Goal: Task Accomplishment & Management: Manage account settings

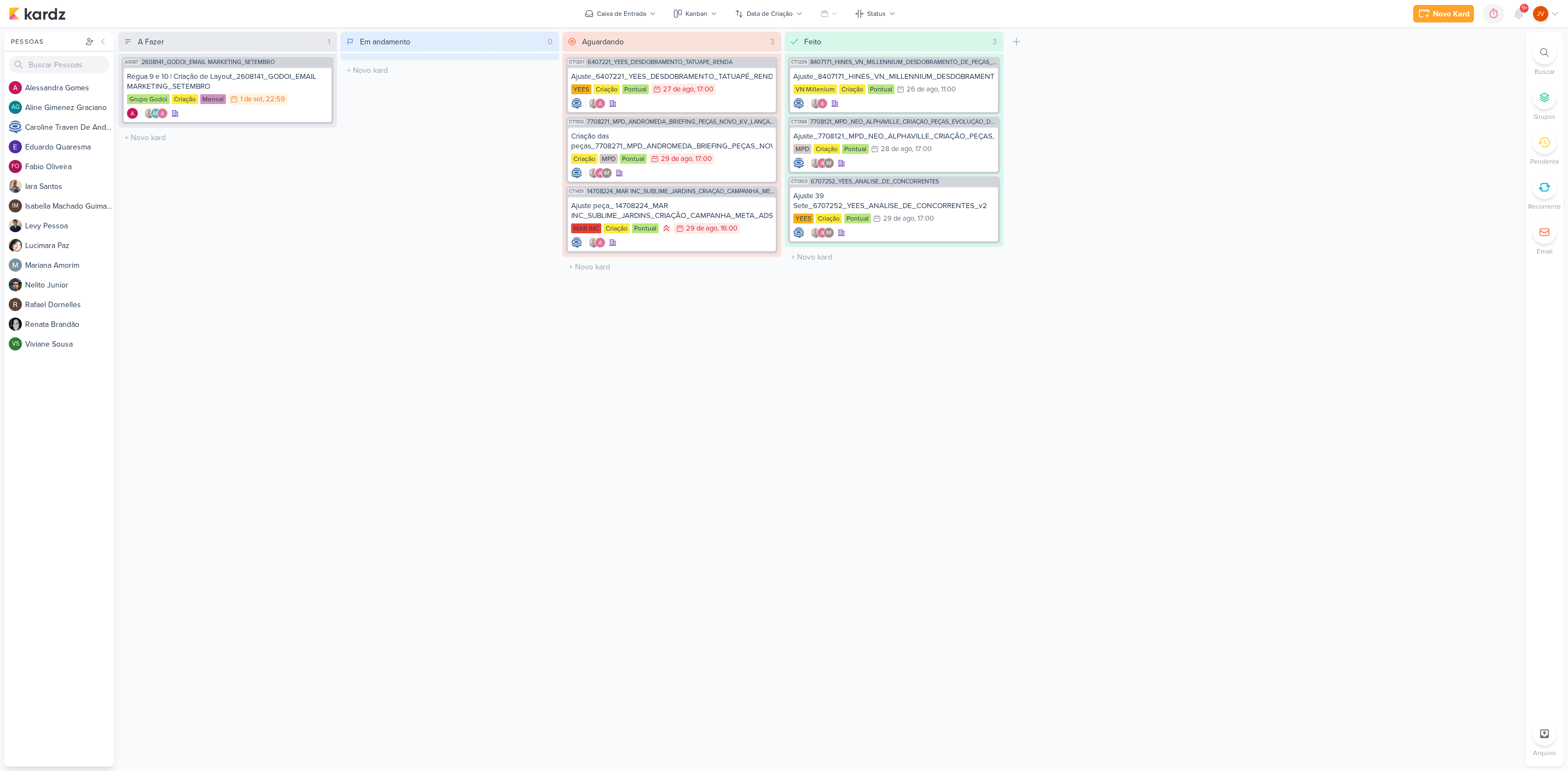
click at [1203, 246] on div "A Fazer 1 Mover Para Esquerda Mover Para Direita [GEOGRAPHIC_DATA] AG187 260814…" at bounding box center [820, 399] width 1403 height 734
click at [1525, 14] on icon at bounding box center [1519, 13] width 13 height 13
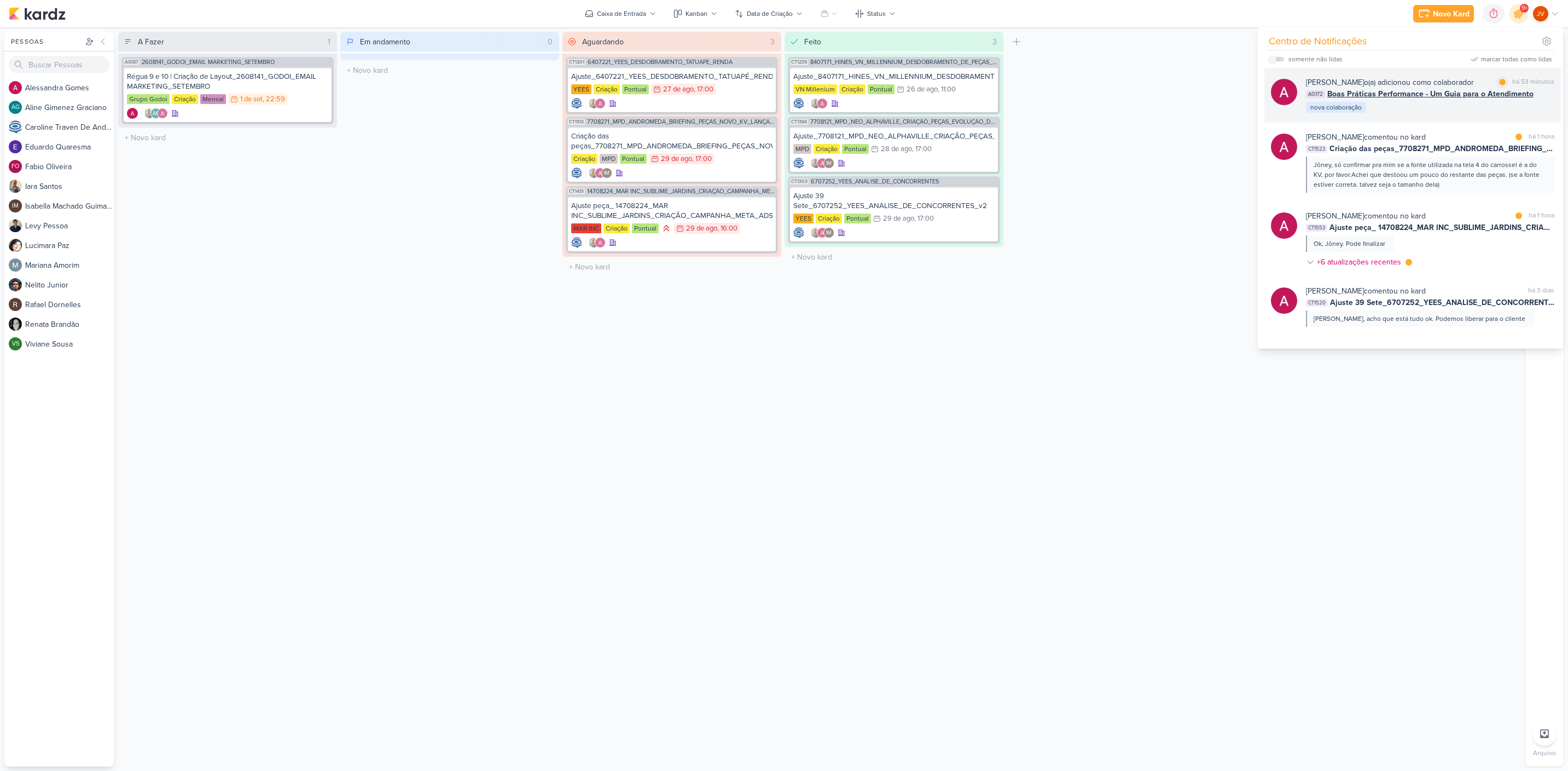
click at [1418, 110] on div "[PERSON_NAME] o(a) adicionou como colaborador marcar como lida há 53 minutos AG…" at bounding box center [1431, 96] width 249 height 38
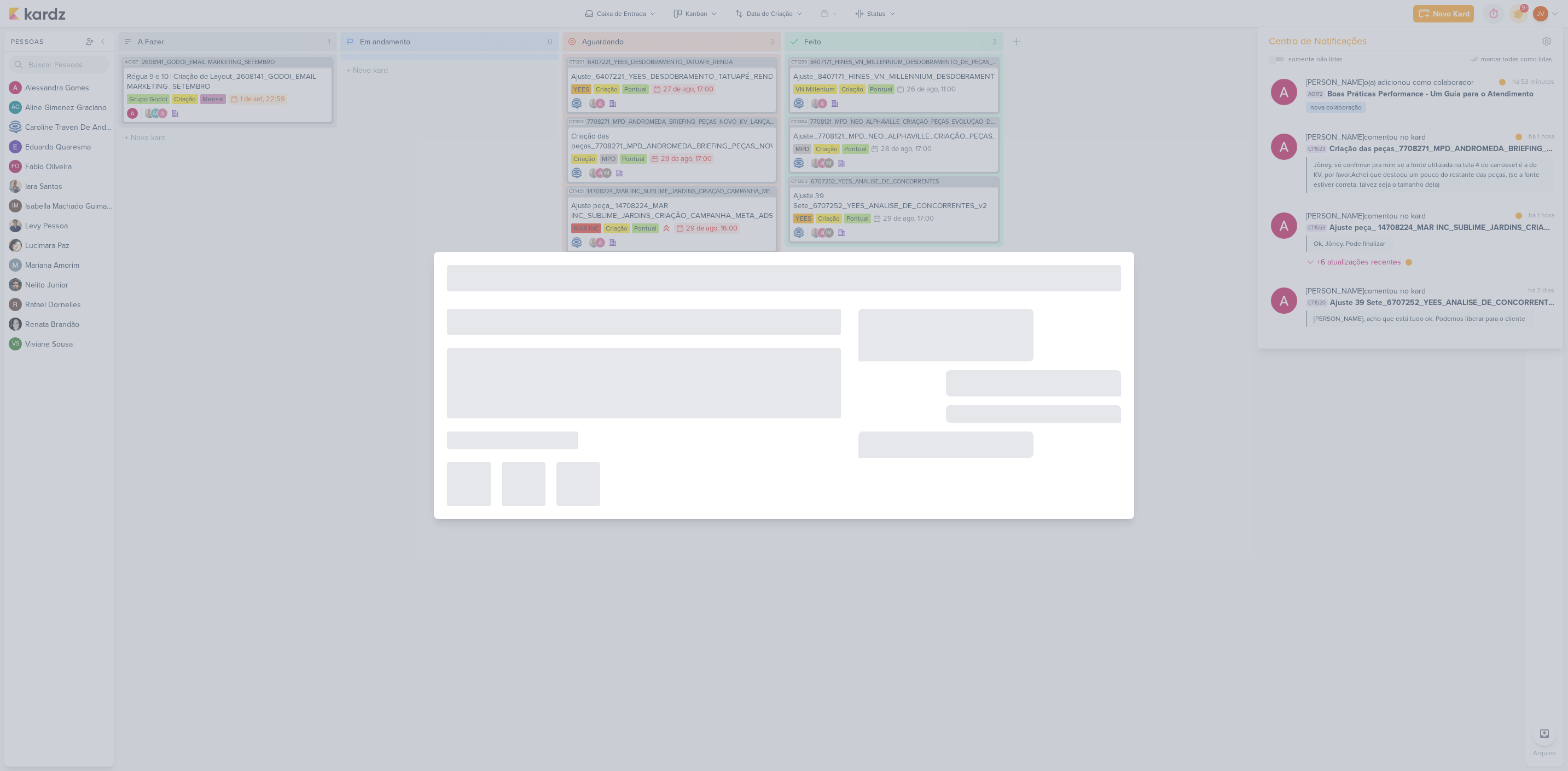
type input "Boas Práticas Performance - Um Guia para o Atendimento"
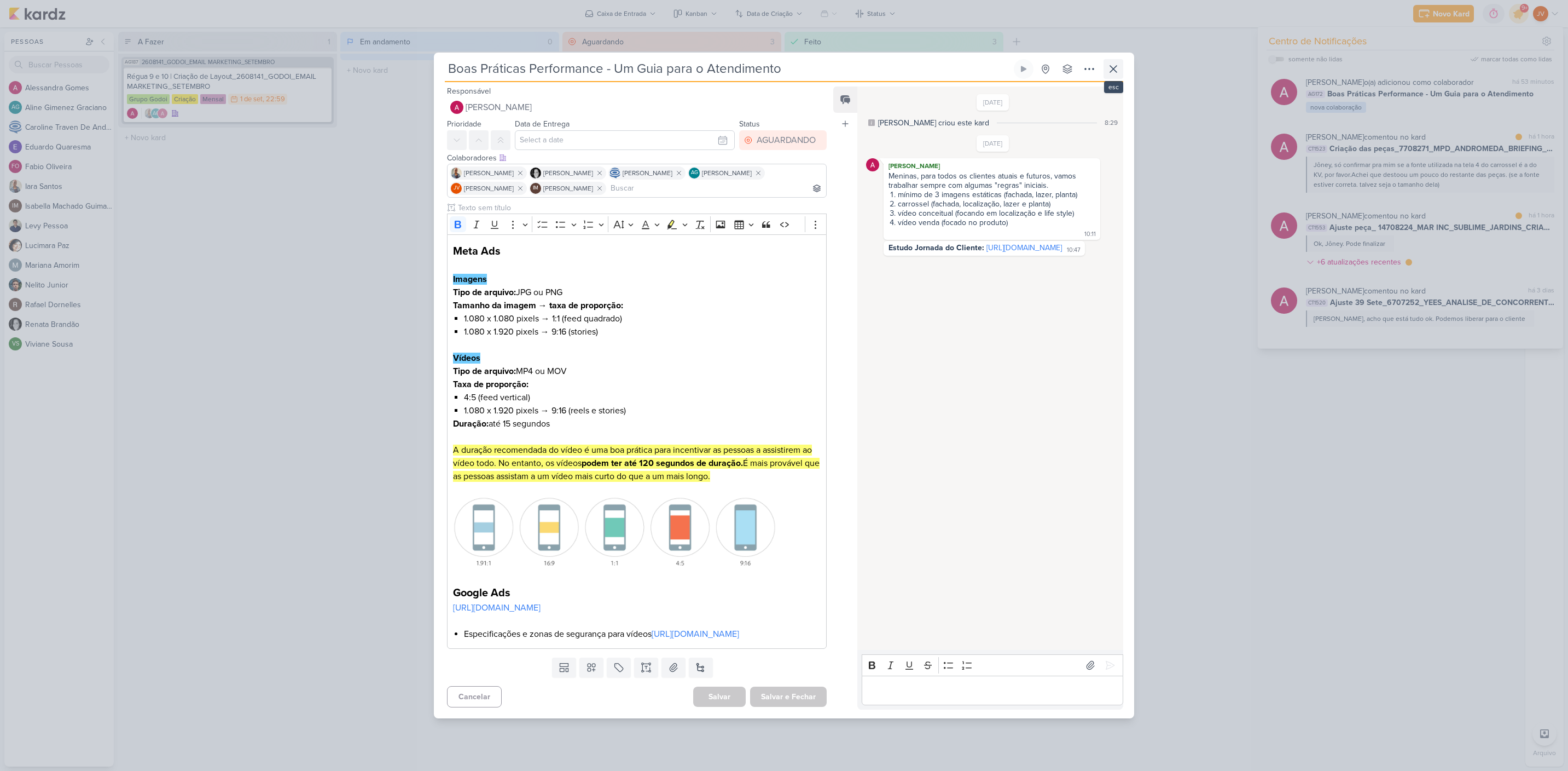
click at [1117, 62] on icon at bounding box center [1113, 68] width 13 height 13
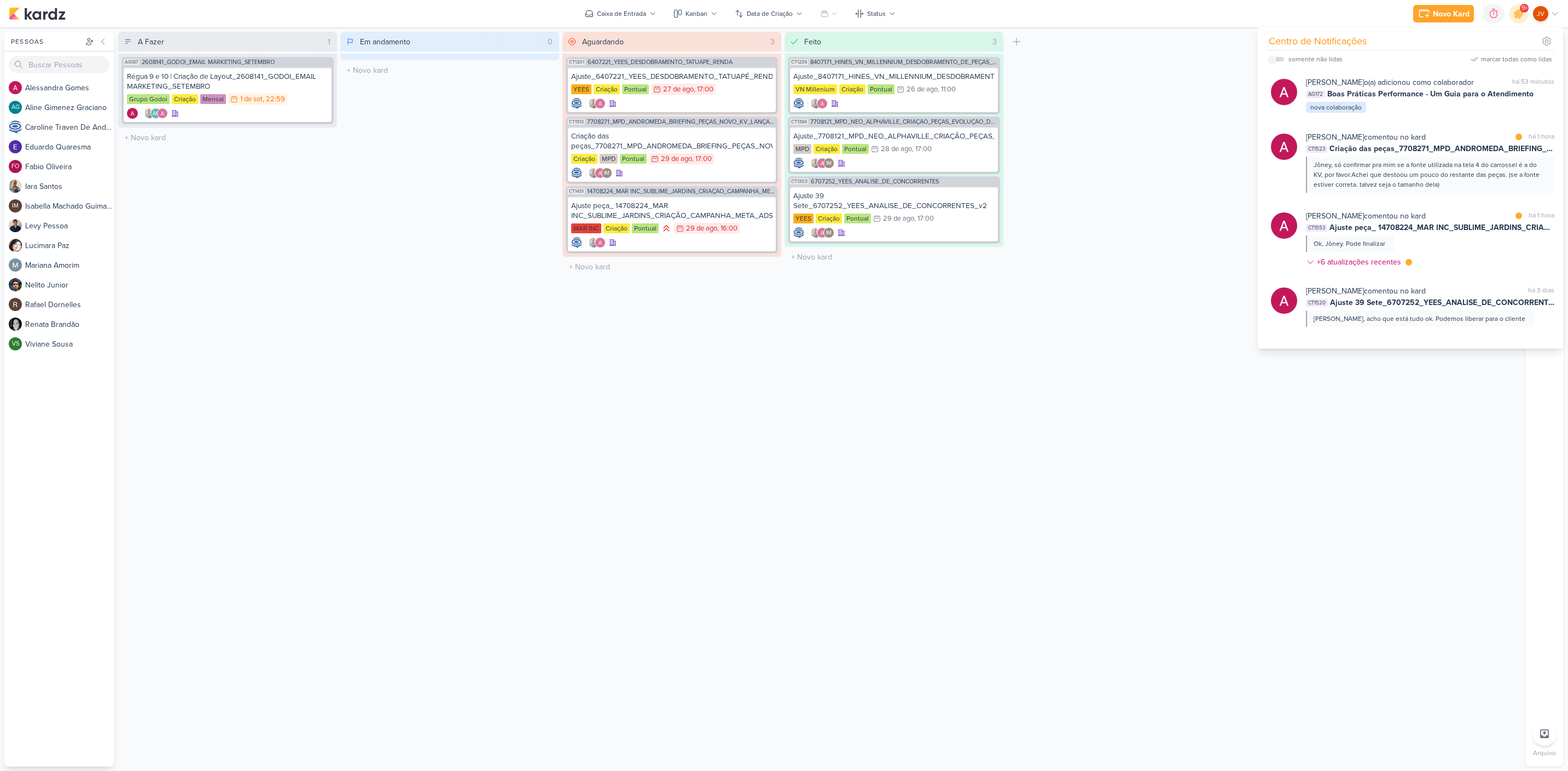
click at [1420, 167] on div "Jôney, só confirmar pra mim se a fonte utilizada na tela 4 do carrossel é a do …" at bounding box center [1429, 175] width 232 height 30
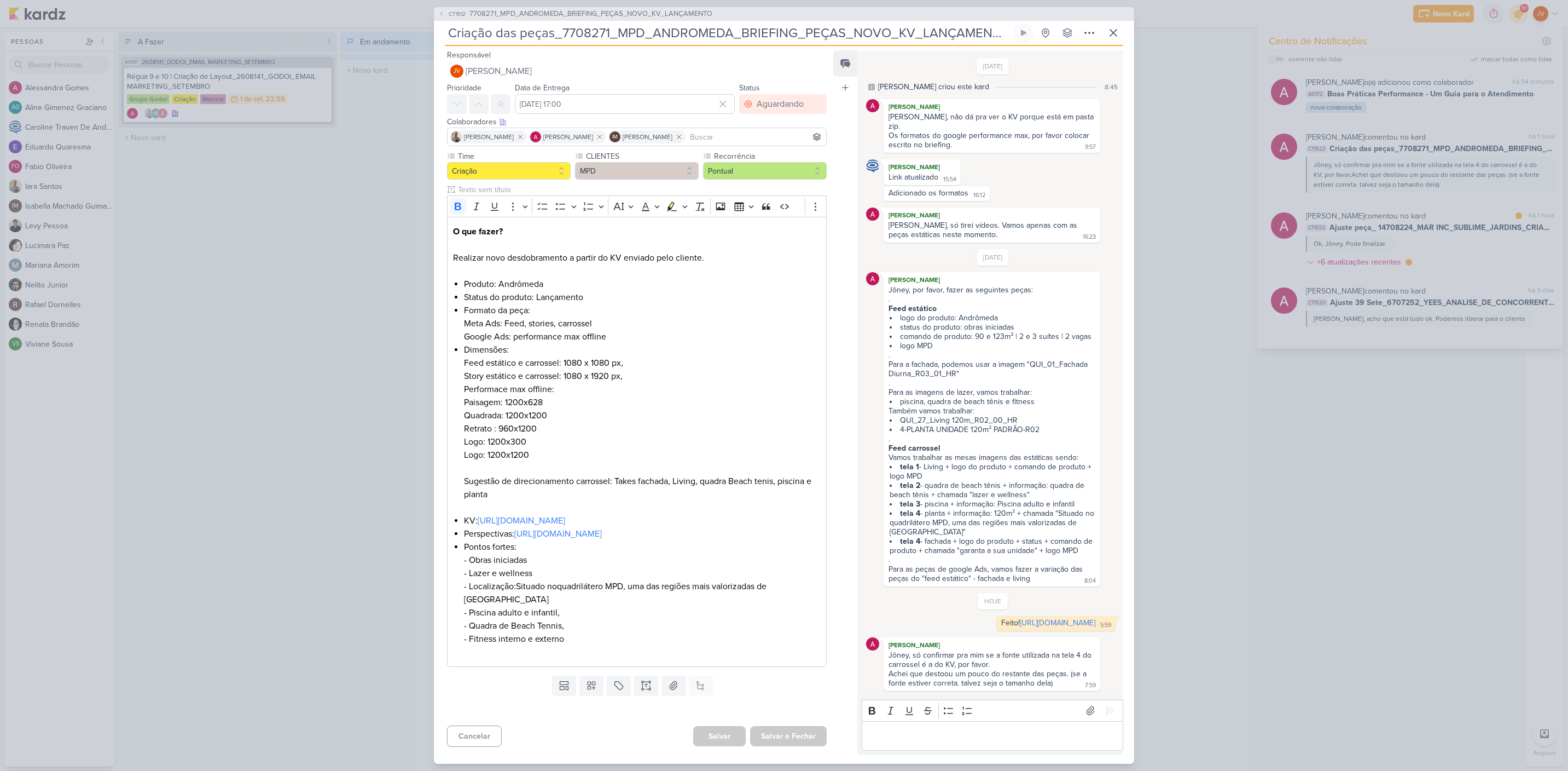
scroll to position [3, 0]
click at [922, 737] on p "Editor editing area: main" at bounding box center [992, 735] width 250 height 13
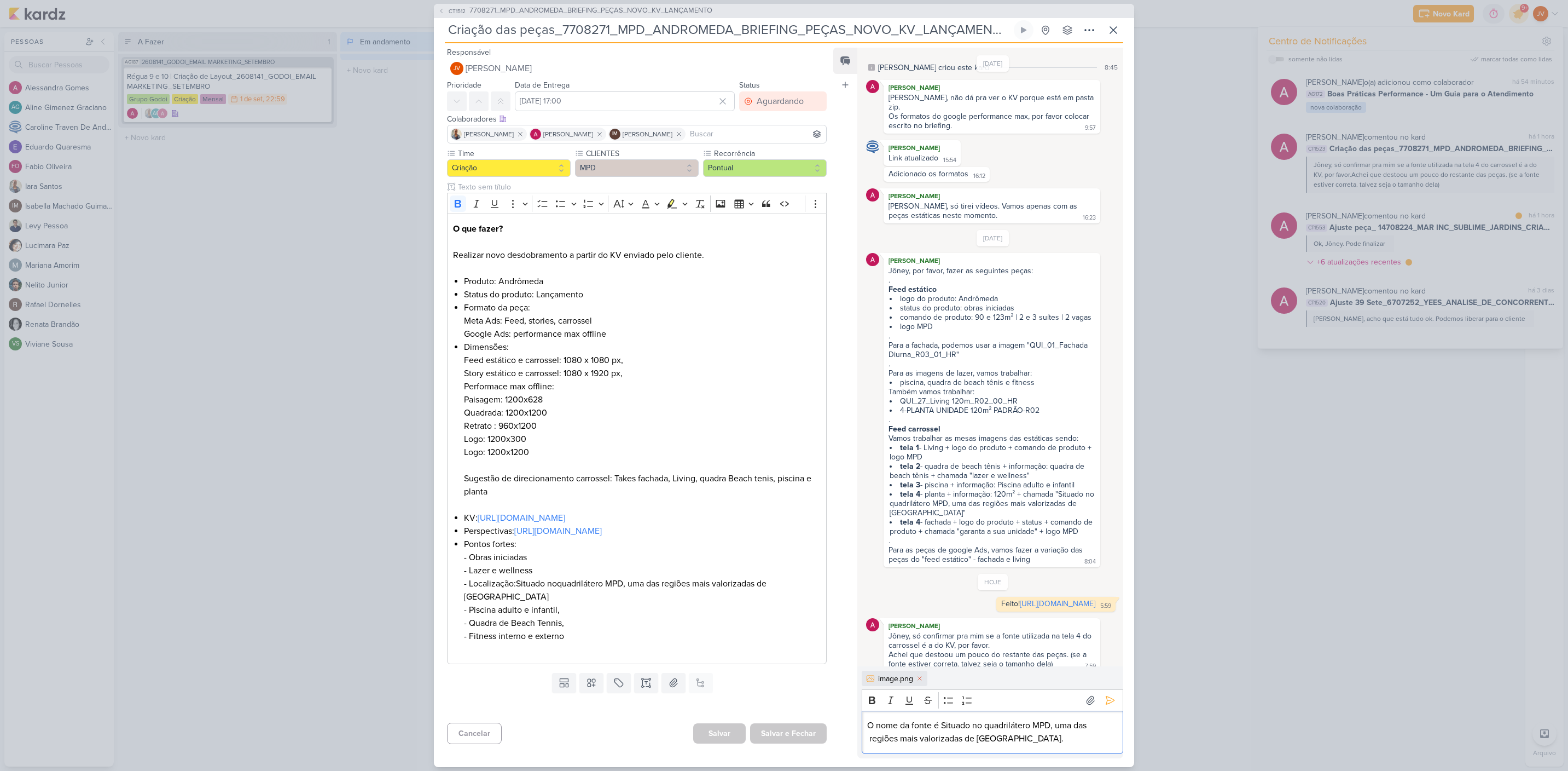
scroll to position [35, 0]
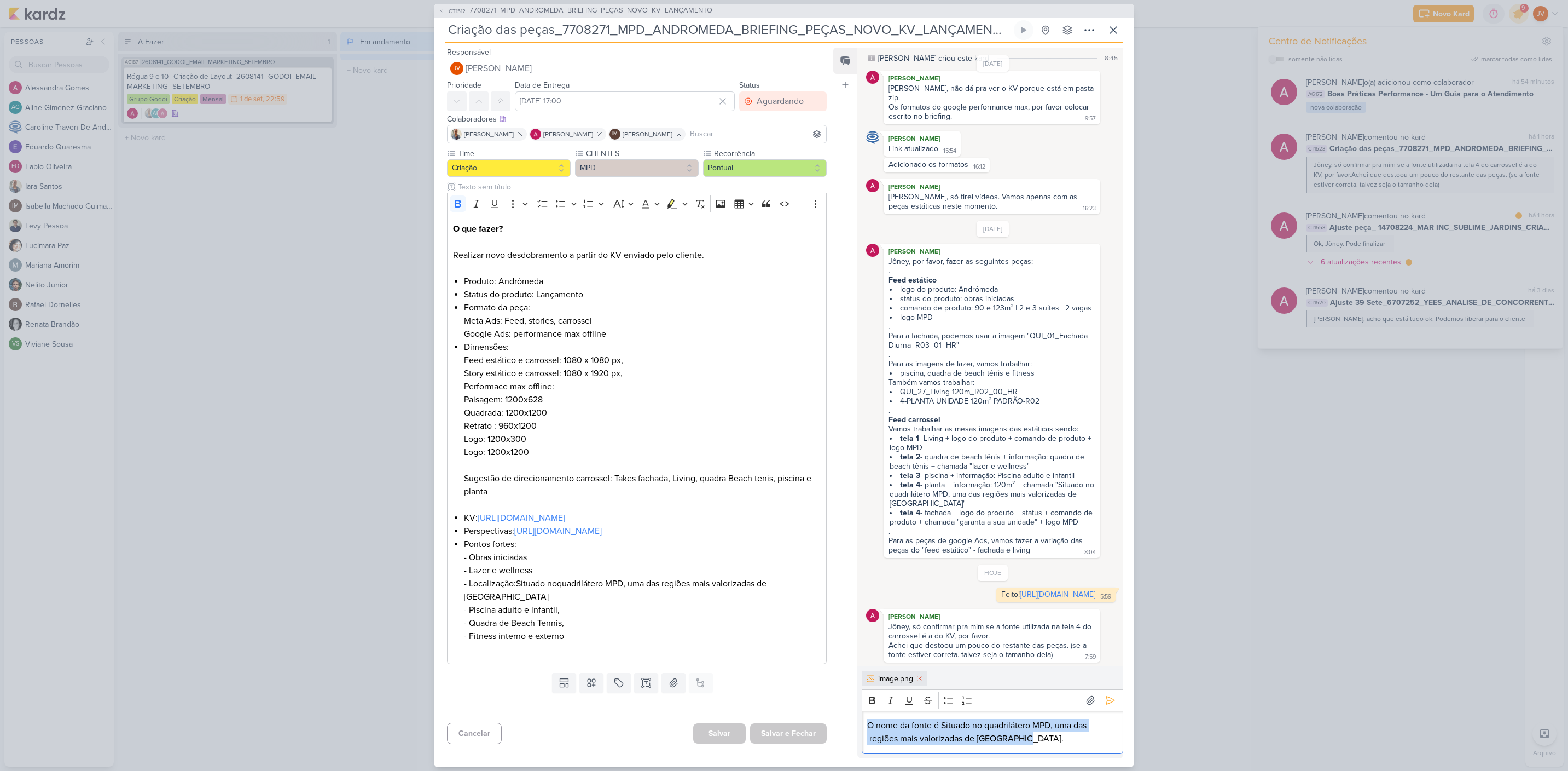
drag, startPoint x: 1030, startPoint y: 747, endPoint x: 786, endPoint y: 677, distance: 253.8
click at [767, 677] on div "Responsável JV [PERSON_NAME] Nenhum contato encontrado create new contact Novo …" at bounding box center [784, 405] width 701 height 724
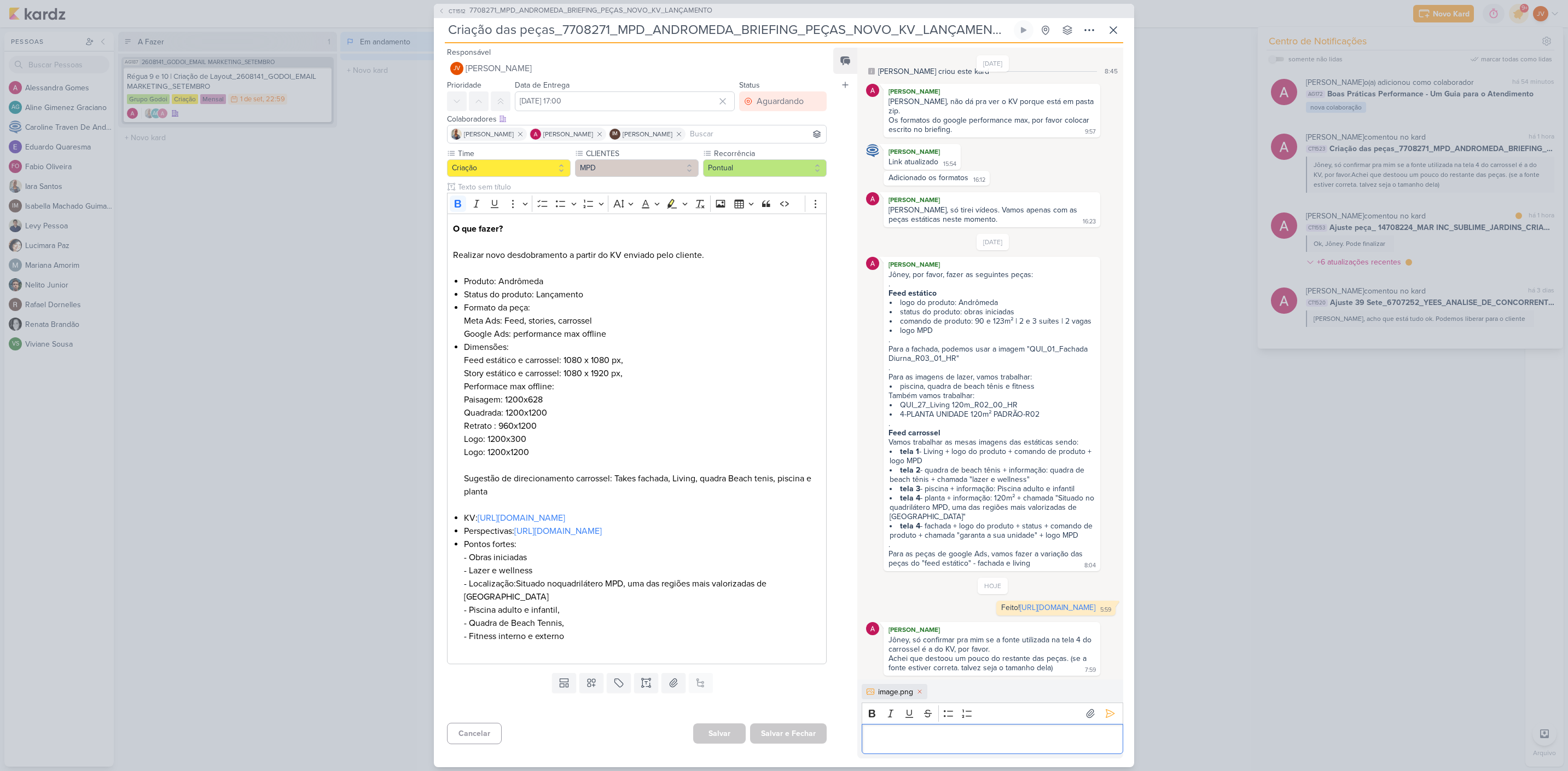
drag, startPoint x: 873, startPoint y: 737, endPoint x: 881, endPoint y: 736, distance: 8.1
click at [873, 736] on p "Editor editing area: main" at bounding box center [992, 737] width 250 height 13
click at [943, 741] on p "O nome da fonte é Aktiv Grotesk regular" at bounding box center [992, 737] width 250 height 13
click at [1041, 732] on p "O nome da fonte é "Aktiv Grotesk regular" at bounding box center [992, 737] width 250 height 13
click at [1038, 738] on p "O nome da fonte é Aktiv Grotesk regular" at bounding box center [992, 737] width 250 height 13
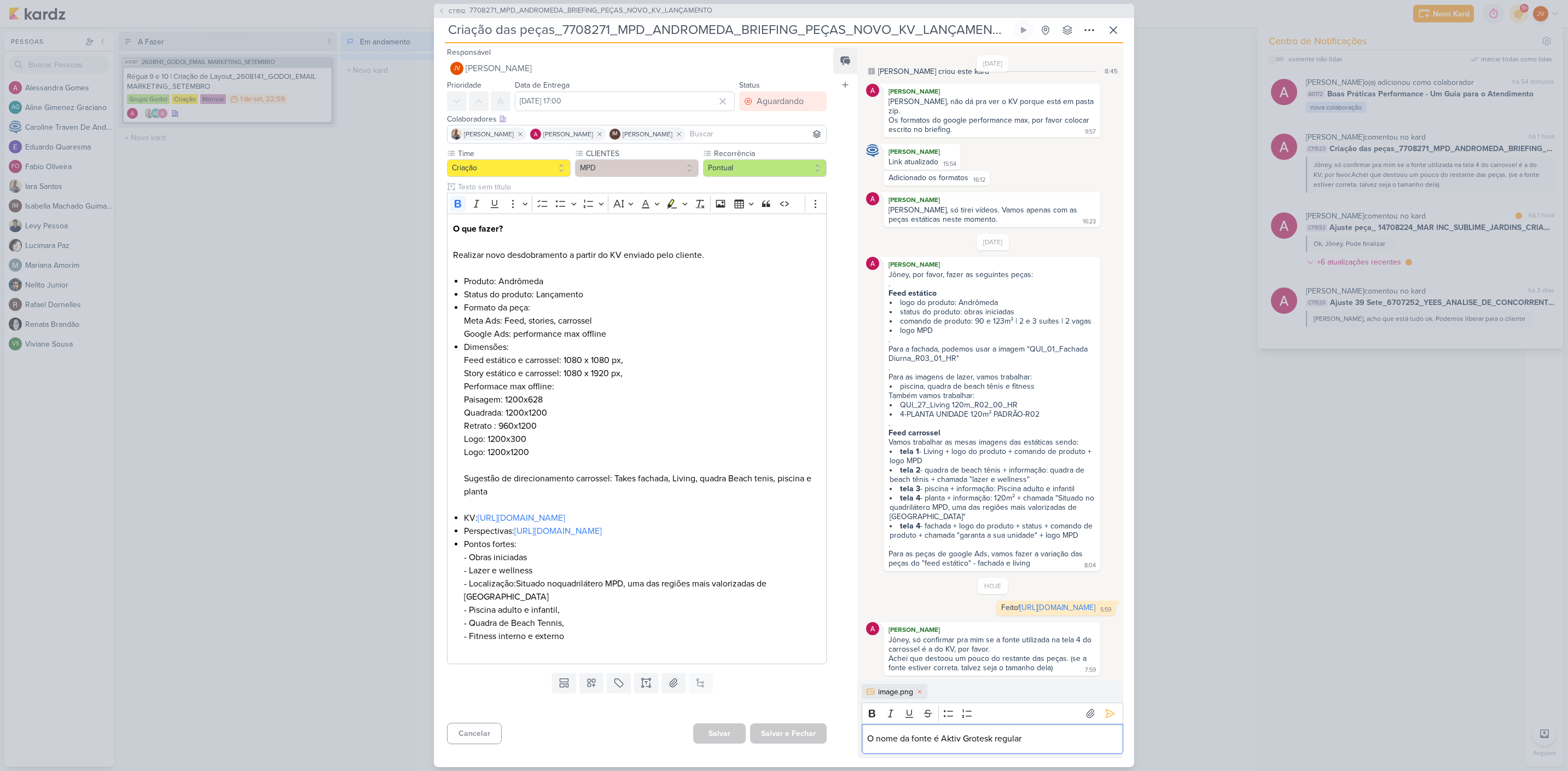
click at [943, 739] on p "O nome da fonte é Aktiv Grotesk regular" at bounding box center [992, 737] width 250 height 13
click at [1025, 742] on p "O nome da fonte é "Aktiv Grotesk regular" at bounding box center [992, 737] width 250 height 13
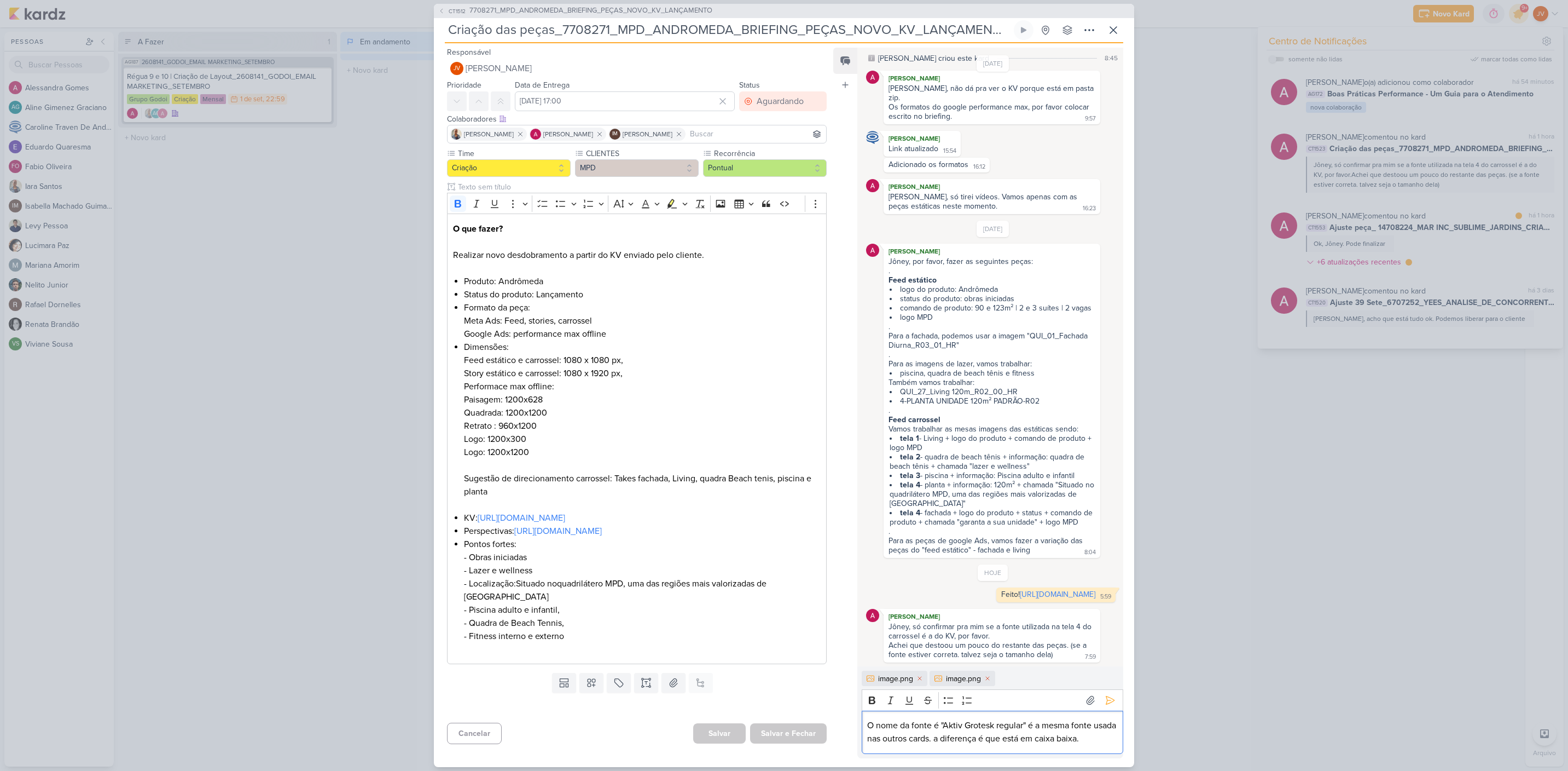
drag, startPoint x: 986, startPoint y: 678, endPoint x: 996, endPoint y: 680, distance: 10.2
click at [987, 678] on icon at bounding box center [988, 678] width 7 height 7
click at [926, 680] on div "image.png" at bounding box center [894, 678] width 66 height 16
click at [922, 679] on icon at bounding box center [920, 678] width 7 height 7
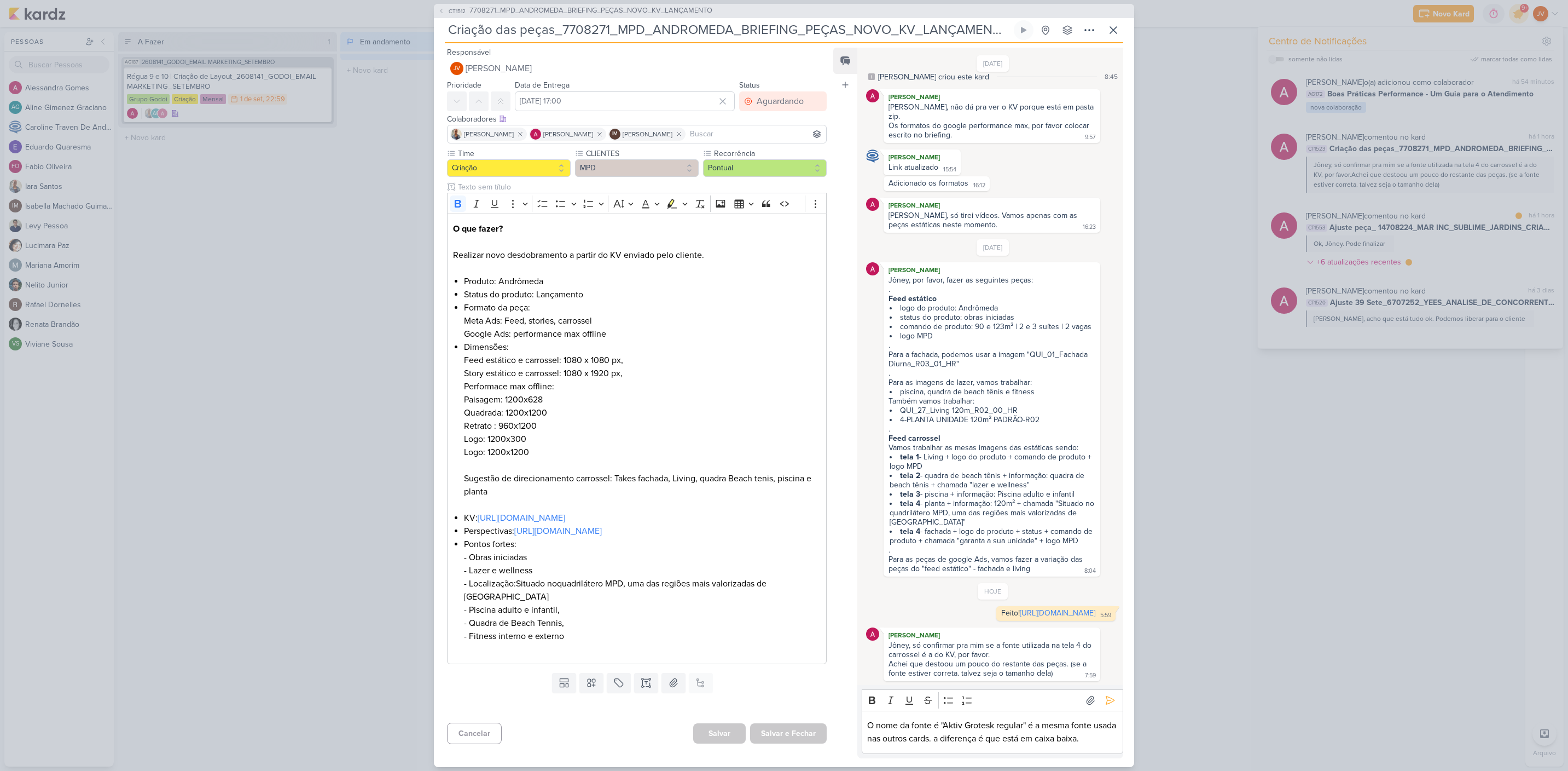
scroll to position [17, 0]
click at [1029, 721] on p "O nome da fonte é "Aktiv Grotesk regular" é a mesma fonte usada nas outros card…" at bounding box center [992, 732] width 250 height 27
click at [1028, 726] on p "O nome da fonte é "Aktiv Grotesk regular" é a mesma fonte usada nas outros card…" at bounding box center [992, 732] width 250 height 27
click at [1031, 724] on p "O nome da fonte é "Aktiv Grotesk regular" é a mesma fonte usada nas outros card…" at bounding box center [992, 732] width 250 height 27
click at [1105, 697] on icon at bounding box center [1110, 700] width 11 height 11
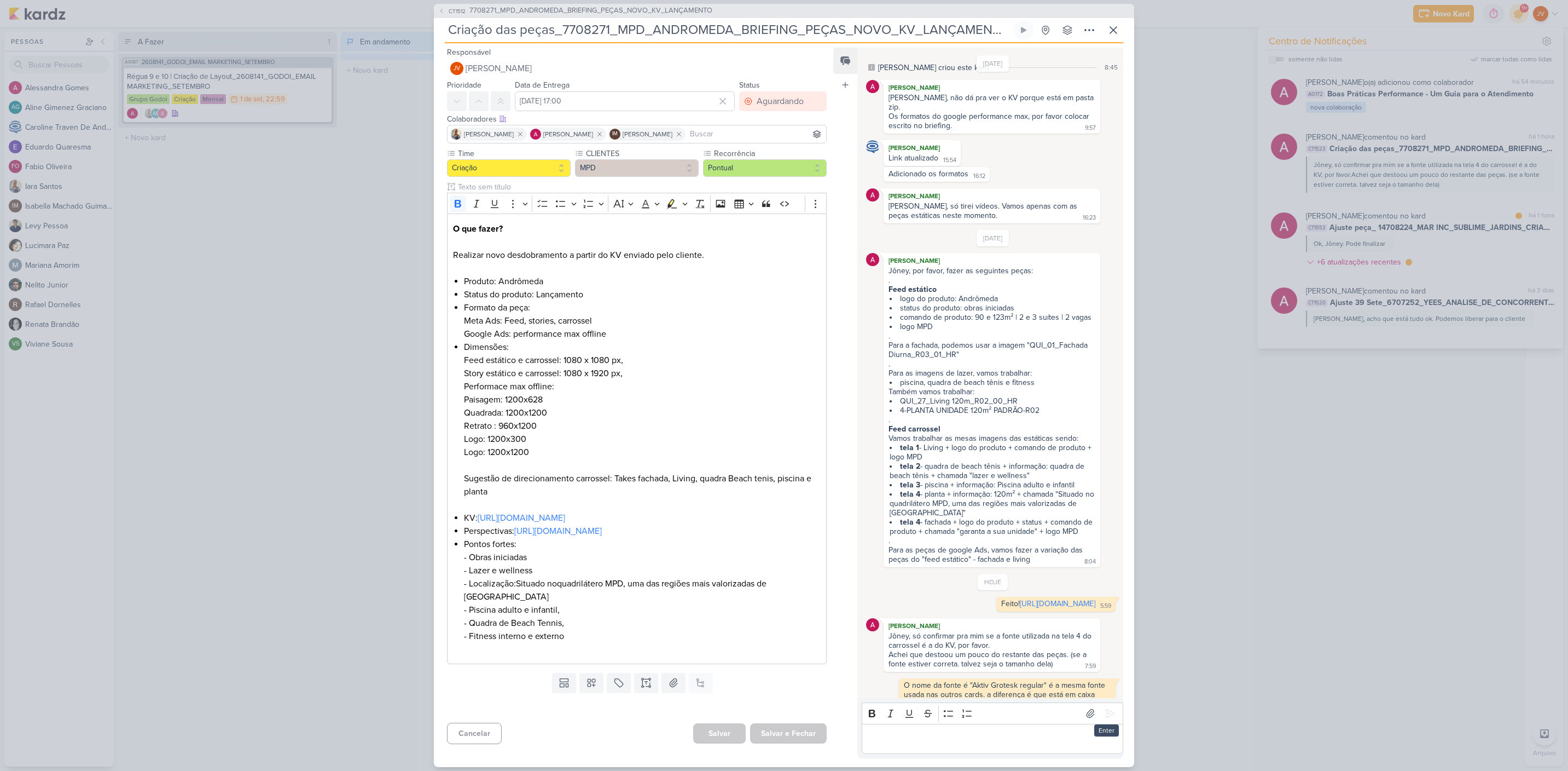
scroll to position [18, 0]
click at [946, 737] on p "Editor editing area: main" at bounding box center [992, 737] width 250 height 13
click at [1086, 712] on icon at bounding box center [1090, 714] width 16 height 16
click at [1035, 743] on p "Editor editing area: main" at bounding box center [992, 737] width 250 height 13
click at [886, 694] on div "image.png" at bounding box center [895, 692] width 35 height 12
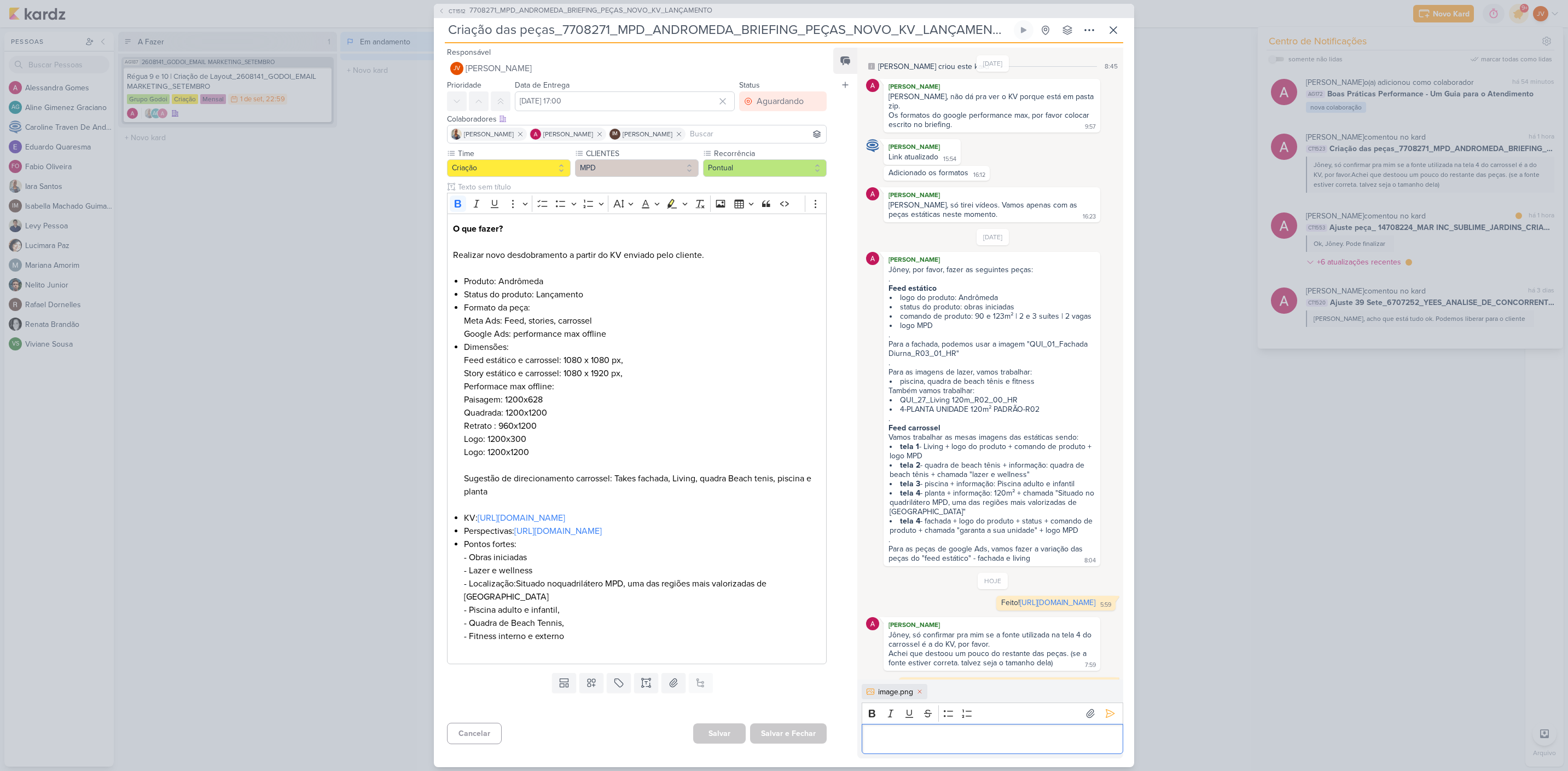
click at [876, 693] on div "image.png" at bounding box center [894, 692] width 66 height 16
click at [1105, 713] on icon at bounding box center [1110, 713] width 11 height 11
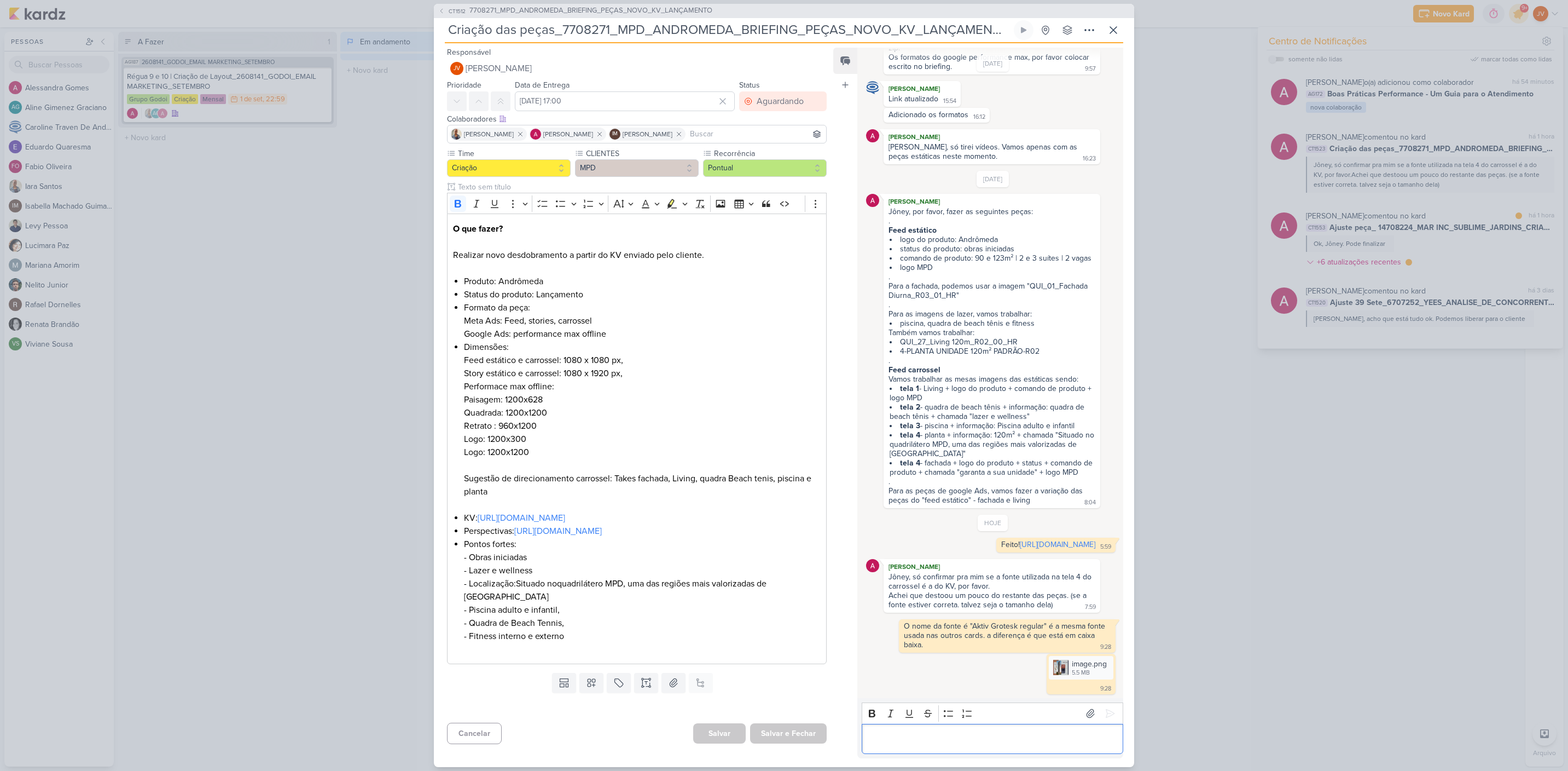
scroll to position [85, 0]
click at [1074, 663] on div "image.png" at bounding box center [1088, 664] width 35 height 12
click at [1073, 665] on div "image.png" at bounding box center [1088, 664] width 35 height 12
click at [967, 736] on p "Editor editing area: main" at bounding box center [992, 737] width 250 height 13
click at [1106, 714] on icon at bounding box center [1110, 713] width 11 height 11
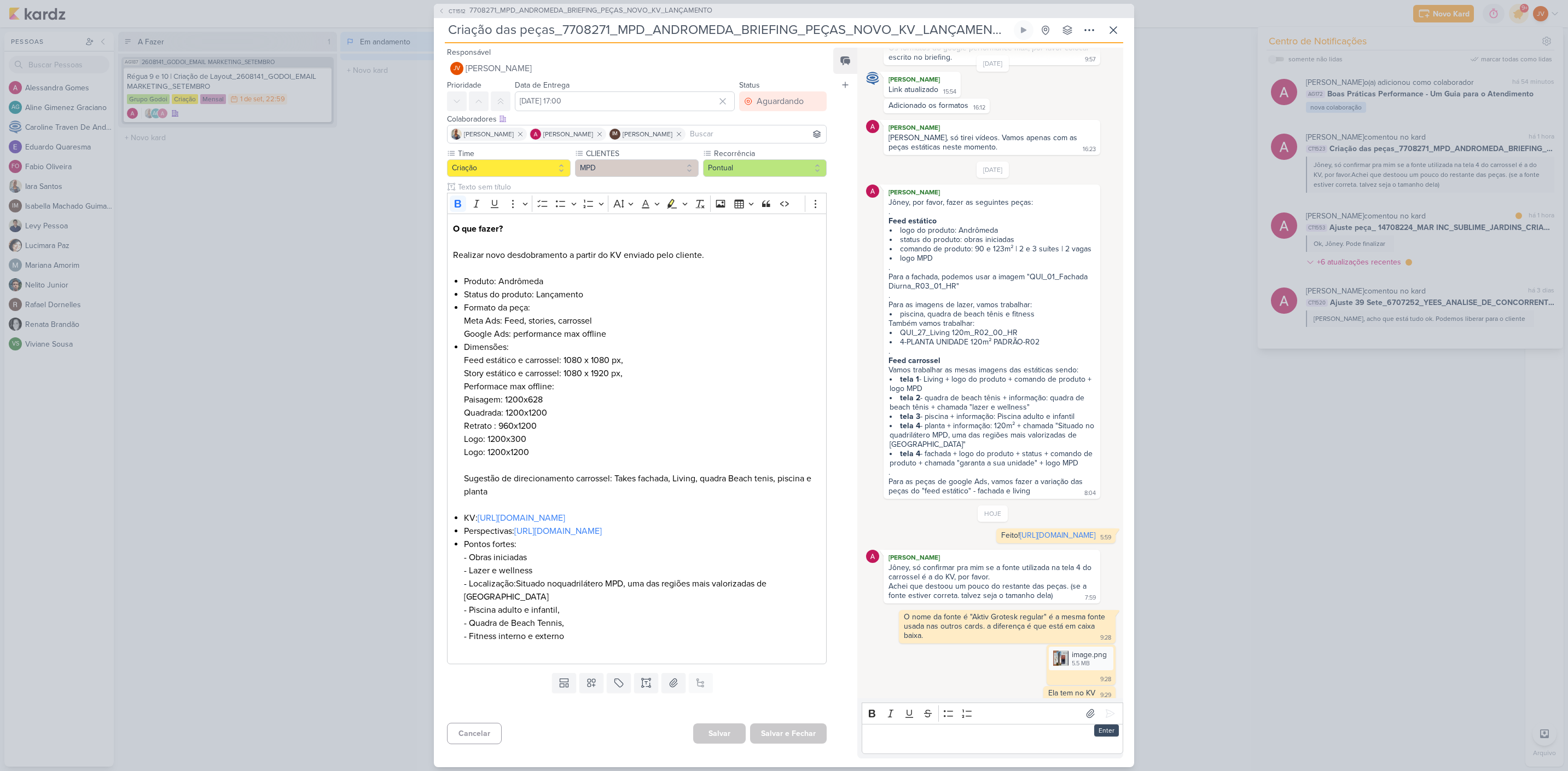
scroll to position [101, 0]
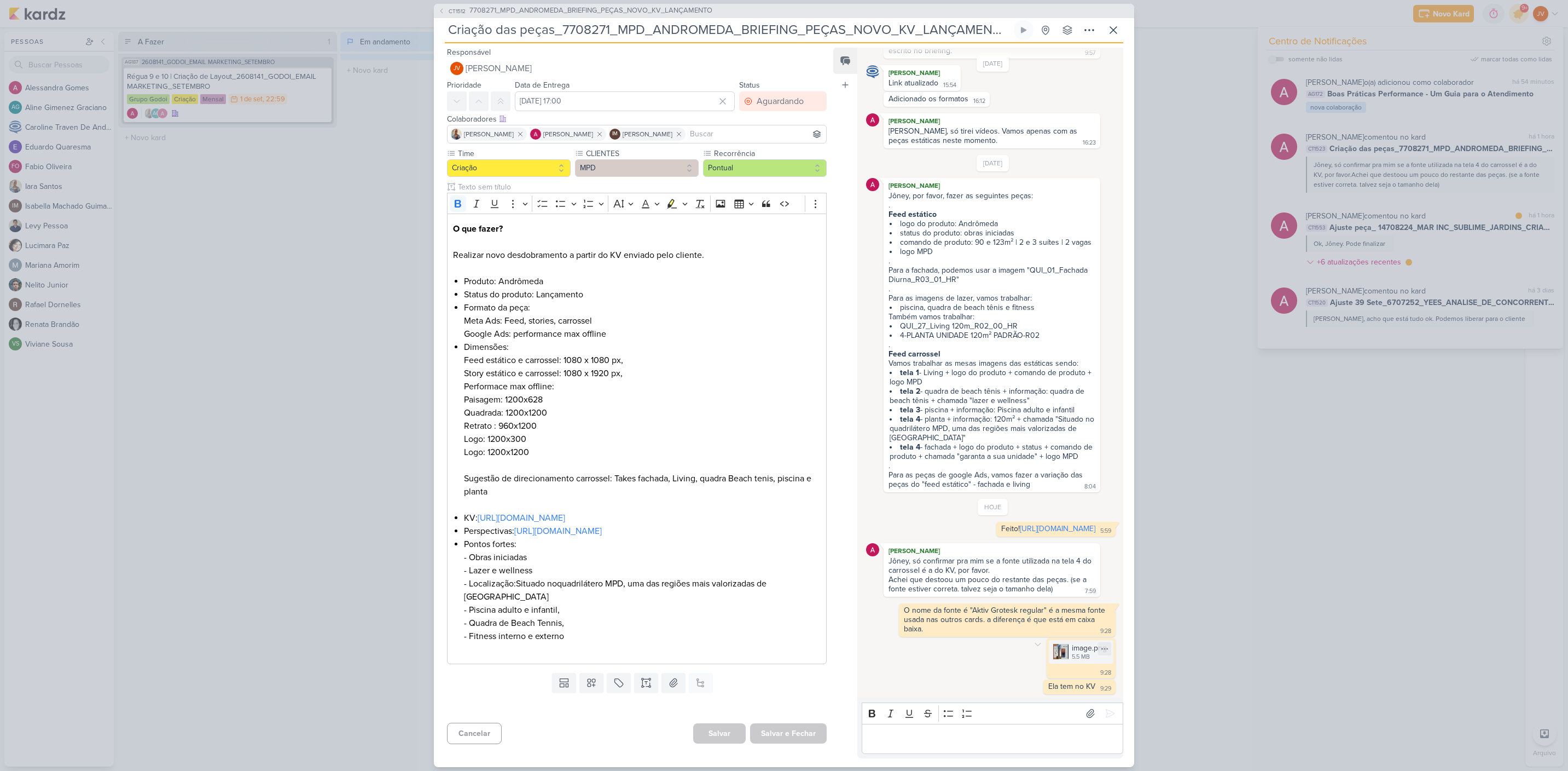
click at [1055, 649] on img at bounding box center [1061, 652] width 16 height 16
click at [885, 733] on p "Editor editing area: main" at bounding box center [992, 737] width 250 height 13
click at [1078, 654] on div "5.5 MB" at bounding box center [1088, 656] width 35 height 9
click at [958, 737] on p "Editor editing area: main" at bounding box center [992, 737] width 250 height 13
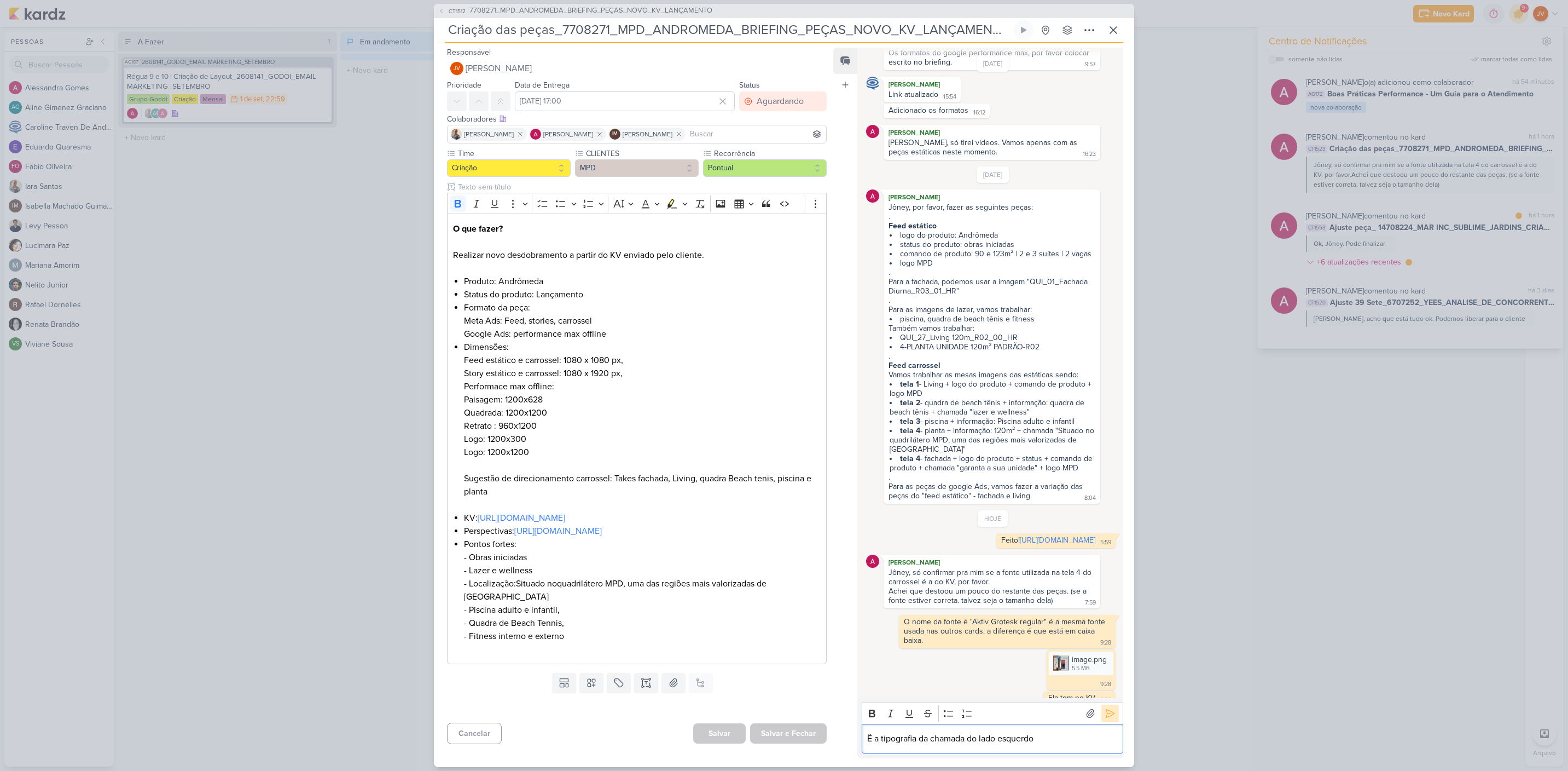
click at [1108, 712] on icon at bounding box center [1110, 713] width 11 height 11
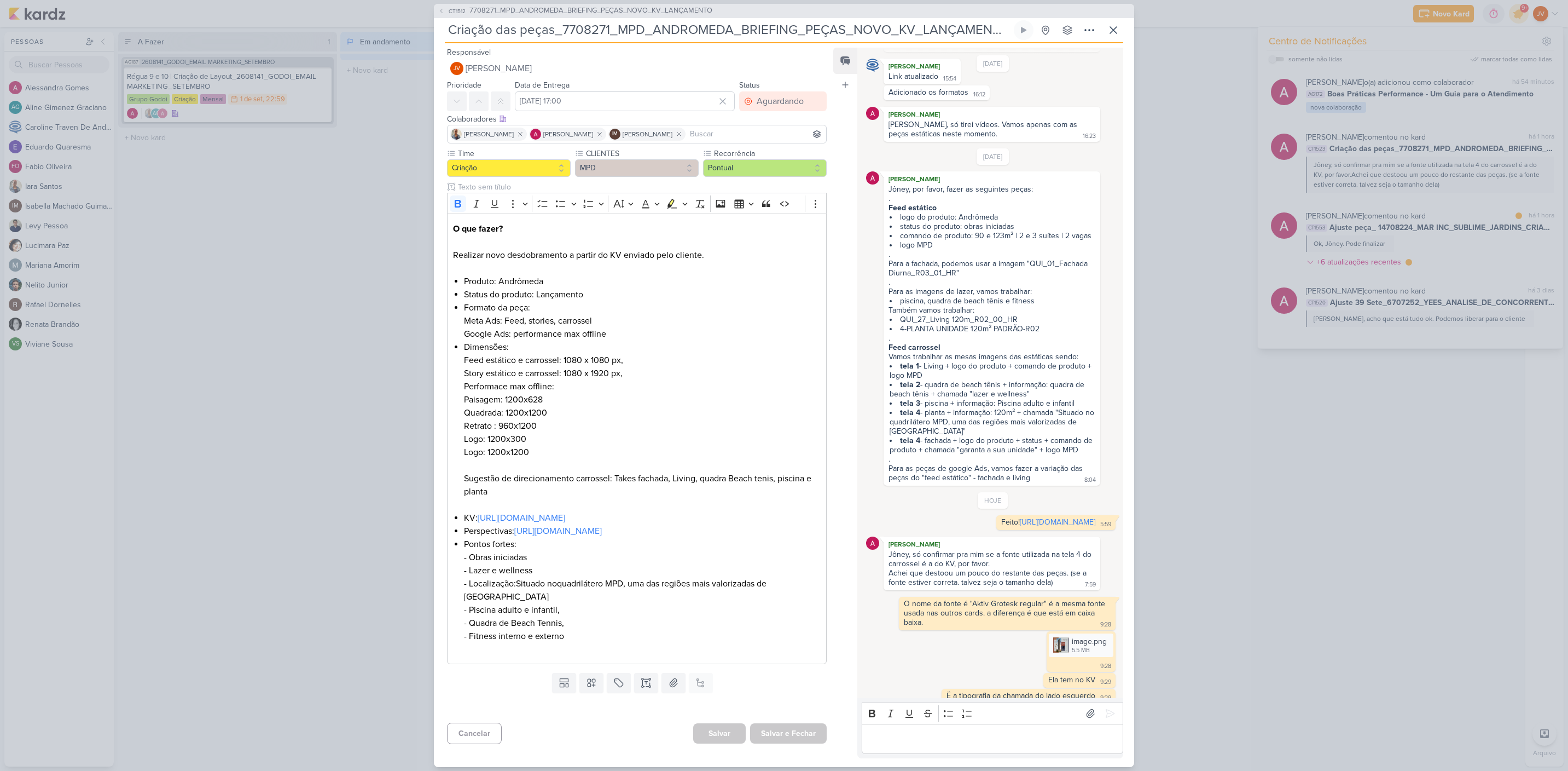
scroll to position [116, 0]
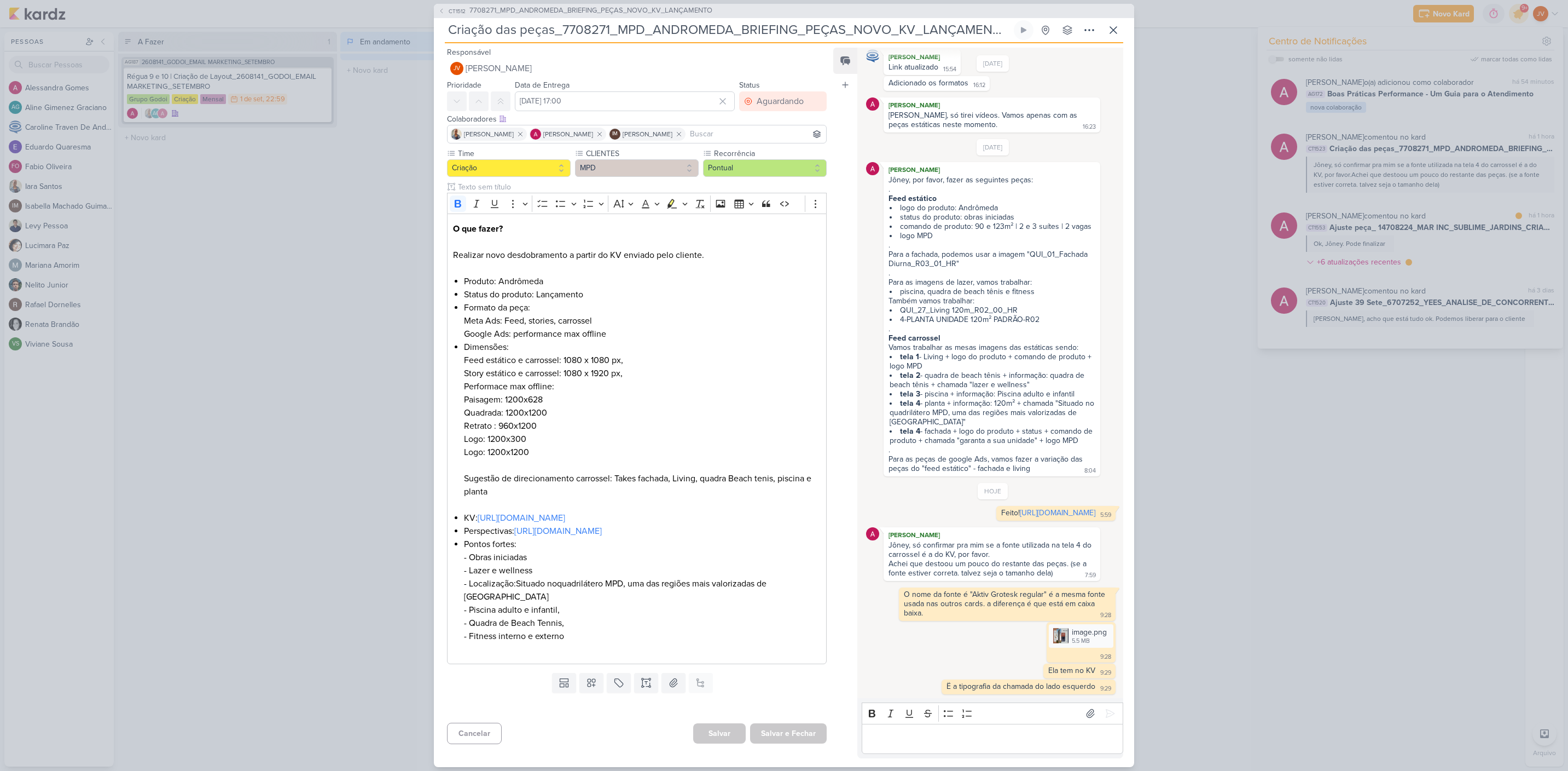
drag, startPoint x: 1286, startPoint y: 512, endPoint x: 1299, endPoint y: 517, distance: 13.9
click at [1286, 512] on div "CT1512 7708271_MPD_ANDROMEDA_BRIEFING_PEÇAS_NOVO_KV_LANÇAMENTO Criação das peça…" at bounding box center [784, 385] width 1568 height 771
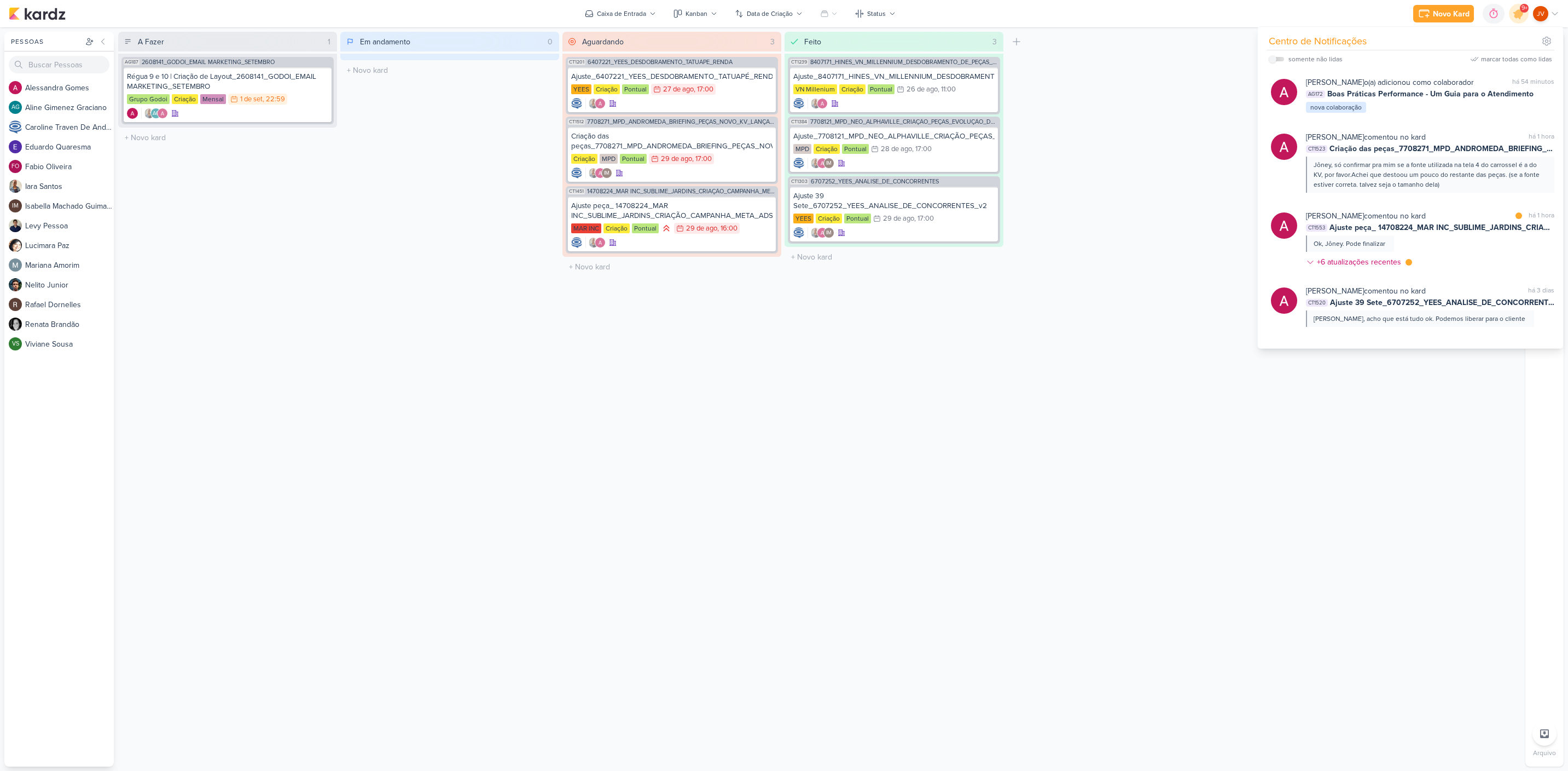
drag, startPoint x: 1116, startPoint y: 208, endPoint x: 1130, endPoint y: 205, distance: 14.3
click at [1116, 208] on div "A Fazer 1 Mover Para Esquerda Mover Para Direita [GEOGRAPHIC_DATA] AG187 260814…" at bounding box center [820, 399] width 1403 height 734
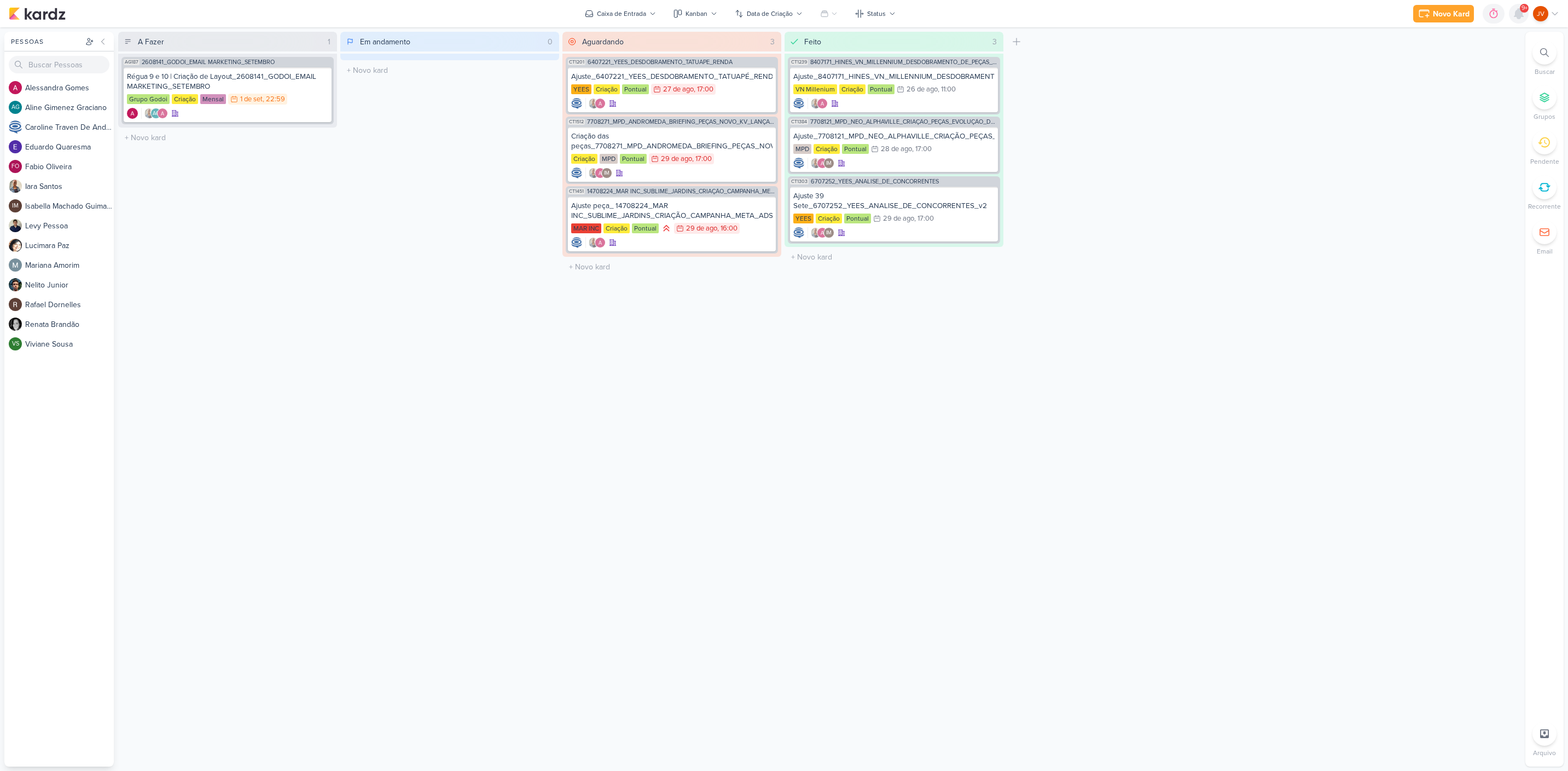
click at [1519, 11] on icon at bounding box center [1519, 14] width 9 height 10
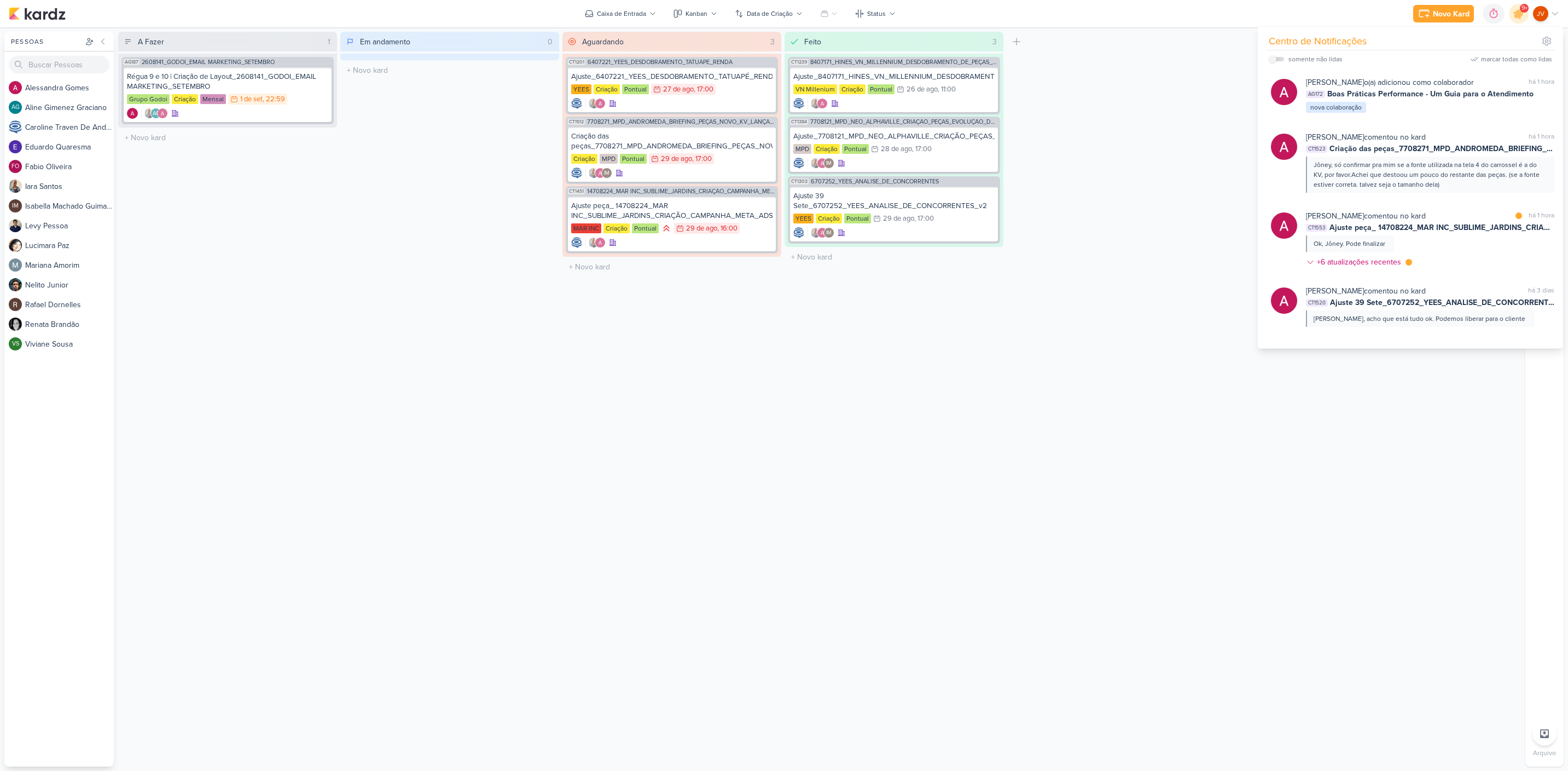
click at [1440, 218] on div "[PERSON_NAME] comentou no kard marcar como lida há 1 hora" at bounding box center [1431, 216] width 249 height 12
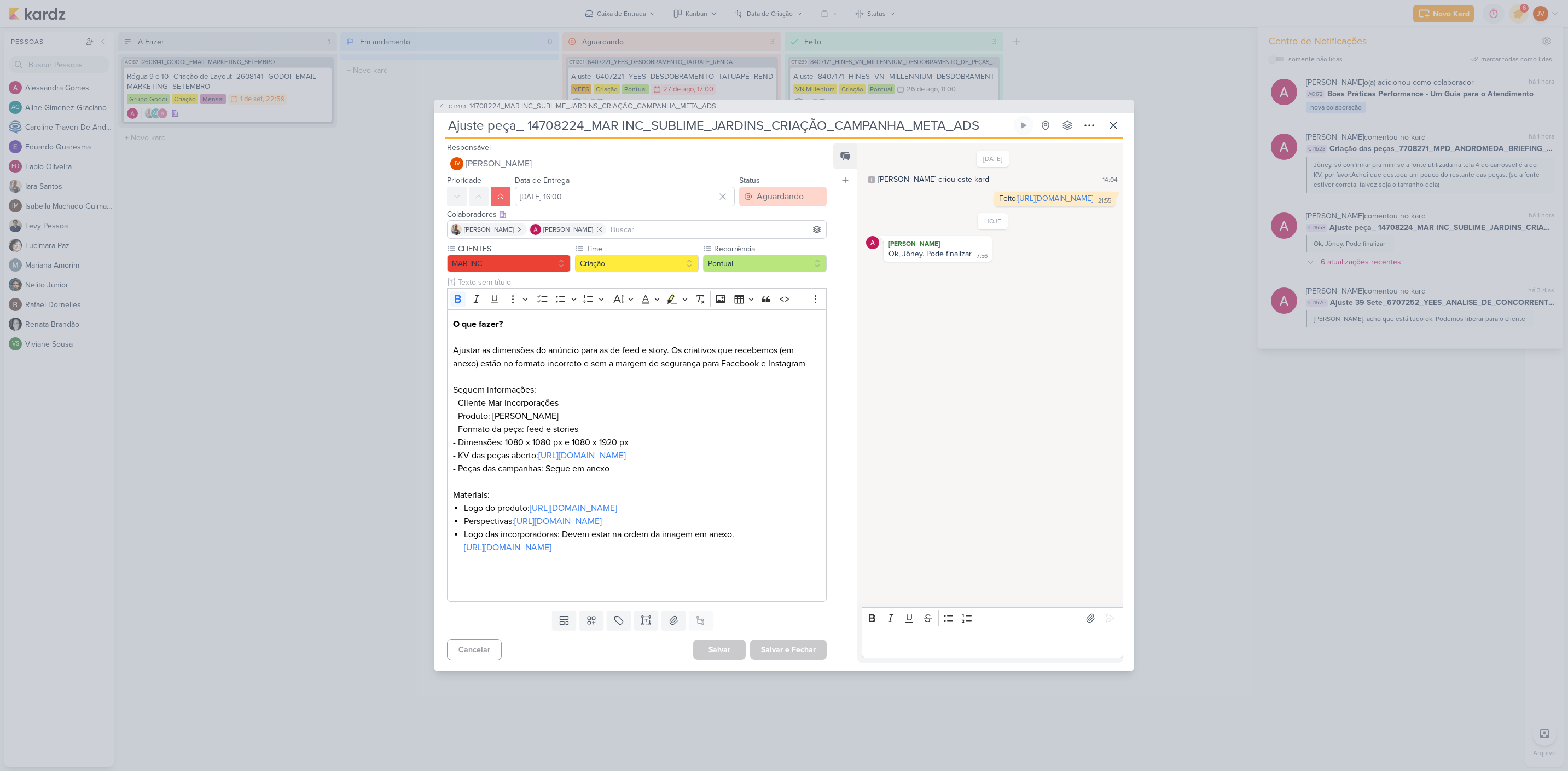
click at [780, 190] on div "Aguardando" at bounding box center [781, 195] width 47 height 13
click at [754, 270] on div "Feito" at bounding box center [759, 275] width 17 height 12
click at [787, 659] on button "Salvar e Fechar" at bounding box center [788, 650] width 77 height 21
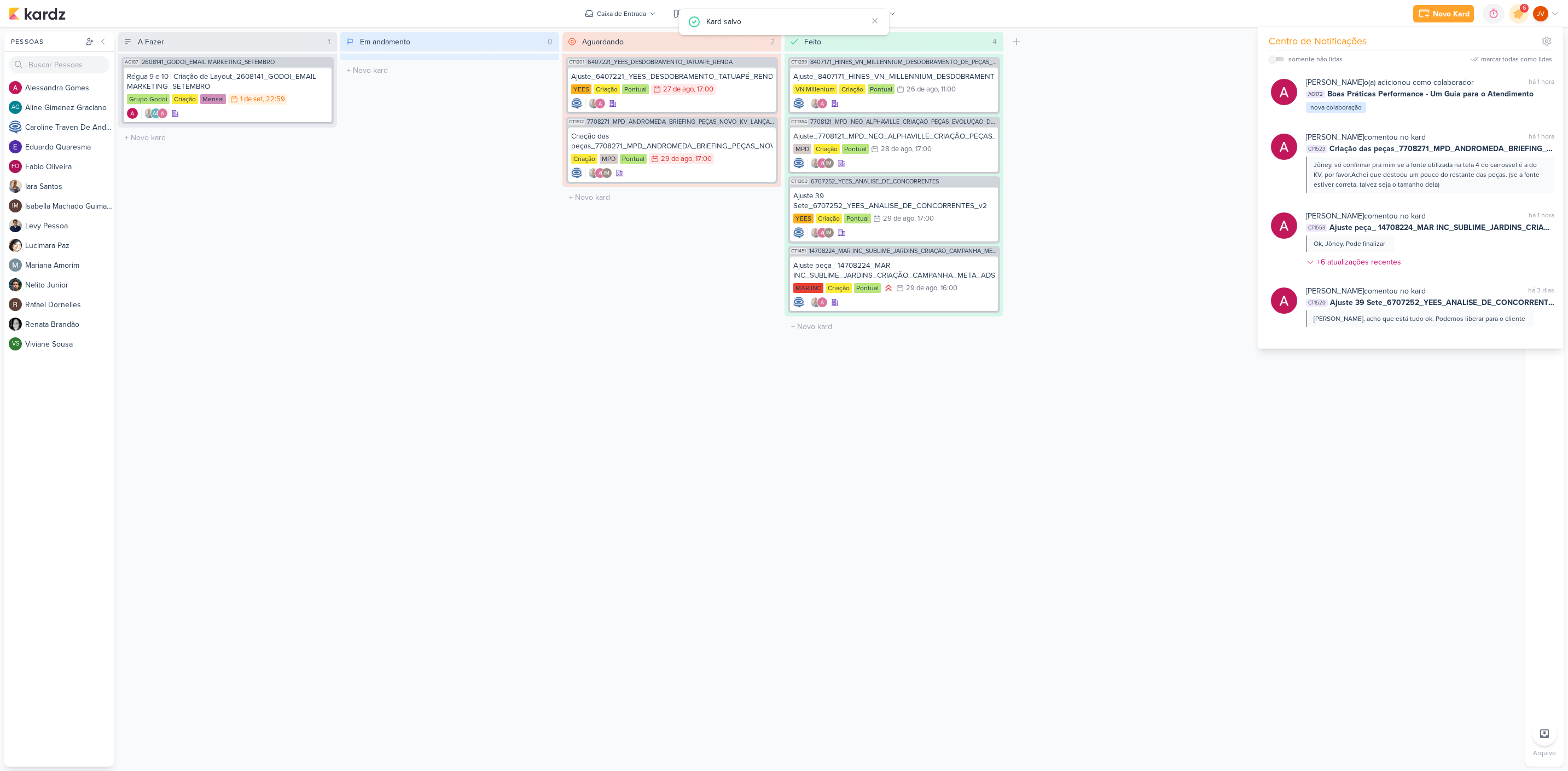
click at [999, 492] on div "Feito 4 Mover Para Esquerda Mover Para Direita [GEOGRAPHIC_DATA] CT1239 8407171…" at bounding box center [894, 399] width 219 height 734
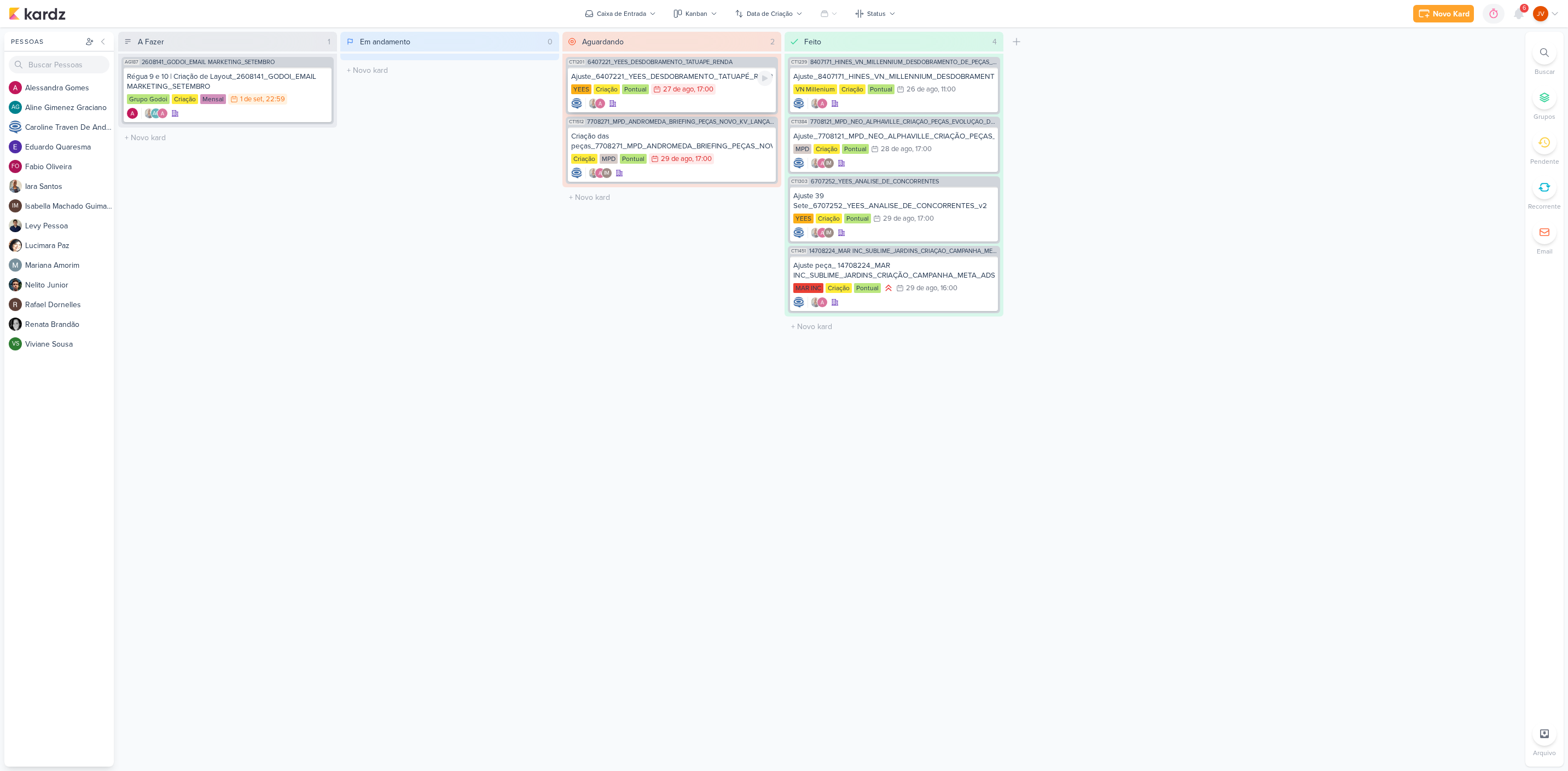
click at [734, 88] on div "YEES Criação Pontual 27/8 [DATE] 17:00" at bounding box center [672, 90] width 201 height 12
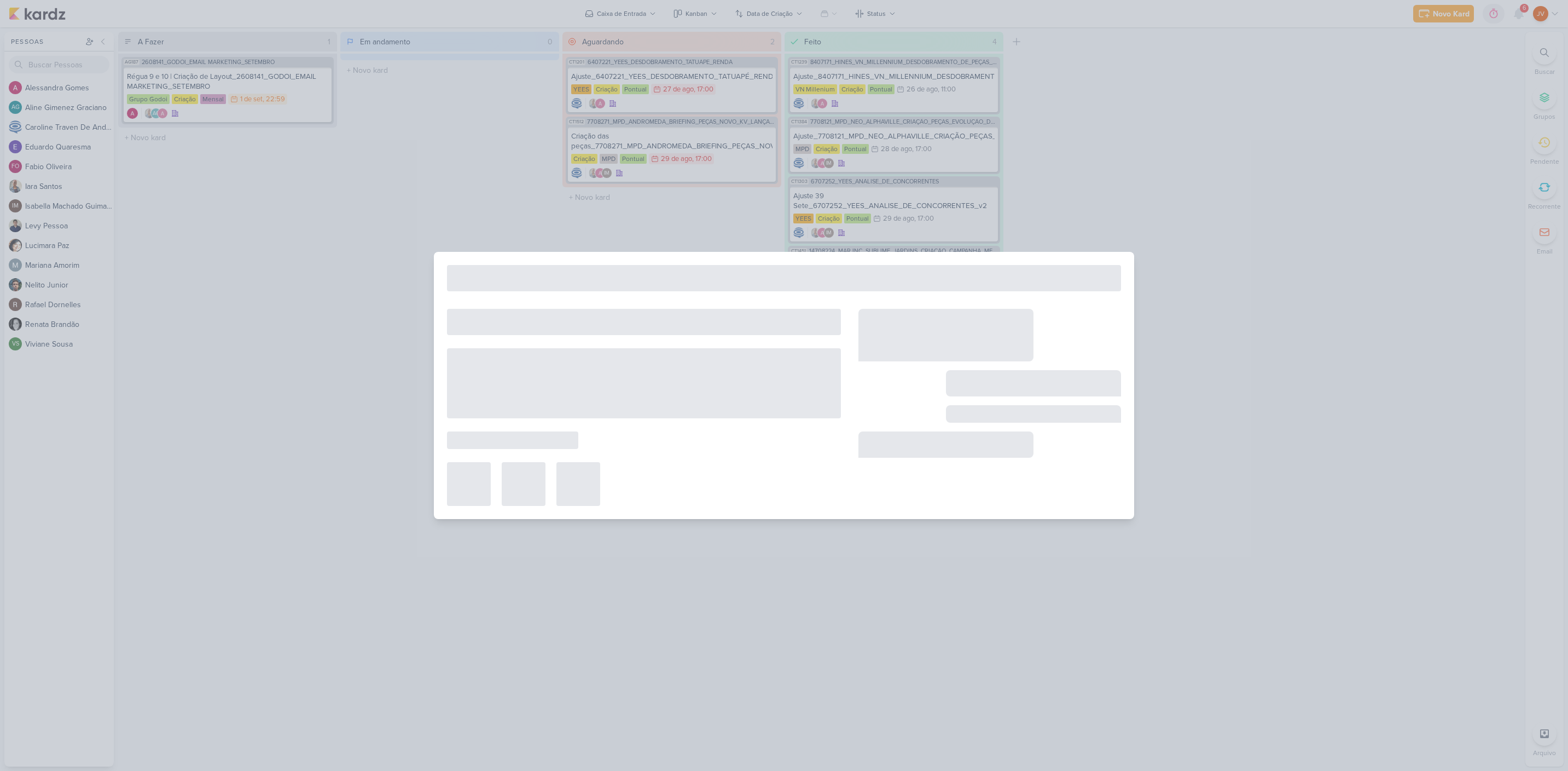
type input "Ajuste_6407221_YEES_DESDOBRAMENTO_TATUAPÉ_RENDA_V3"
type input "[DATE] 17:00"
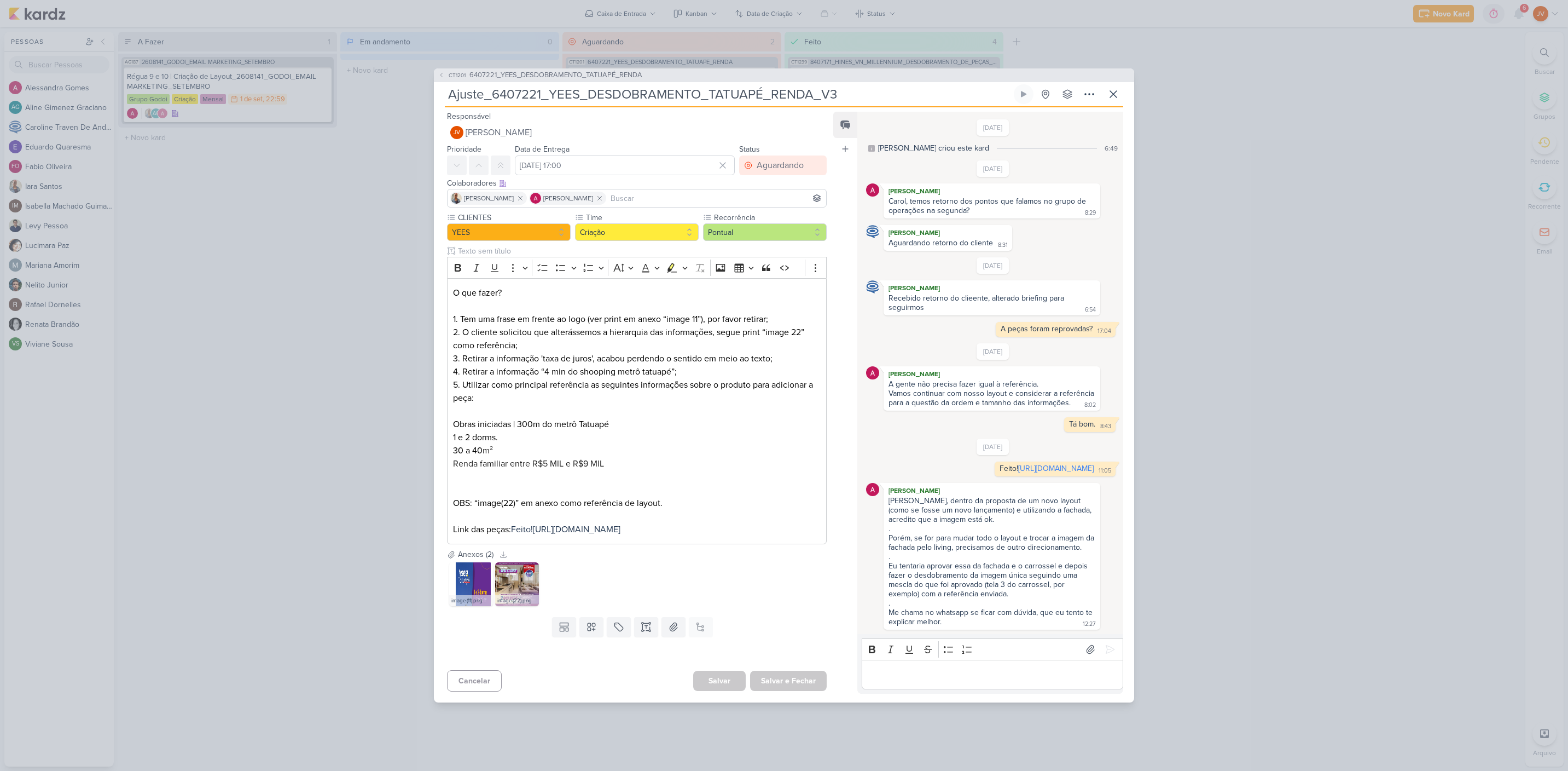
click at [1302, 431] on div "CT1201 6407221_YEES_DESDOBRAMENTO_TATUAPÉ_RENDA Ajuste_6407221_YEES_DESDOBRAMEN…" at bounding box center [784, 385] width 1568 height 771
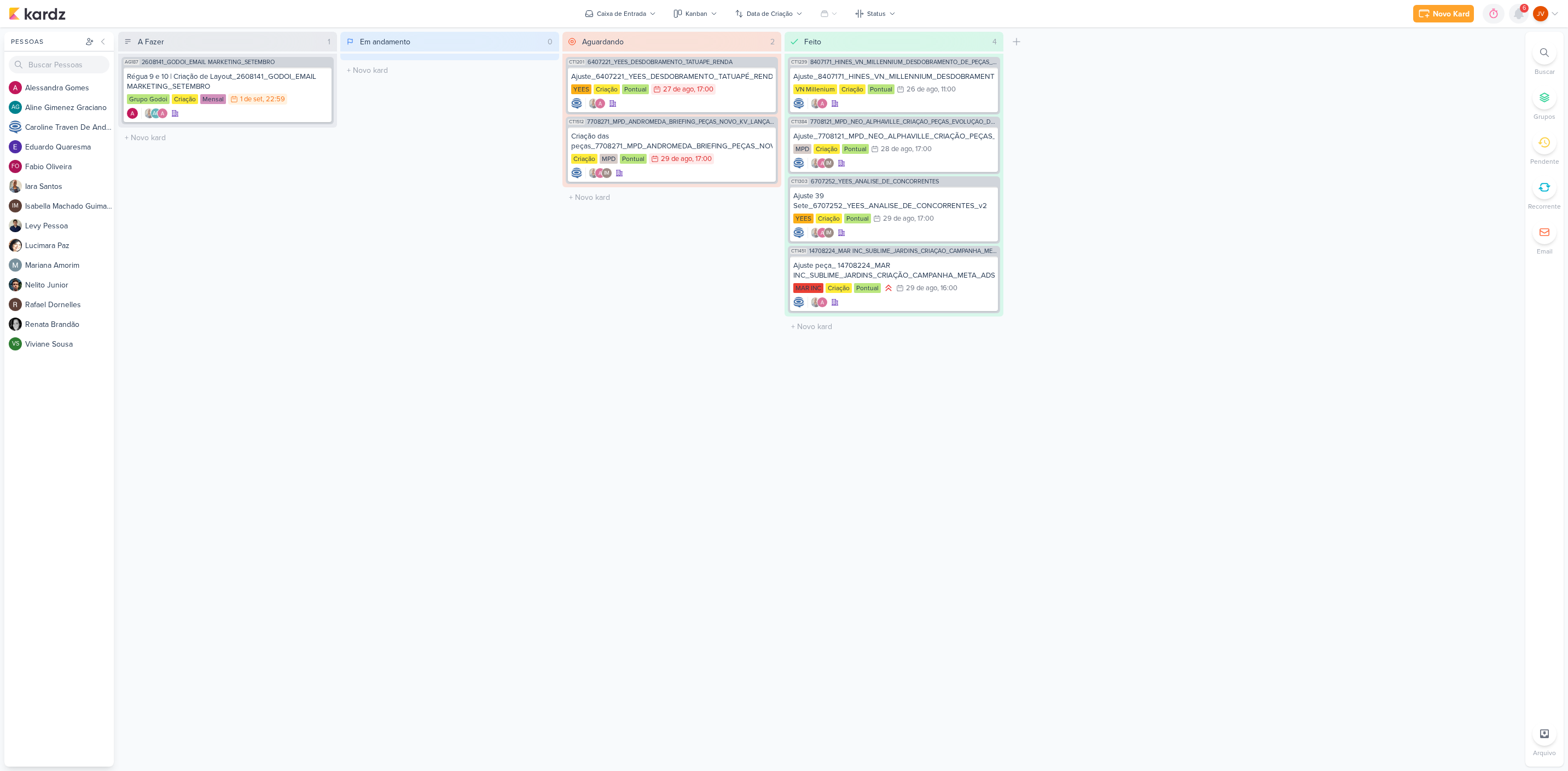
click at [1520, 14] on icon at bounding box center [1519, 14] width 9 height 10
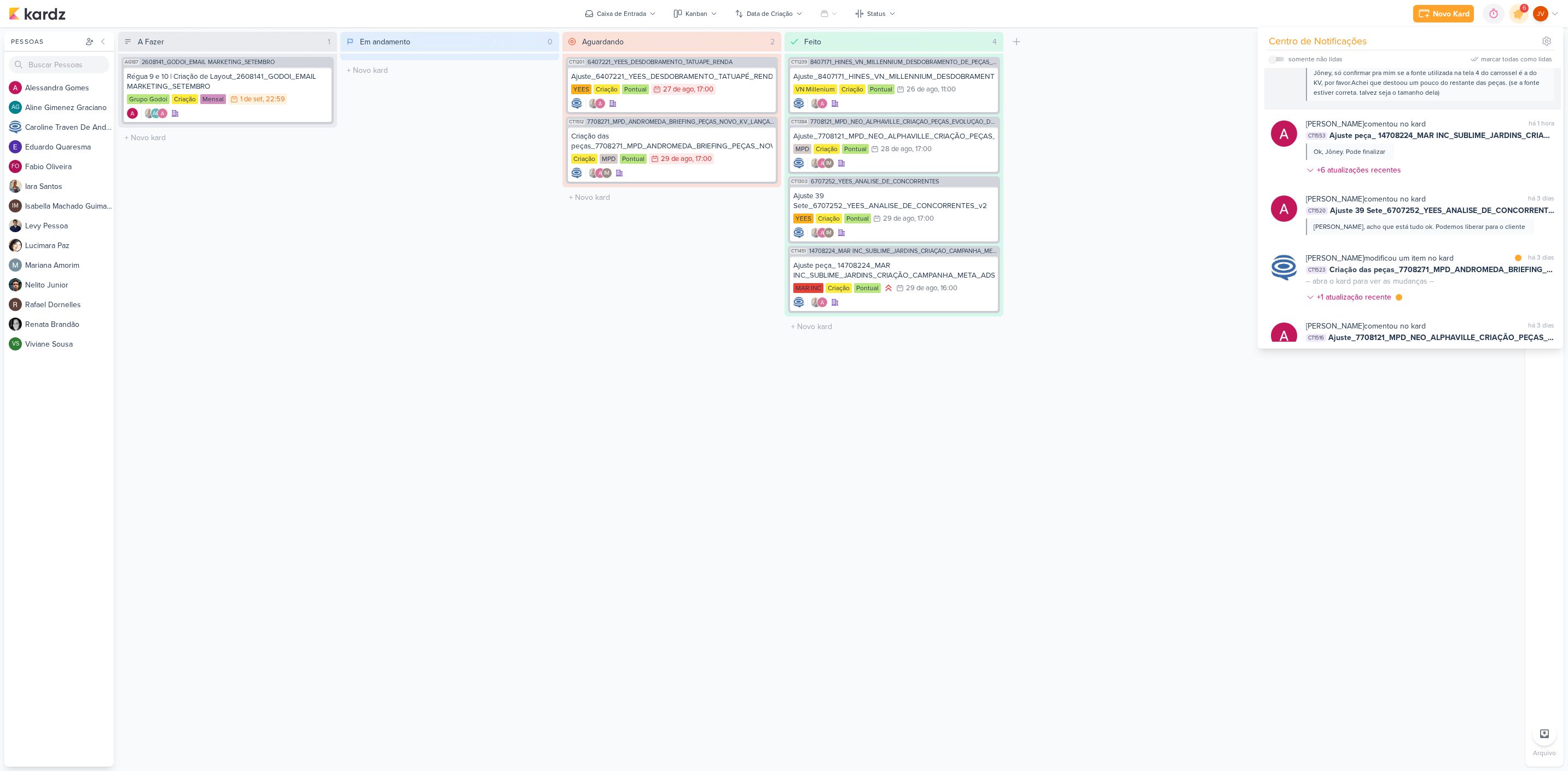
scroll to position [199, 0]
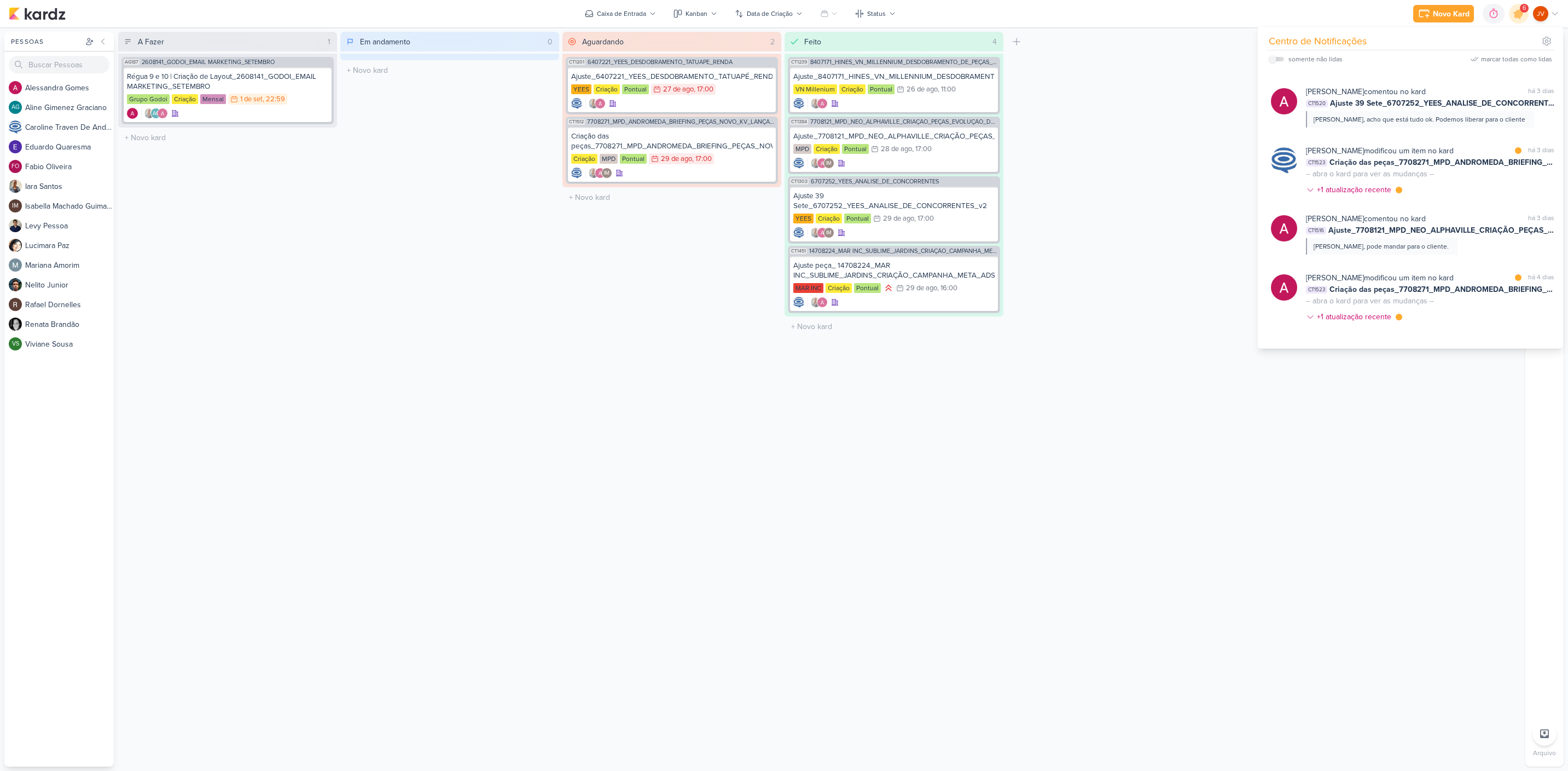
click at [1494, 56] on div "marcar todas como lidas" at bounding box center [1517, 59] width 71 height 10
click at [1166, 214] on div "A Fazer 1 Mover Para Esquerda Mover Para Direita [GEOGRAPHIC_DATA] AG187 260814…" at bounding box center [820, 399] width 1403 height 734
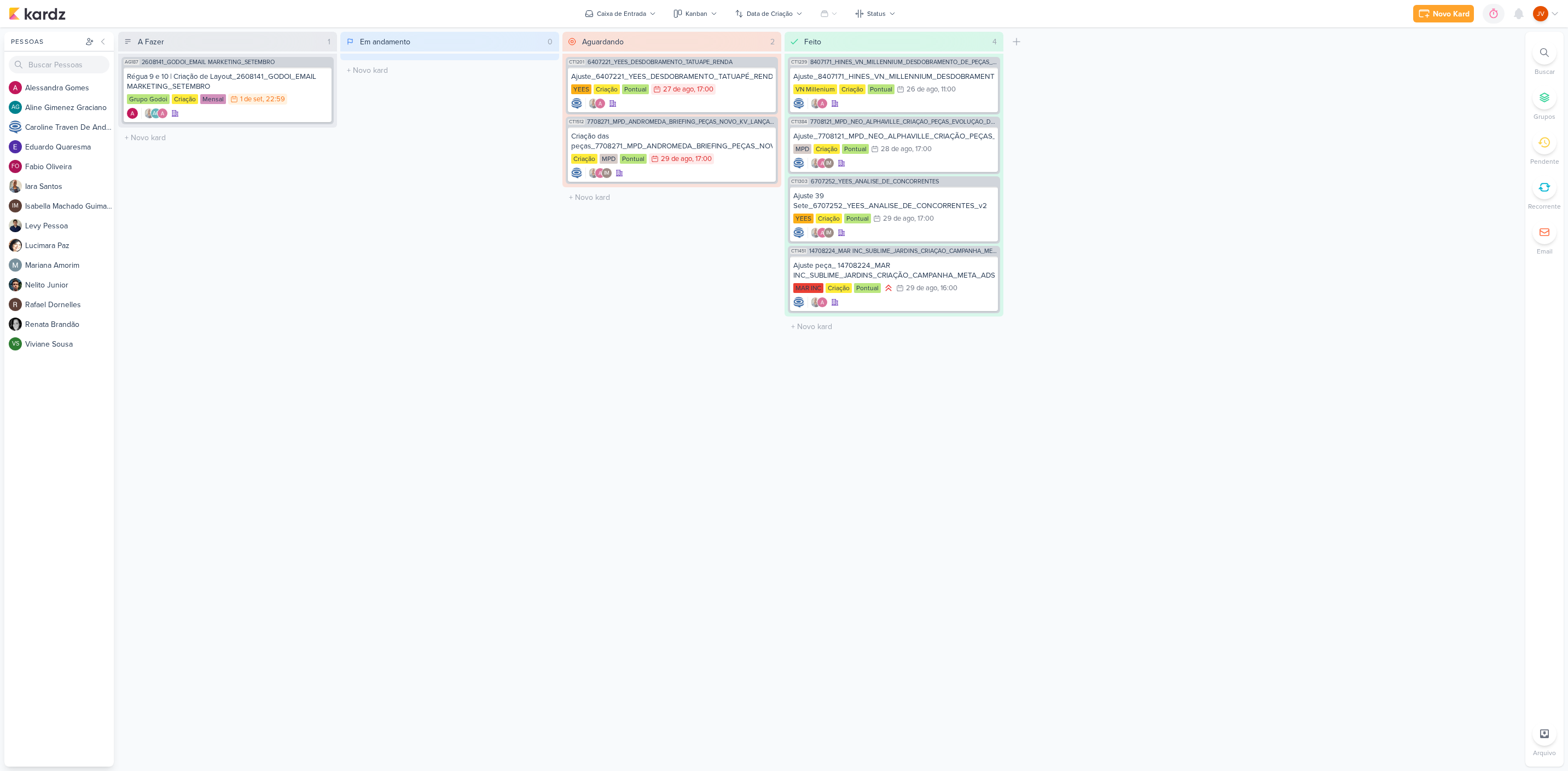
click at [1540, 145] on icon at bounding box center [1544, 142] width 12 height 12
click at [1549, 147] on icon at bounding box center [1544, 142] width 12 height 12
click at [1307, 233] on div "A Fazer 1 Mover Para Esquerda Mover Para Direita [GEOGRAPHIC_DATA] AG187 260814…" at bounding box center [820, 399] width 1403 height 734
drag, startPoint x: 665, startPoint y: 529, endPoint x: 659, endPoint y: 533, distance: 7.2
click at [662, 529] on div "Aguardando 2 Mover Para Esquerda Mover Para Direita [GEOGRAPHIC_DATA] CT1201 64…" at bounding box center [672, 399] width 219 height 734
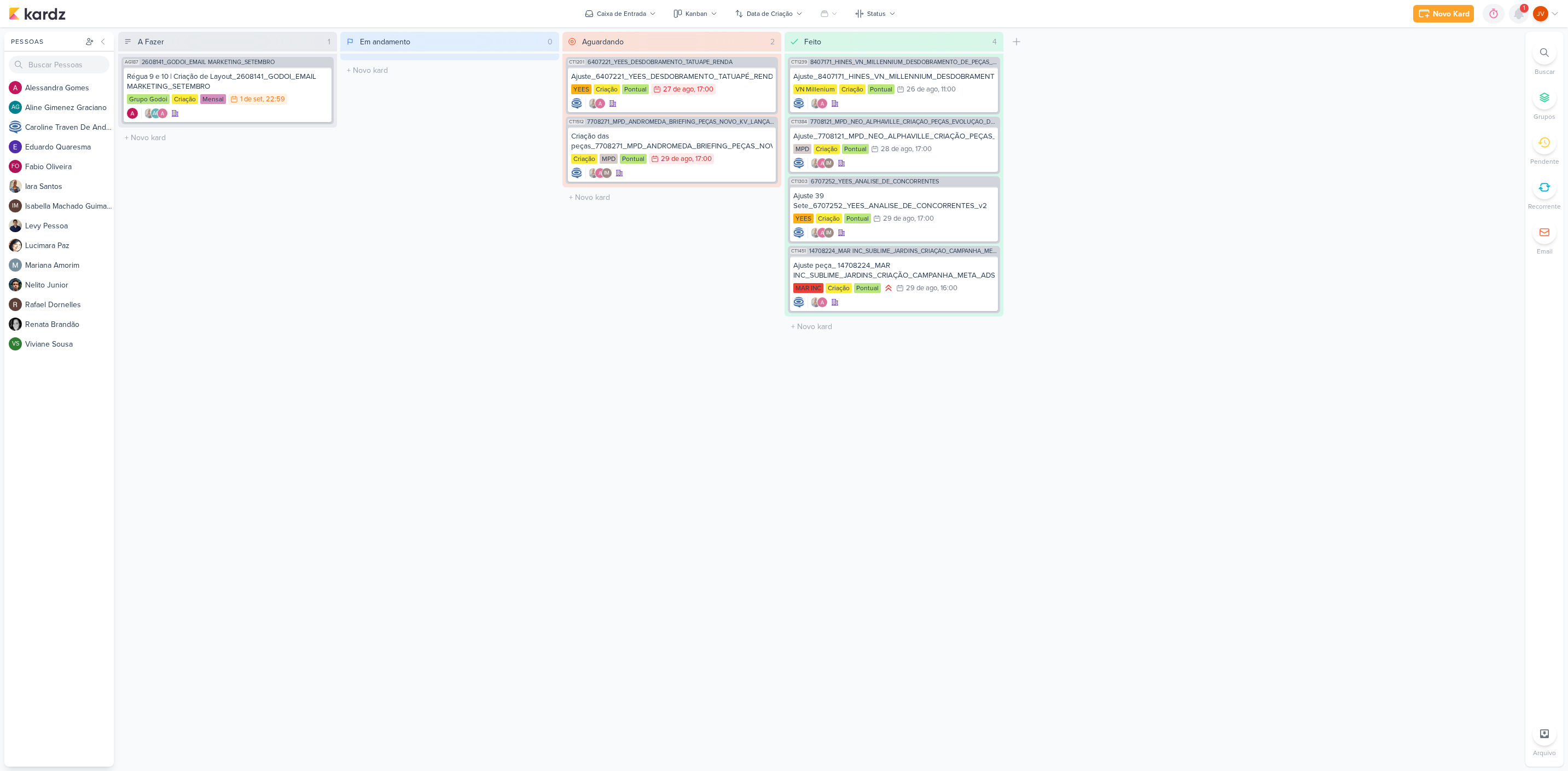
click at [1522, 17] on icon at bounding box center [1519, 14] width 9 height 10
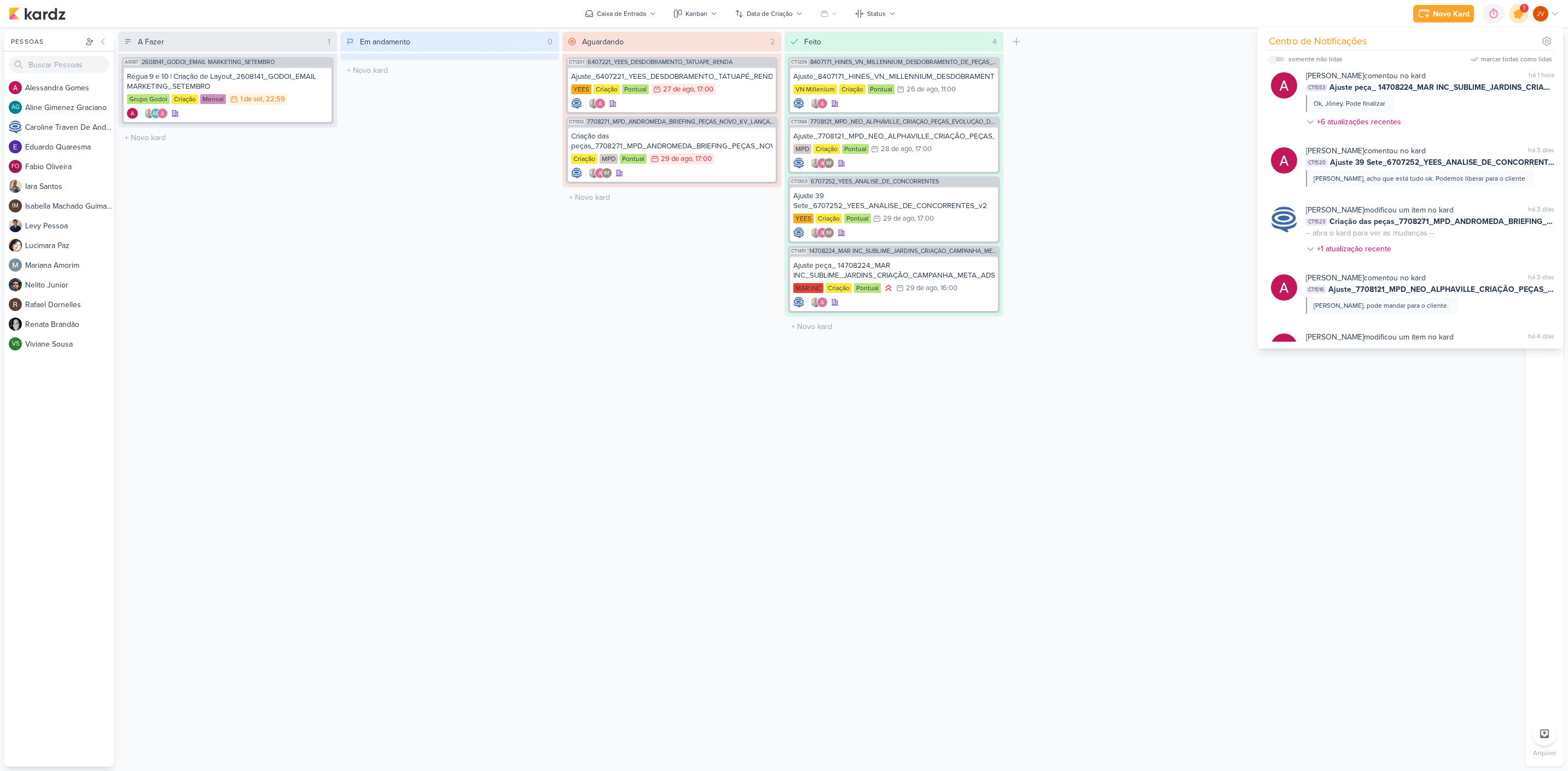
click at [1520, 14] on icon at bounding box center [1519, 13] width 13 height 13
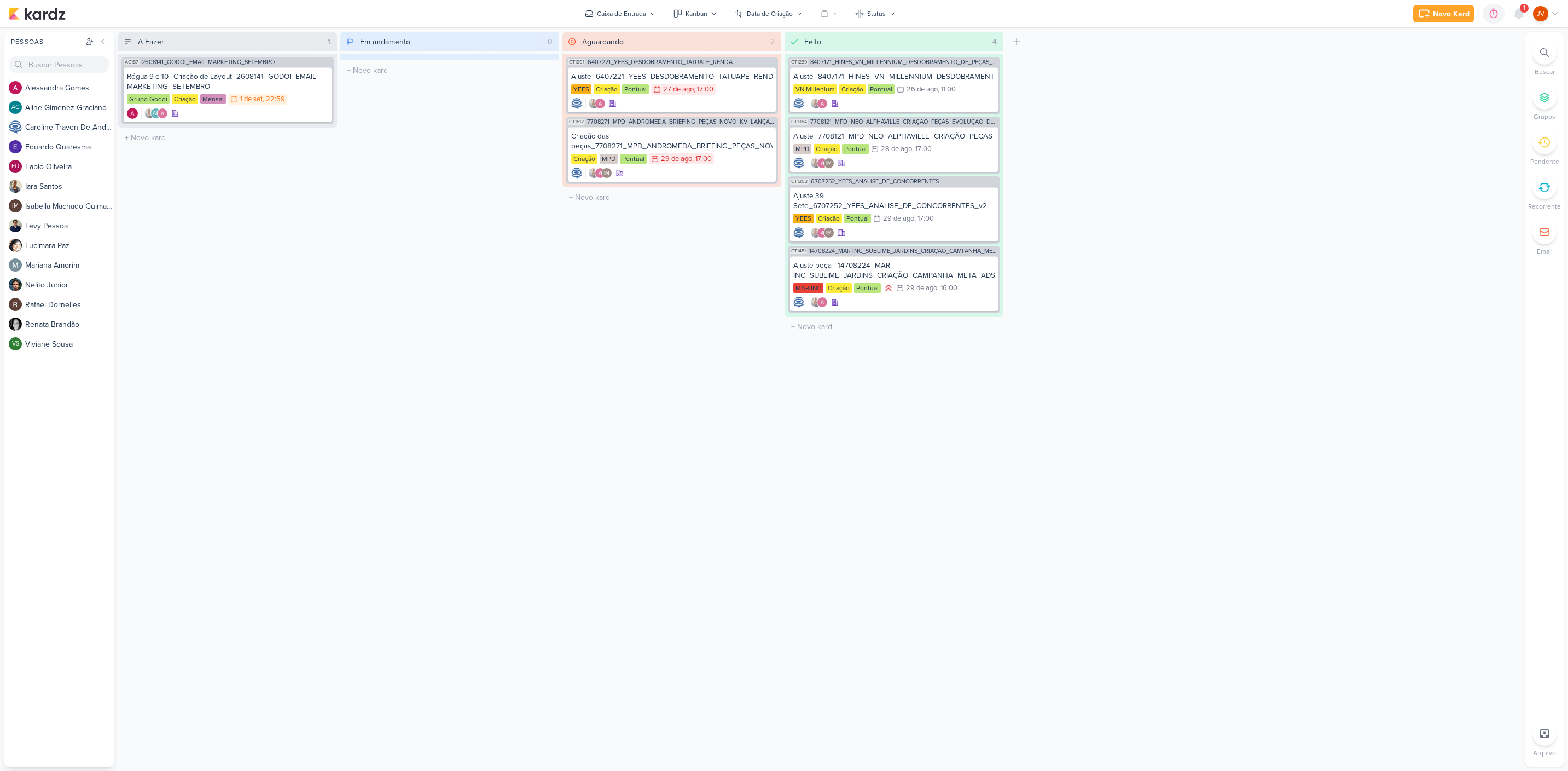
click at [1521, 11] on div "1" at bounding box center [1524, 8] width 9 height 9
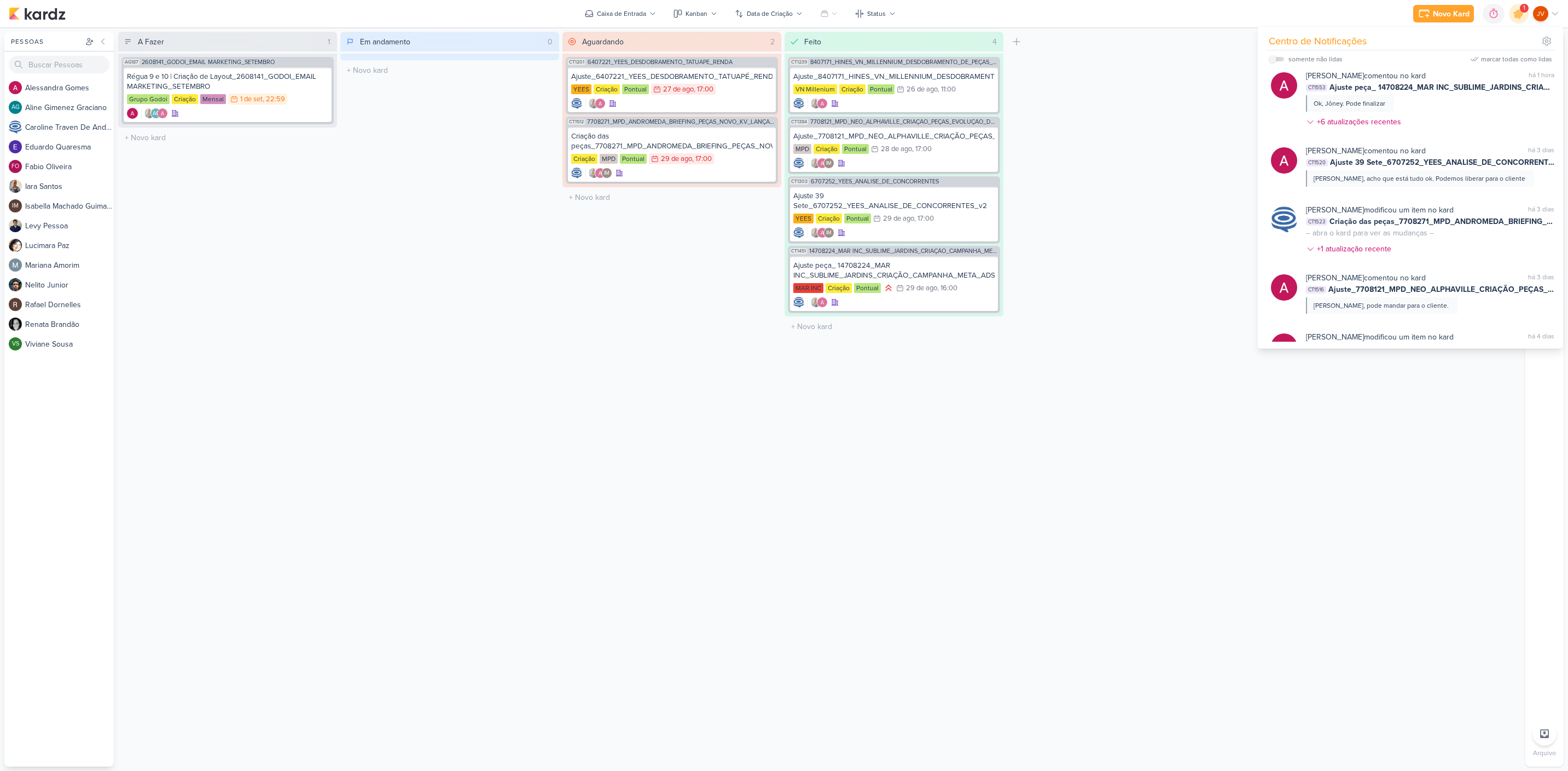
click at [1462, 104] on div "[PERSON_NAME] comentou no kard marcar como não lida há 1 hora CT1553 Ajuste peç…" at bounding box center [1431, 101] width 249 height 62
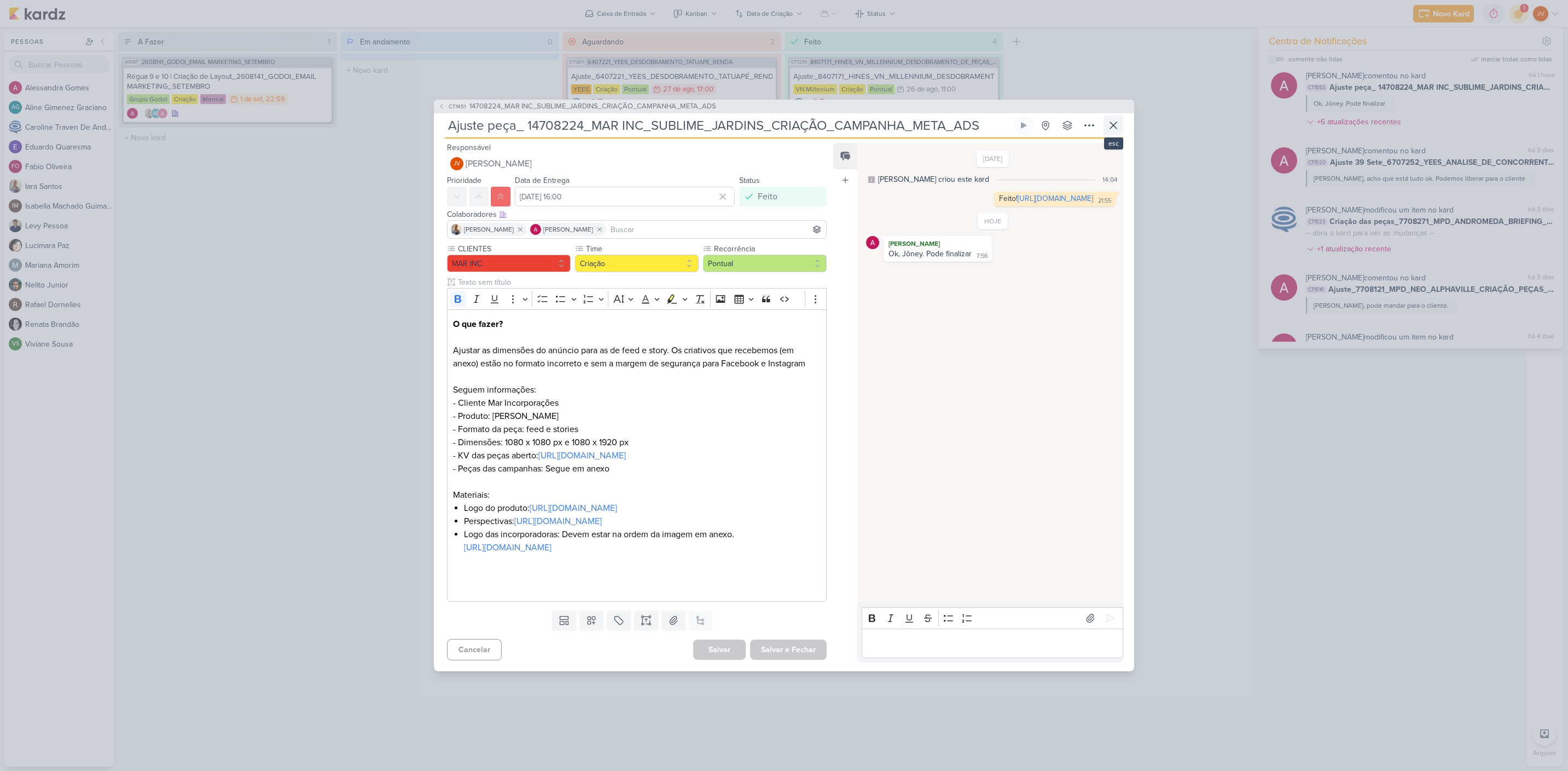
click at [1111, 118] on icon at bounding box center [1113, 124] width 13 height 13
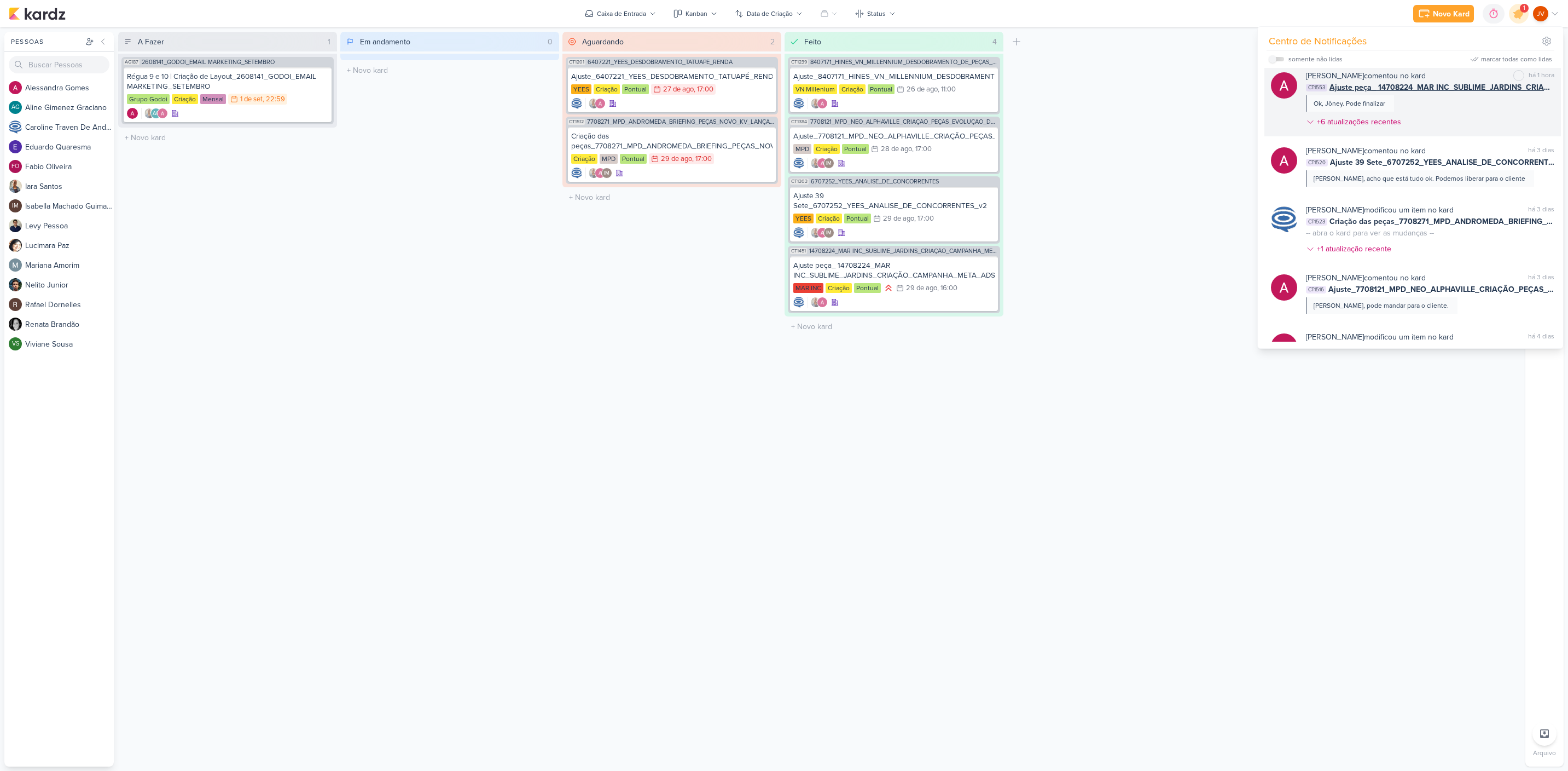
click at [1416, 102] on div "[PERSON_NAME] comentou no kard marcar como não lida há 1 hora CT1553 Ajuste peç…" at bounding box center [1431, 101] width 249 height 62
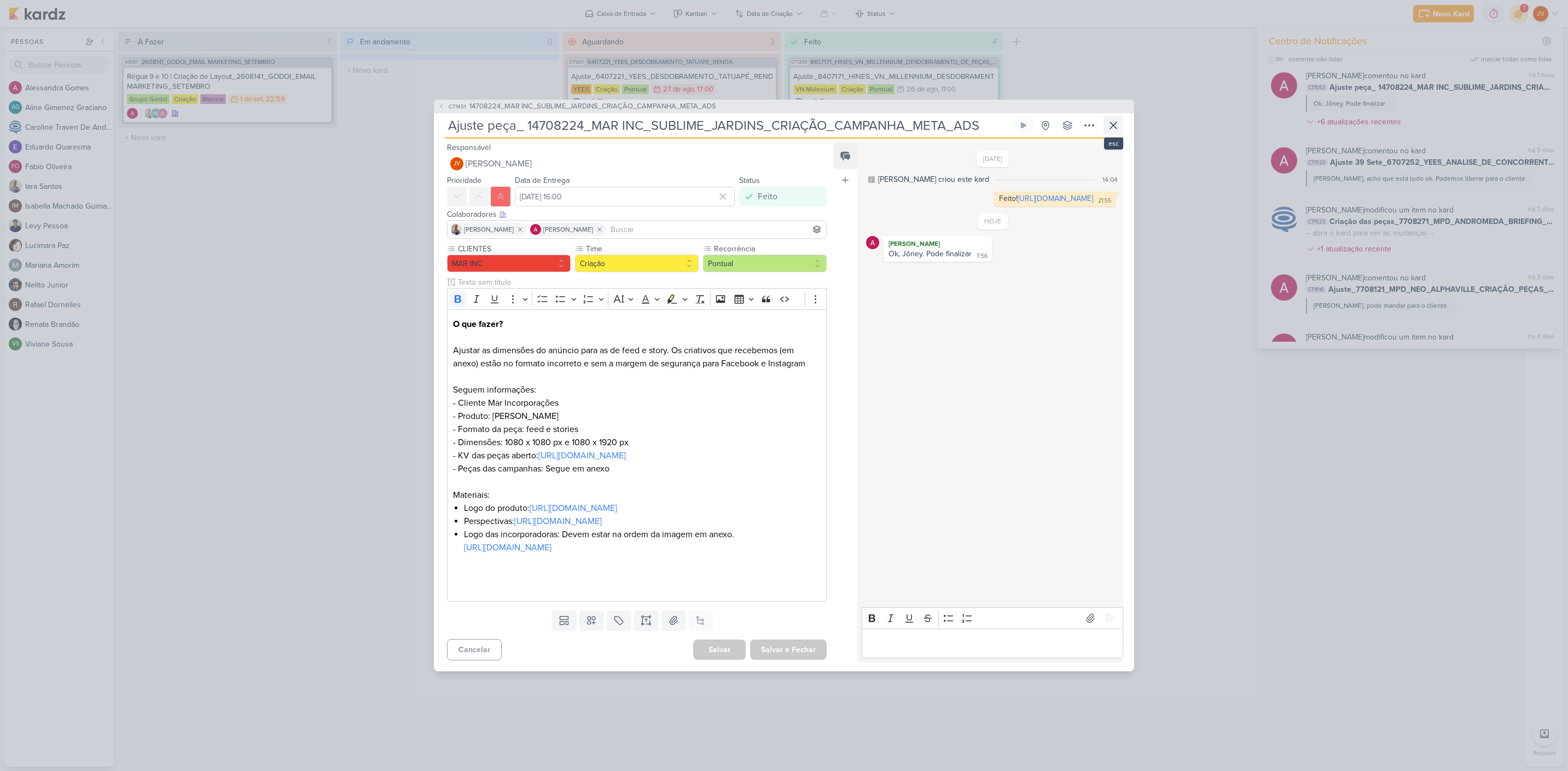
click at [1113, 122] on icon at bounding box center [1113, 125] width 7 height 7
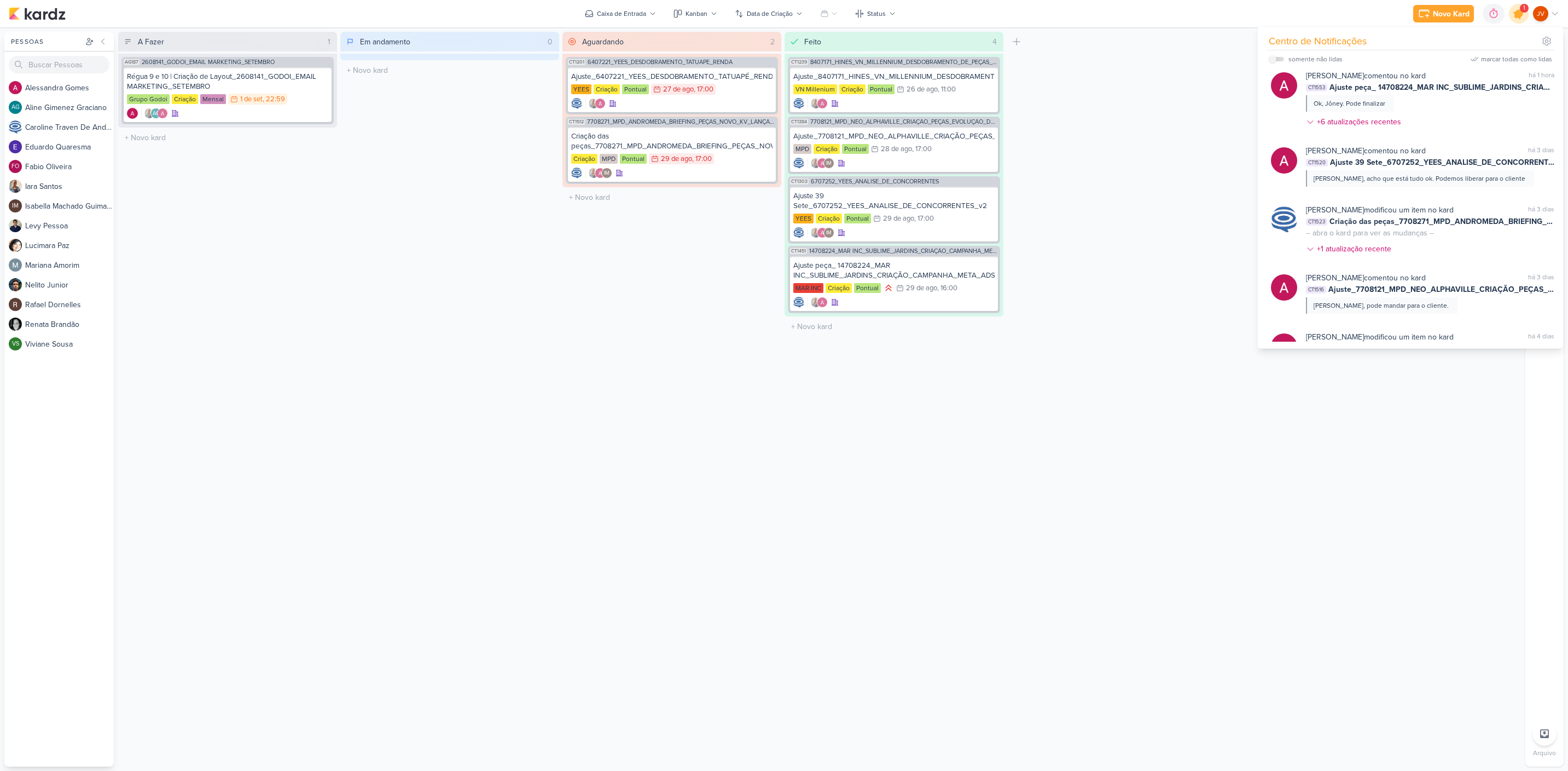
click at [1518, 14] on icon at bounding box center [1519, 13] width 13 height 13
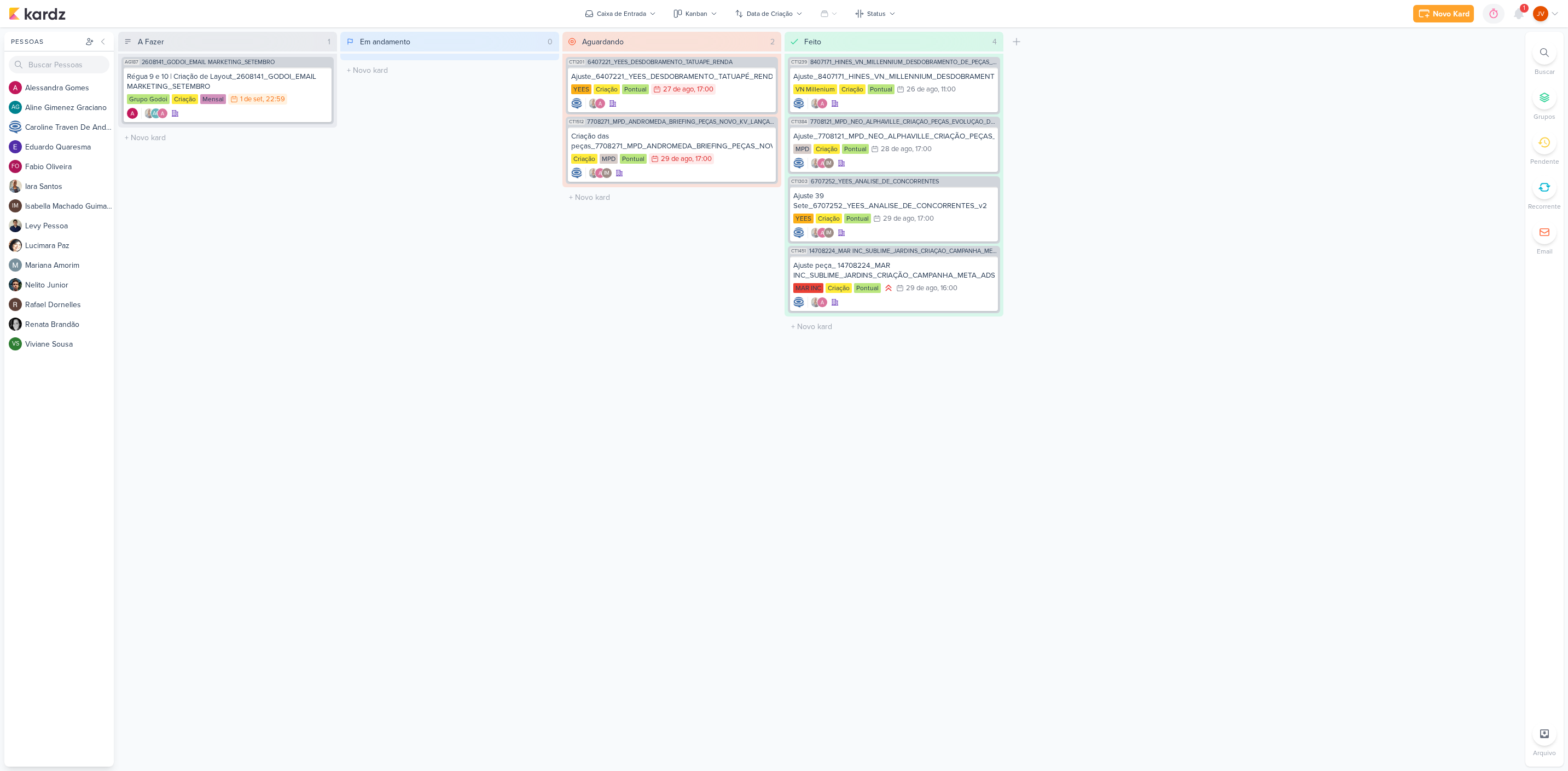
click at [1547, 147] on icon at bounding box center [1544, 142] width 12 height 12
click at [1547, 149] on div at bounding box center [1544, 142] width 24 height 24
click at [1524, 13] on icon at bounding box center [1519, 13] width 13 height 13
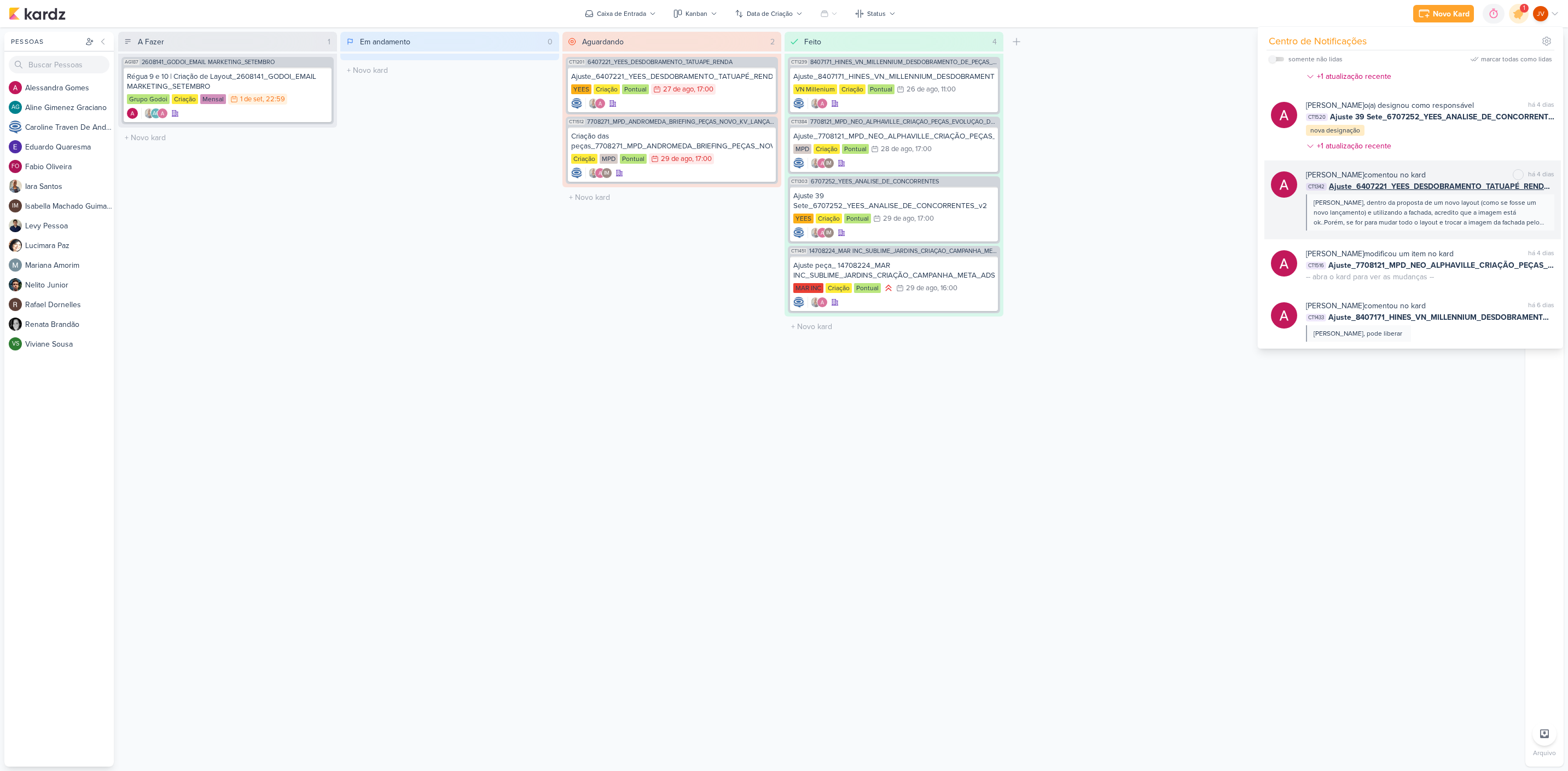
scroll to position [490, 0]
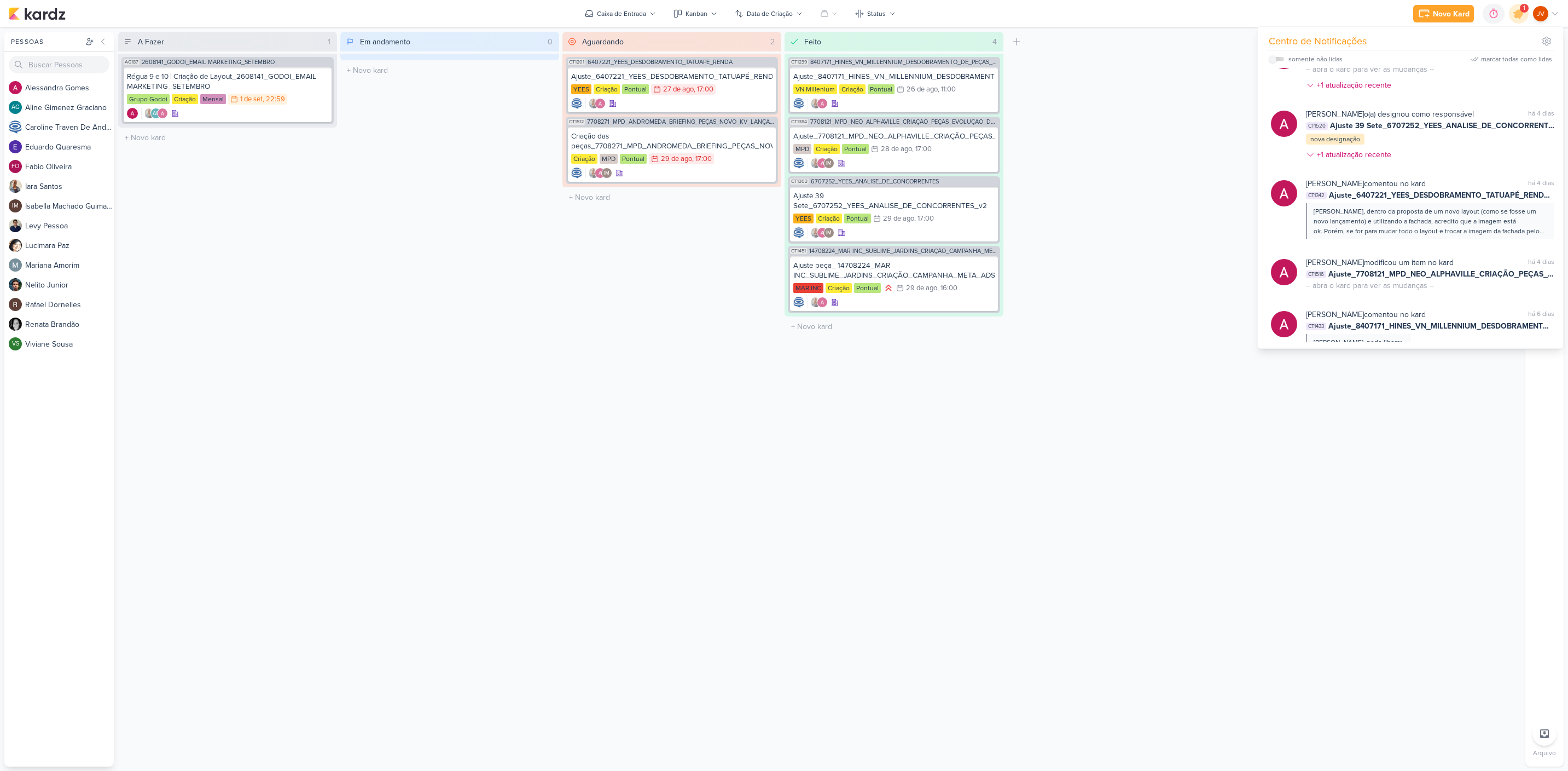
click at [1428, 148] on div "[PERSON_NAME] o(a) designou como responsável marcar como não lida há 4 dias CT1…" at bounding box center [1431, 136] width 249 height 56
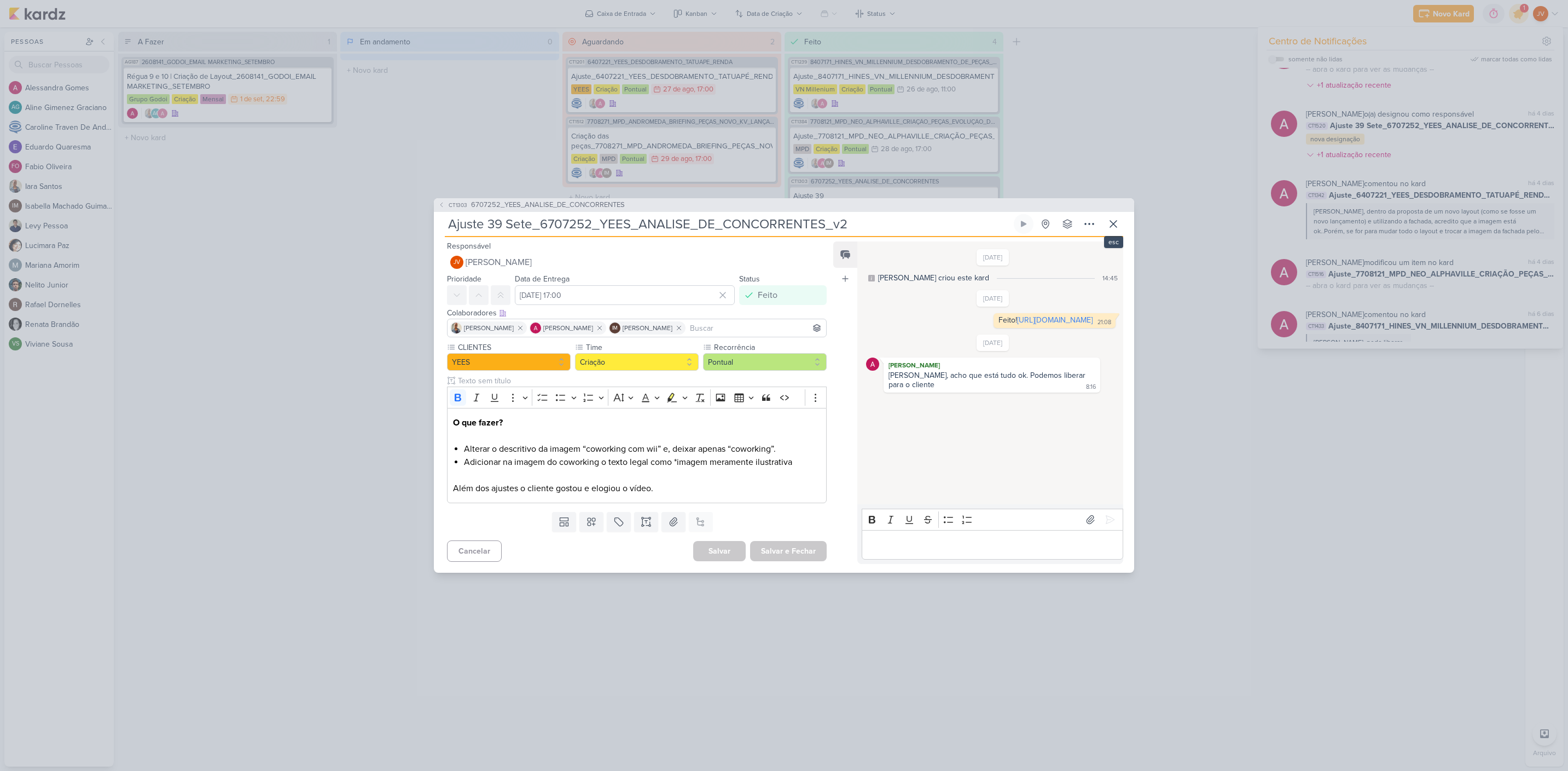
click at [1117, 220] on icon at bounding box center [1113, 223] width 13 height 13
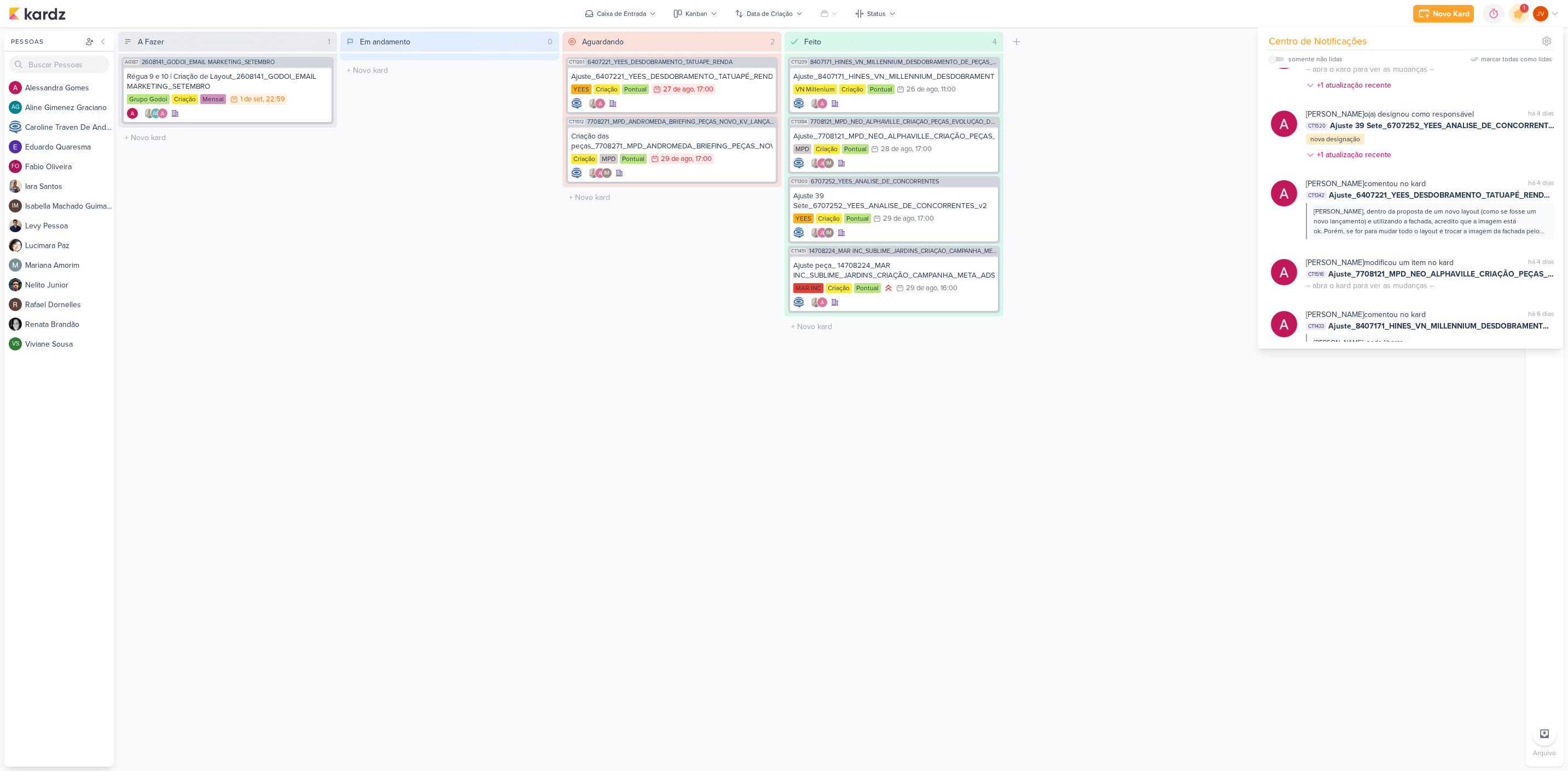
click at [1205, 187] on div "A Fazer 1 Mover Para Esquerda Mover Para Direita [GEOGRAPHIC_DATA] AG187 260814…" at bounding box center [820, 399] width 1403 height 734
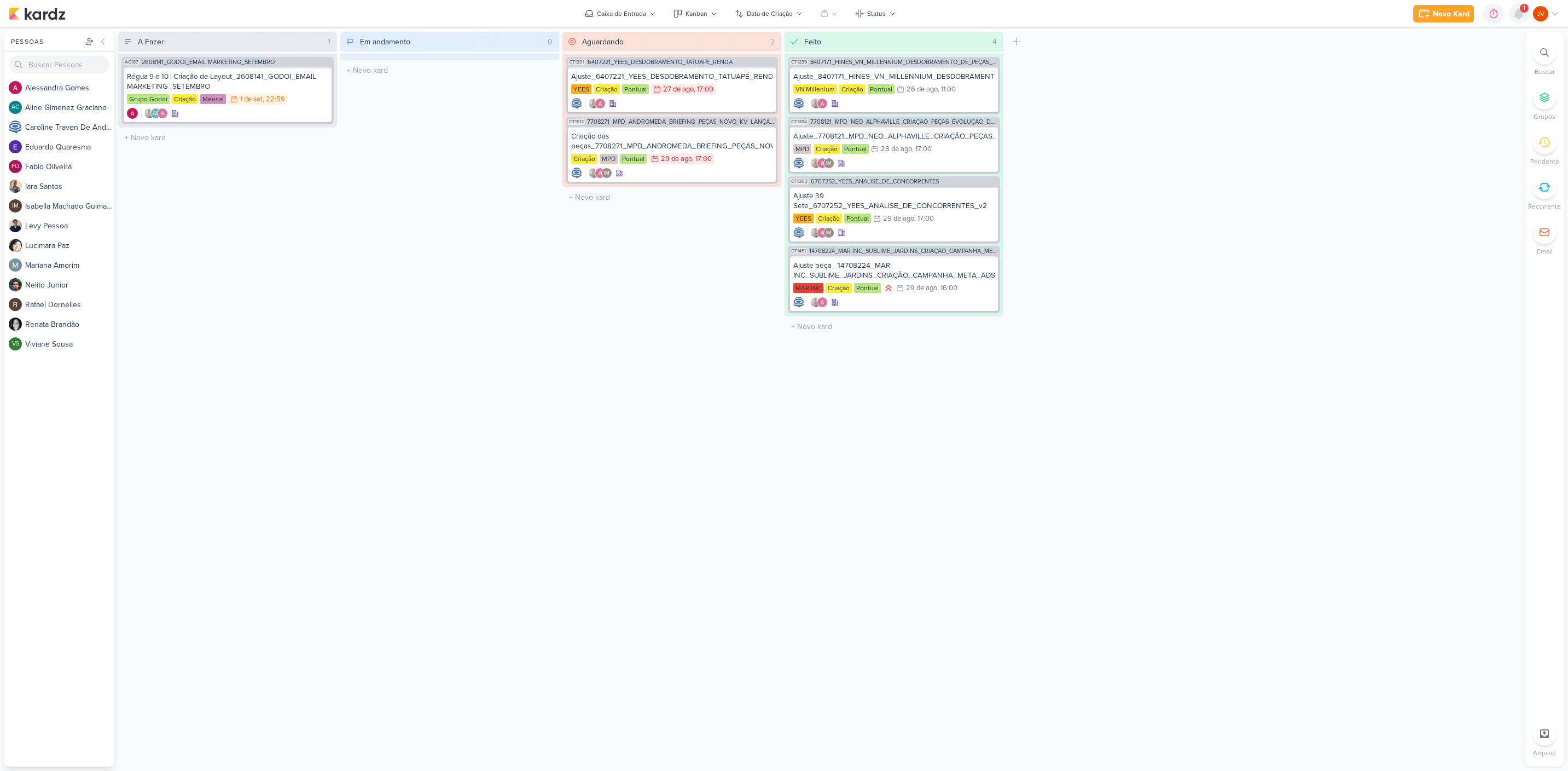
click at [1525, 13] on div at bounding box center [1519, 14] width 20 height 20
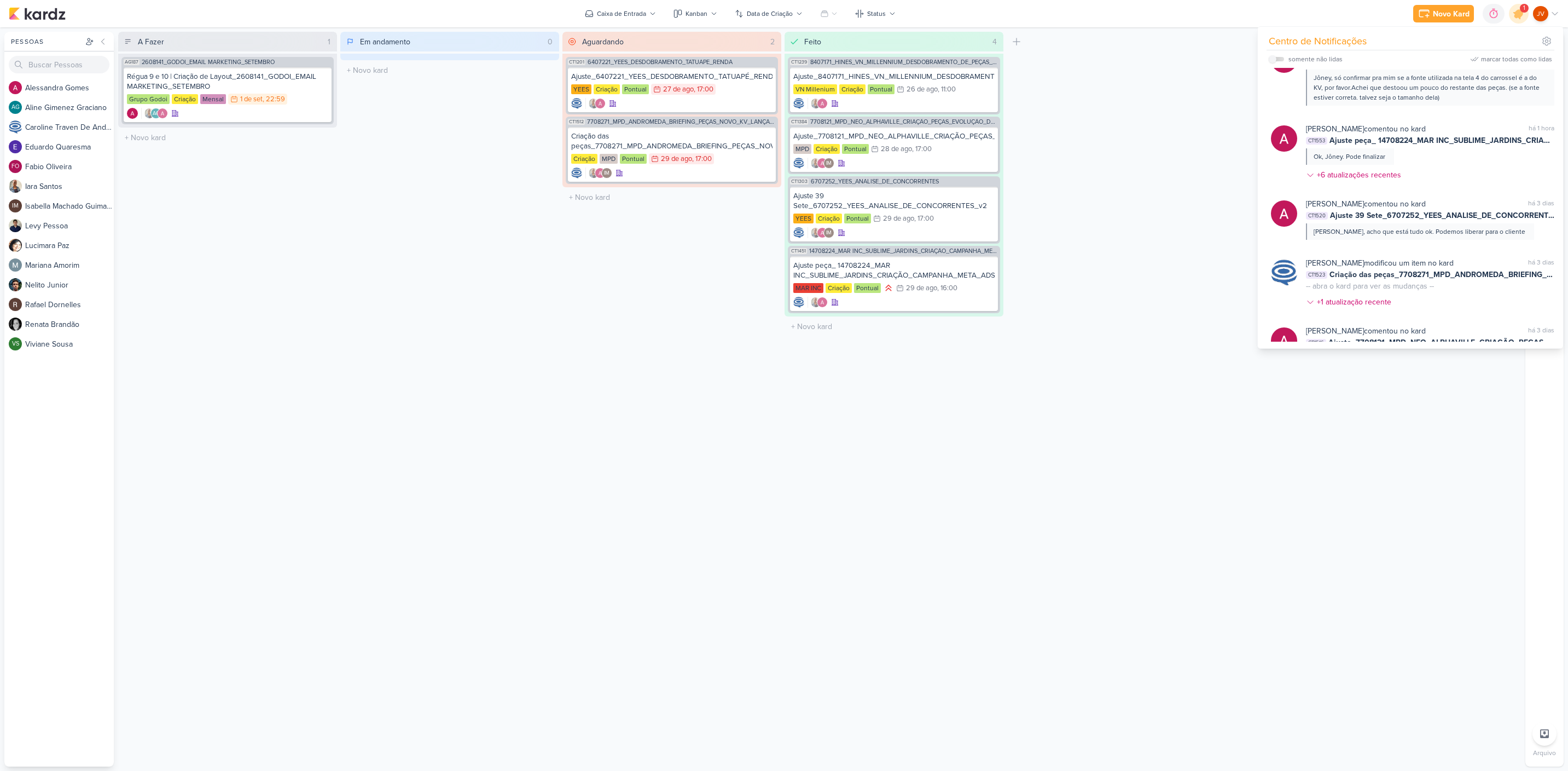
scroll to position [0, 0]
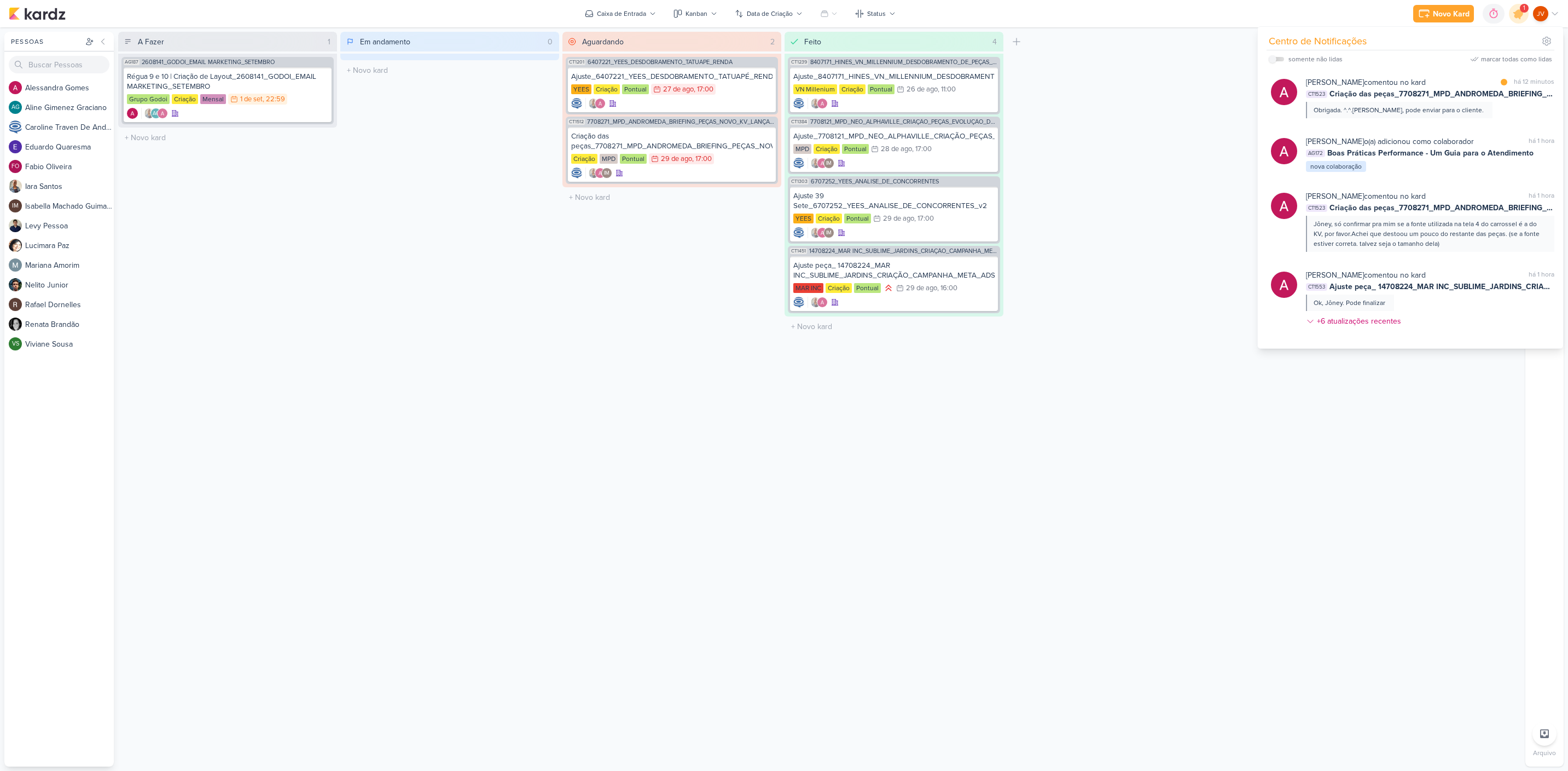
click at [1374, 83] on div "[PERSON_NAME] comentou no kard" at bounding box center [1366, 83] width 119 height 12
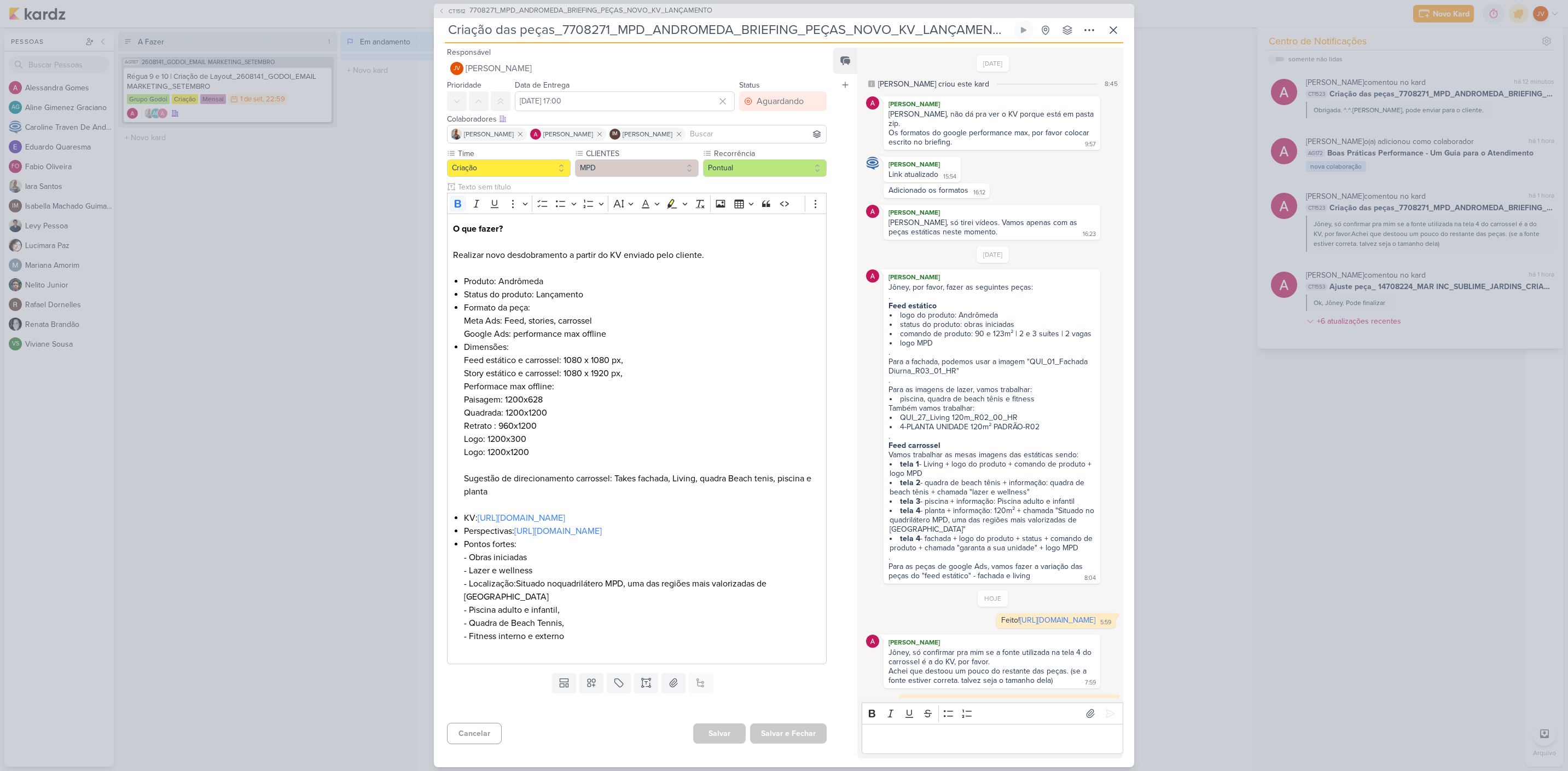
scroll to position [168, 0]
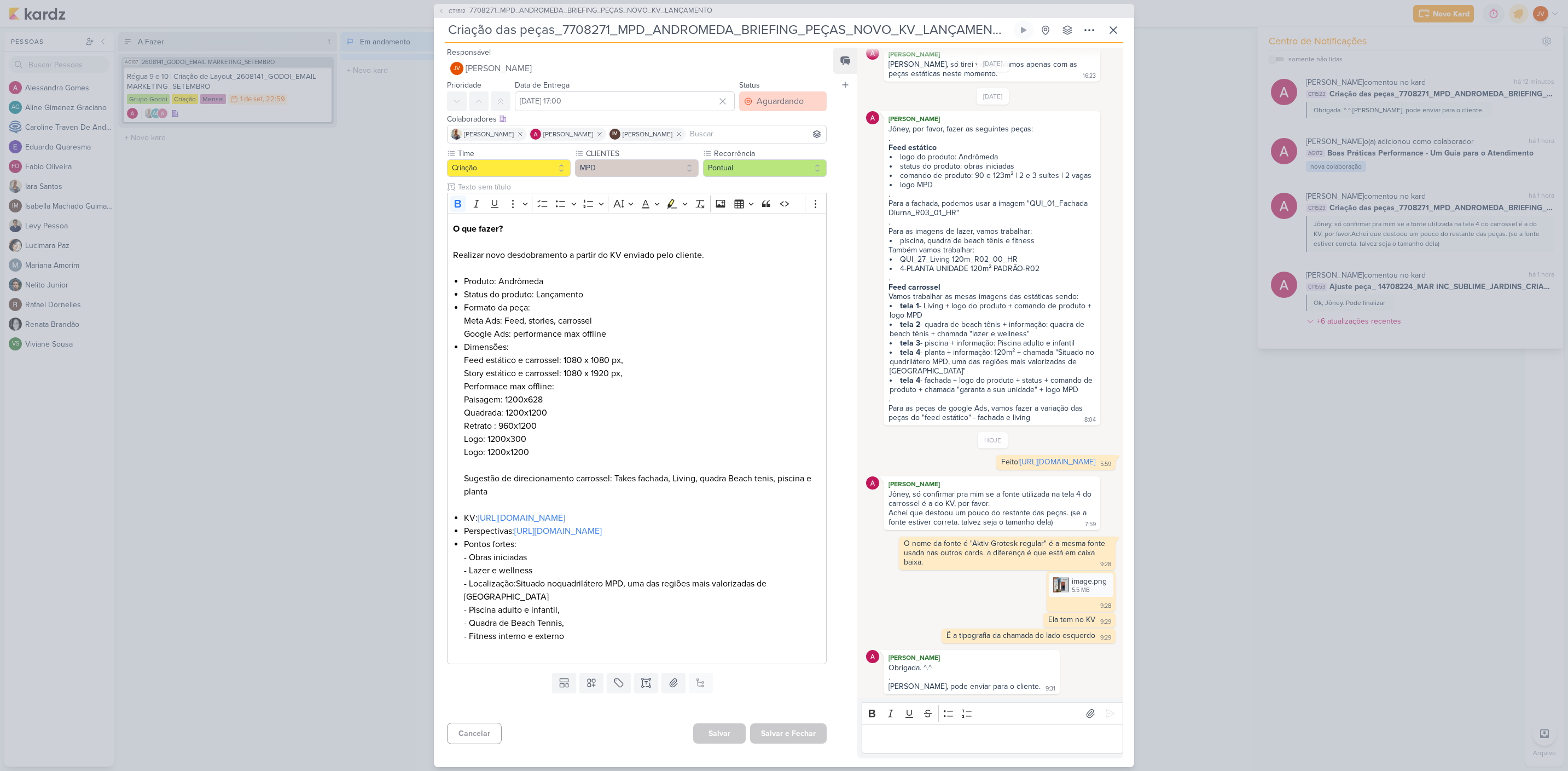
click at [767, 101] on div "Aguardando" at bounding box center [781, 101] width 47 height 13
click at [752, 179] on div "Feito" at bounding box center [759, 181] width 17 height 12
click at [797, 738] on button "Salvar e Fechar" at bounding box center [788, 733] width 77 height 21
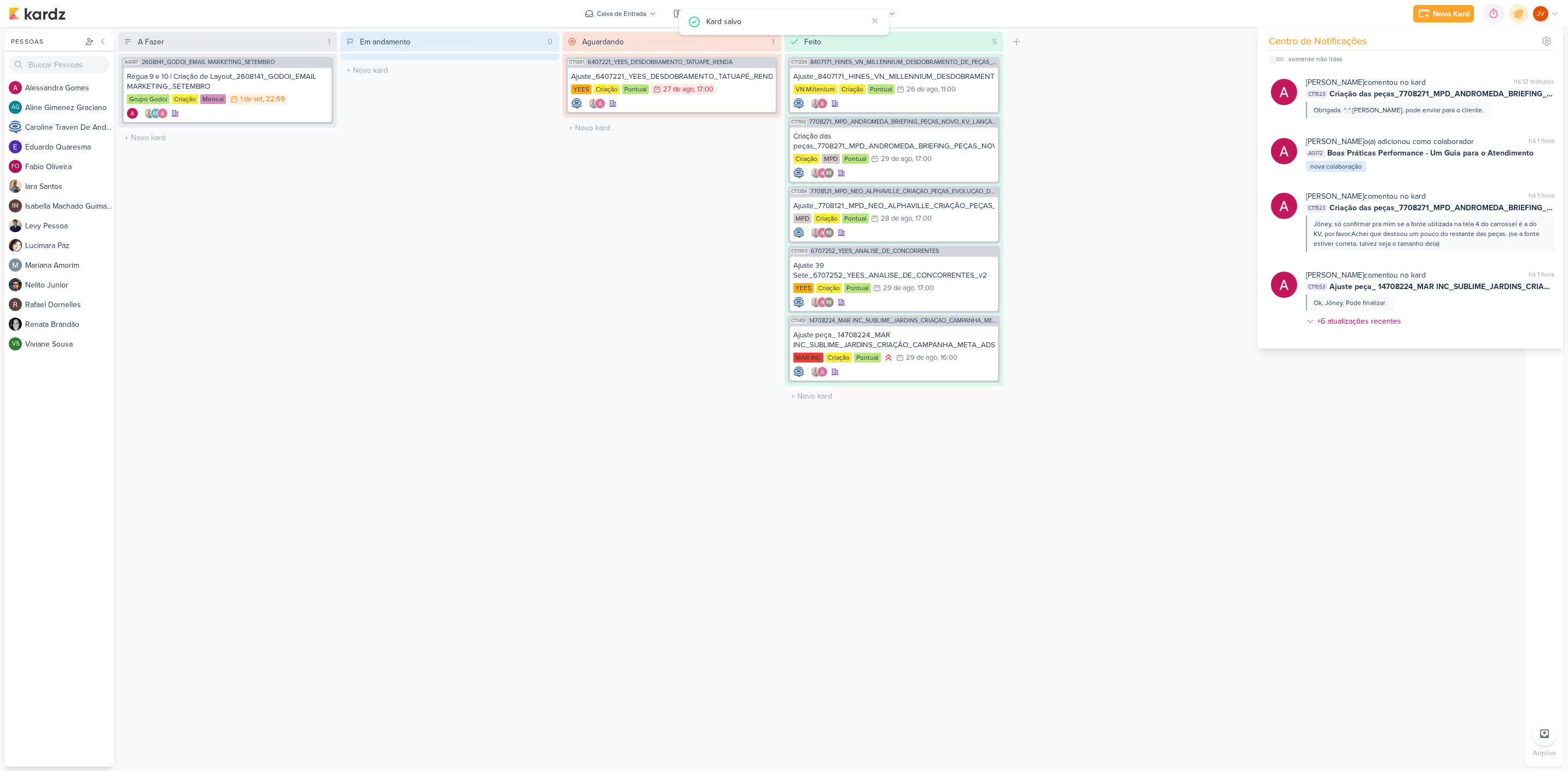
click at [753, 580] on div "Aguardando 1 Mover Para Esquerda Mover Para Direita [GEOGRAPHIC_DATA] CT1201 64…" at bounding box center [672, 399] width 219 height 734
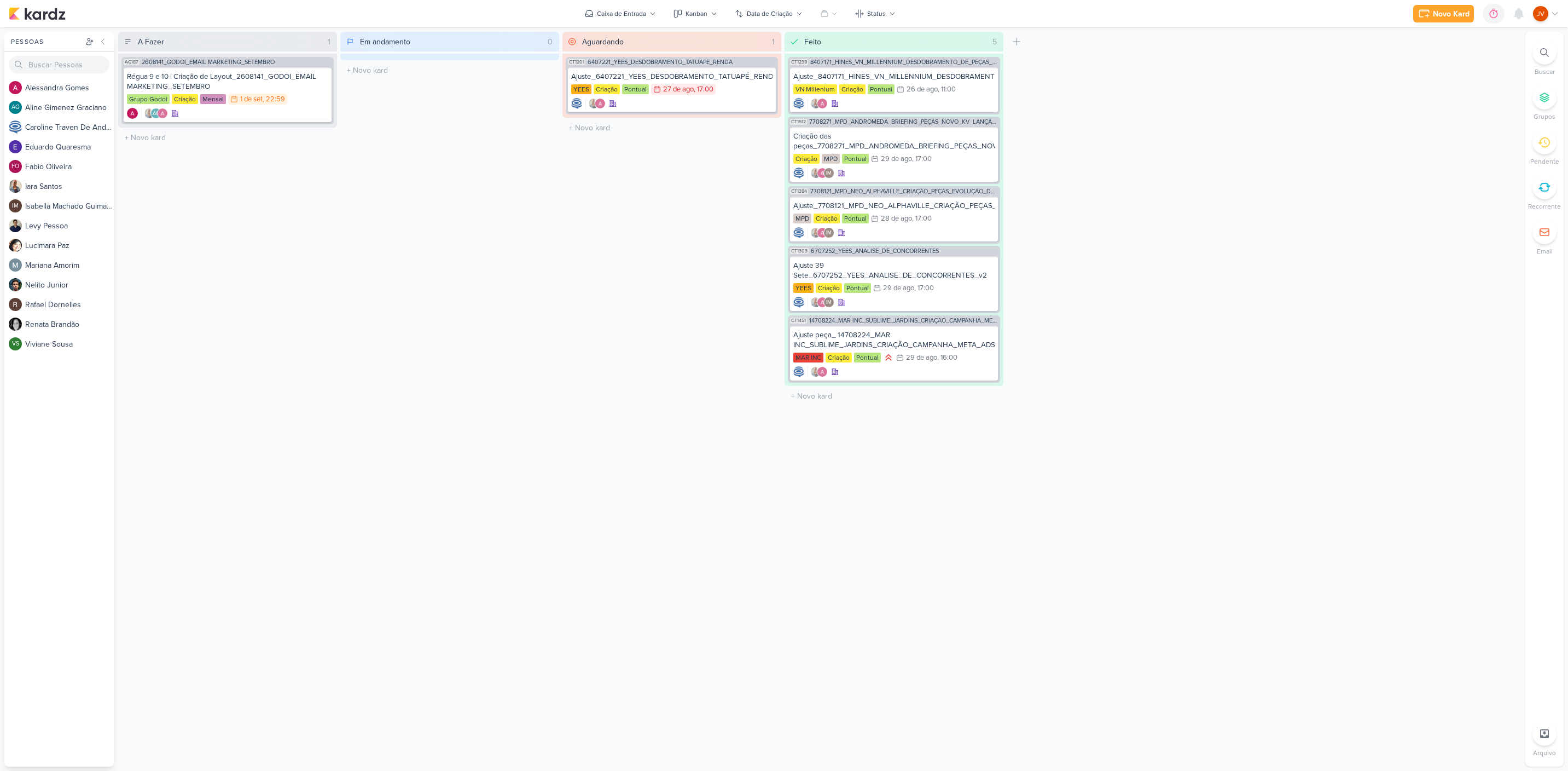
click at [1550, 140] on div at bounding box center [1544, 142] width 24 height 24
click at [1550, 143] on div at bounding box center [1544, 142] width 24 height 24
click at [1543, 141] on icon at bounding box center [1544, 142] width 12 height 12
click at [1548, 144] on icon at bounding box center [1544, 142] width 12 height 11
click at [1519, 12] on icon at bounding box center [1519, 13] width 13 height 13
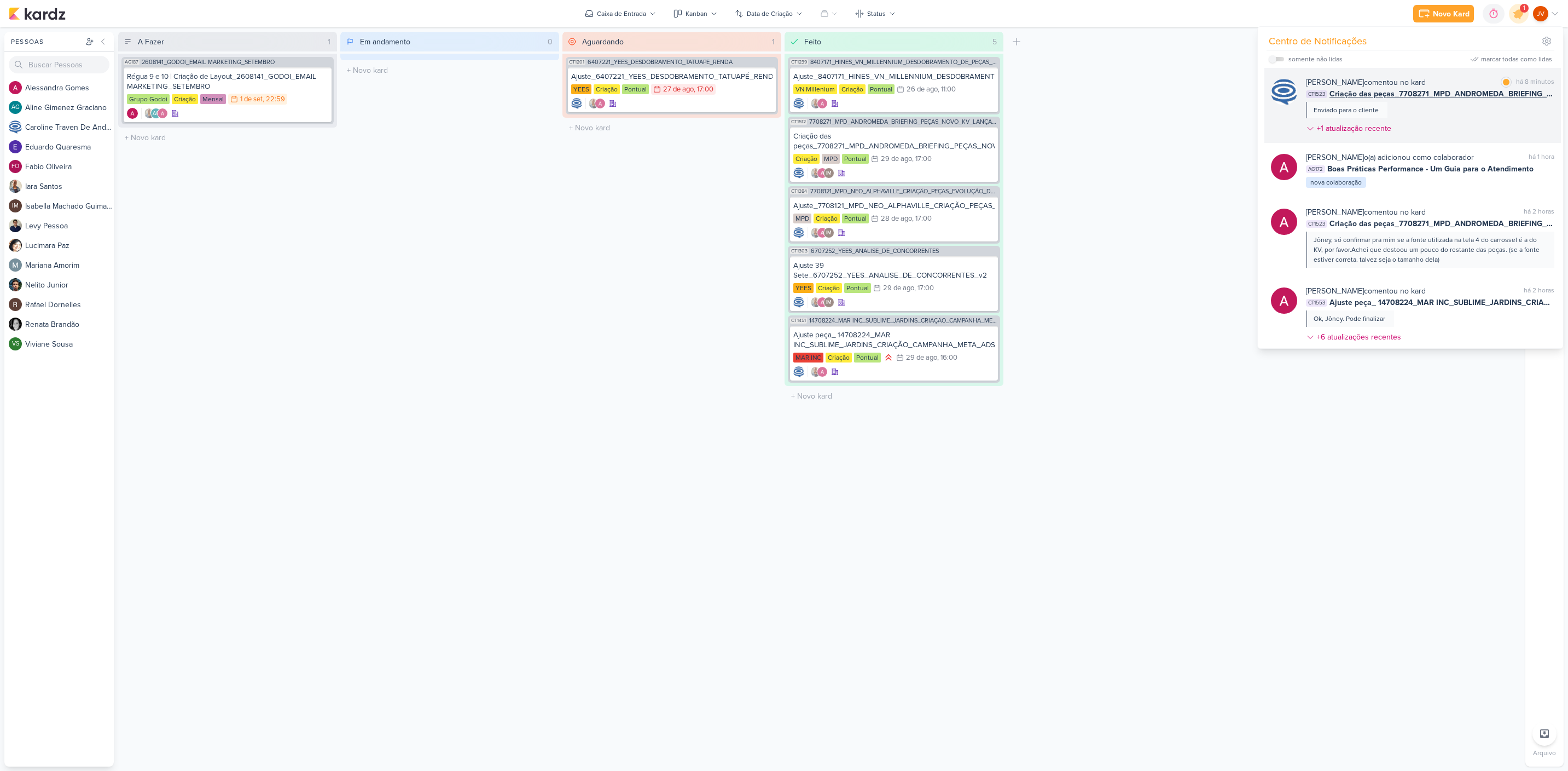
click at [1403, 82] on div "[PERSON_NAME] comentou no kard" at bounding box center [1366, 83] width 119 height 12
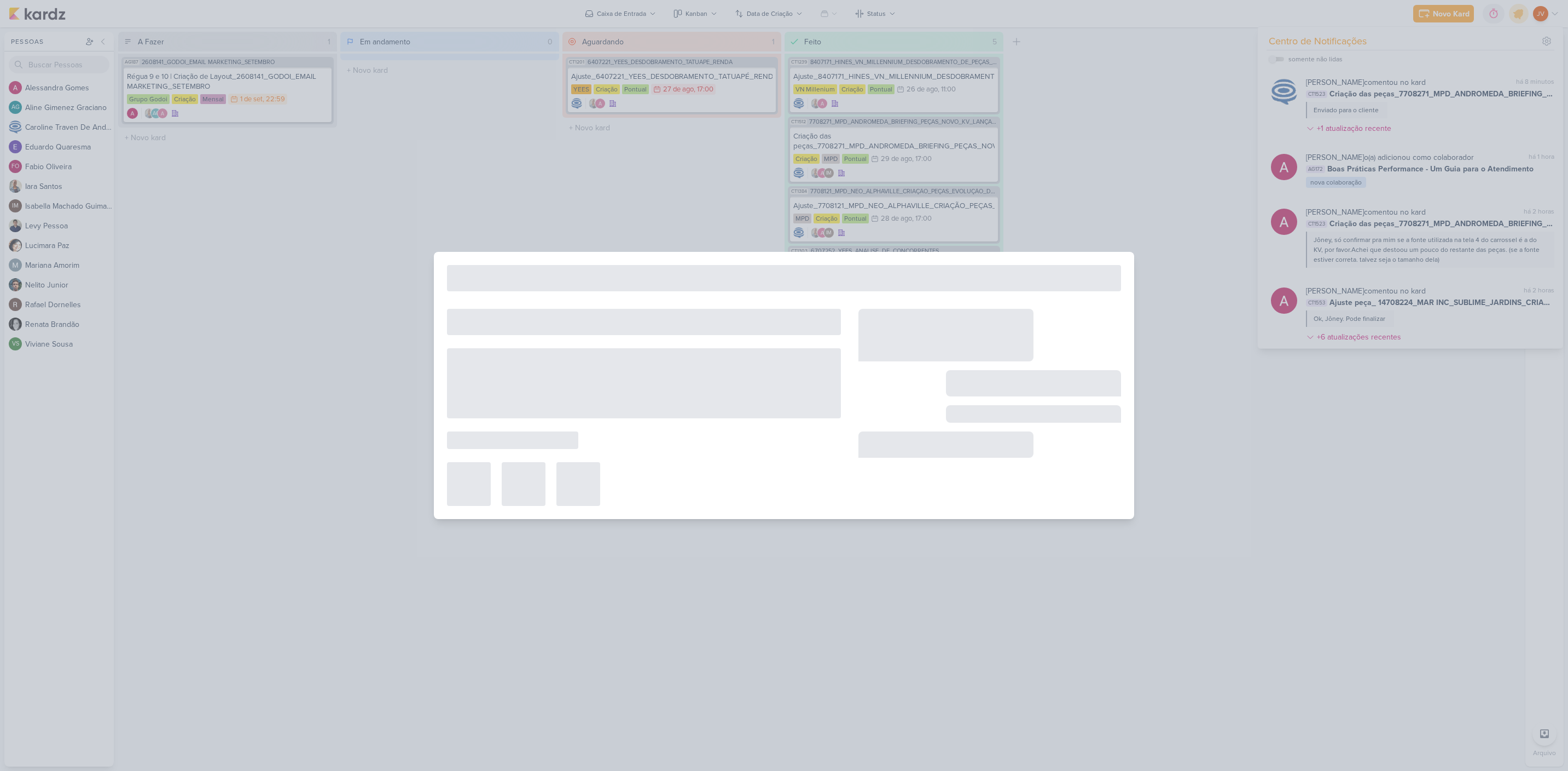
scroll to position [199, 0]
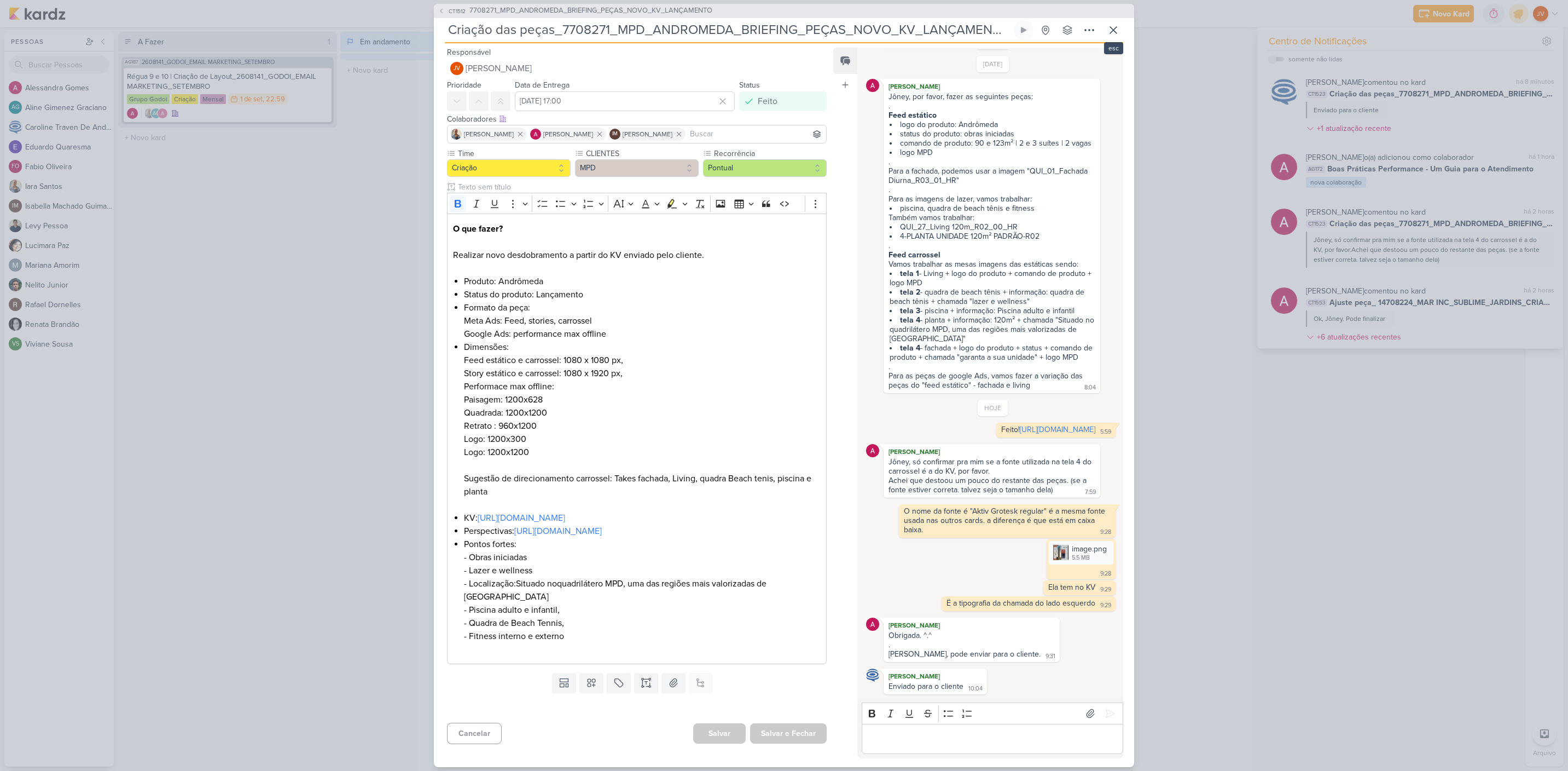
drag, startPoint x: 1109, startPoint y: 30, endPoint x: 1117, endPoint y: 27, distance: 8.5
click at [1109, 28] on icon at bounding box center [1113, 30] width 13 height 13
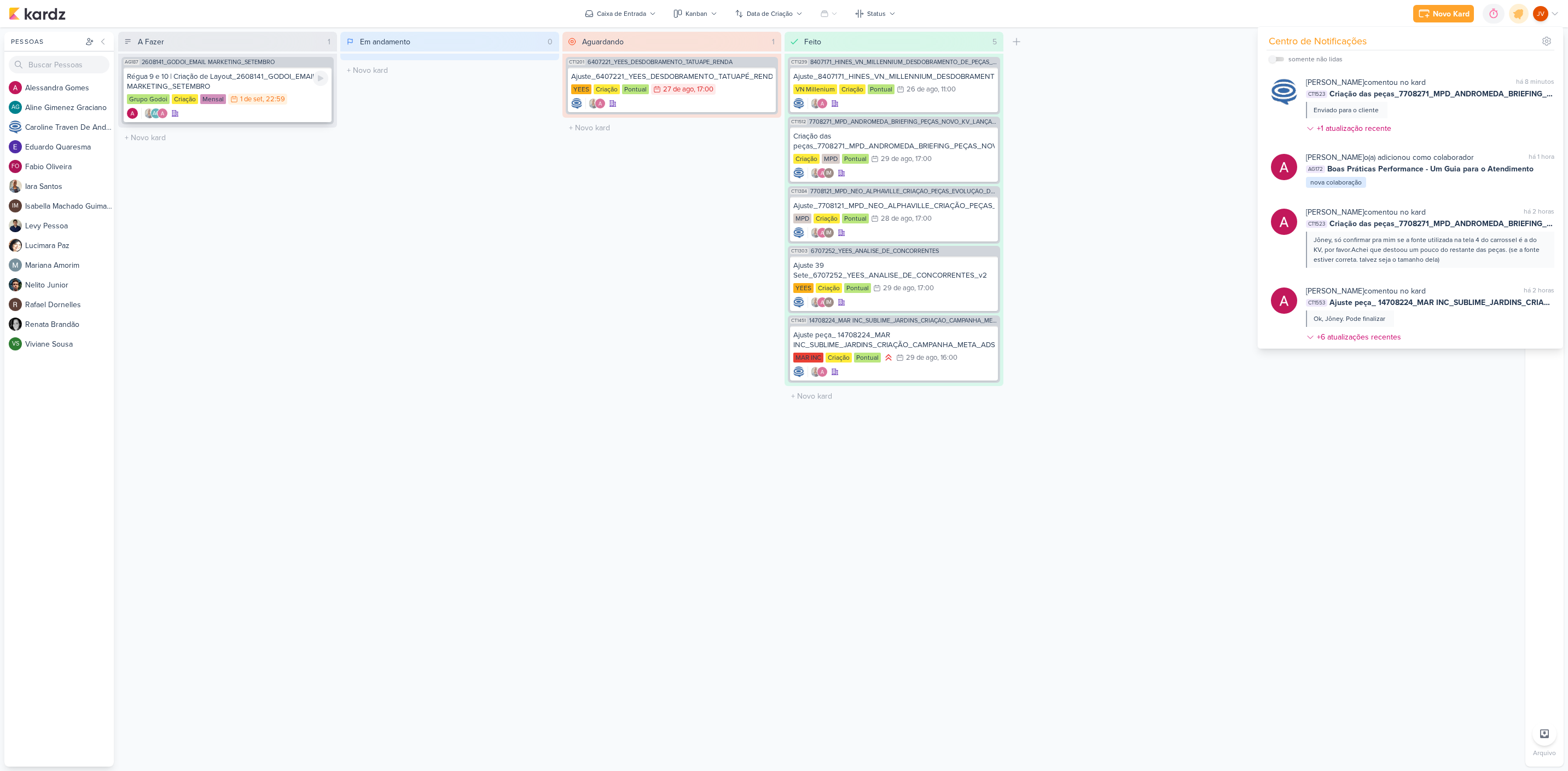
click at [271, 78] on div "Régua 9 e 10 | Criação de Layout_2608141_GODOI_EMAIL MARKETING_SETEMBRO" at bounding box center [228, 82] width 201 height 20
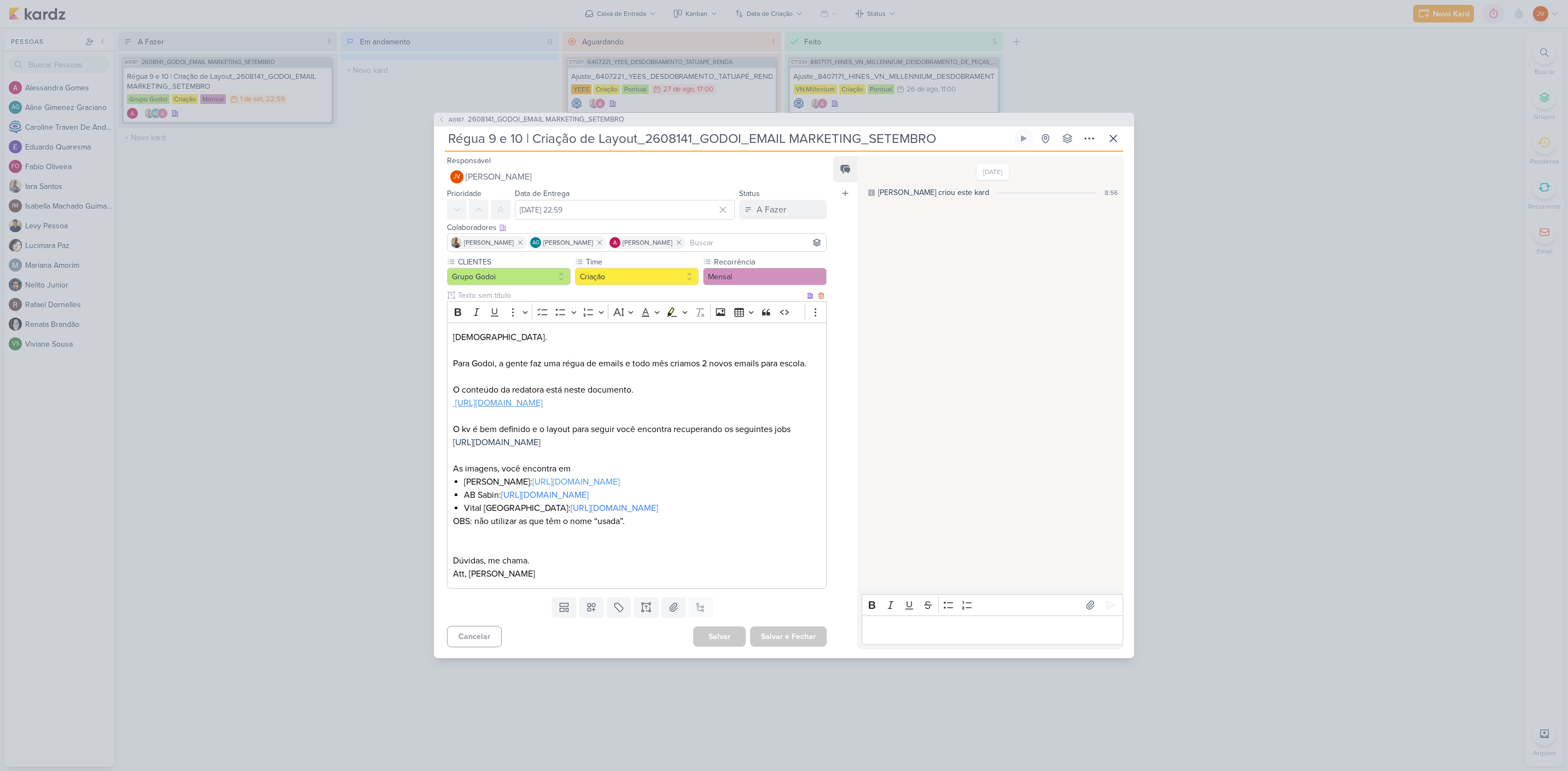
click at [543, 398] on u "[URL][DOMAIN_NAME]" at bounding box center [498, 403] width 88 height 11
click at [589, 501] on link "[URL][DOMAIN_NAME]" at bounding box center [545, 495] width 88 height 11
click at [288, 376] on div "AG187 2608141_GODOI_EMAIL MARKETING_SETEMBRO Régua 9 e 10 | Criação de Layout_2…" at bounding box center [784, 385] width 1568 height 771
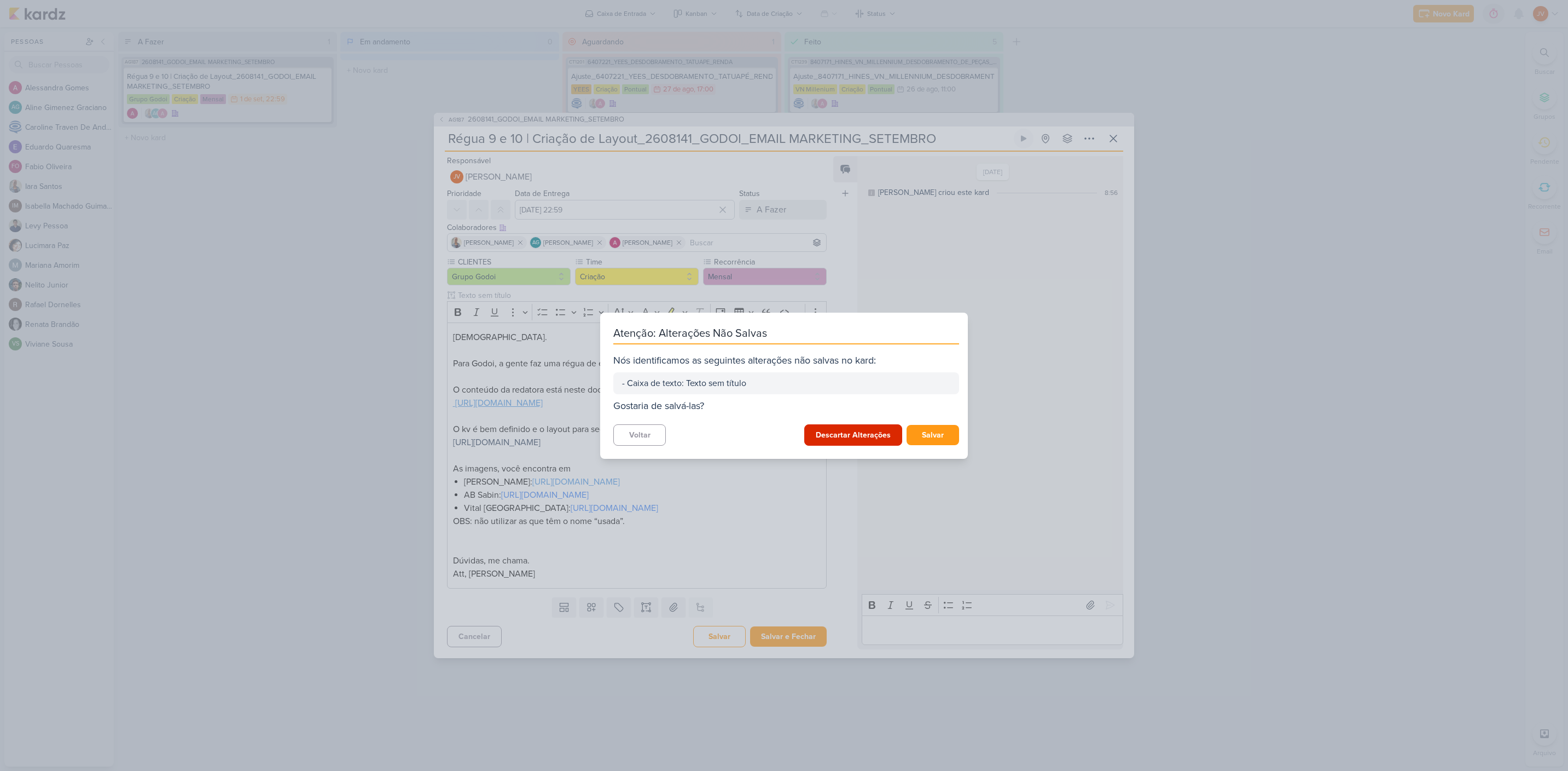
click at [841, 432] on button "Descartar Alterações" at bounding box center [853, 435] width 98 height 22
